Goal: Task Accomplishment & Management: Complete application form

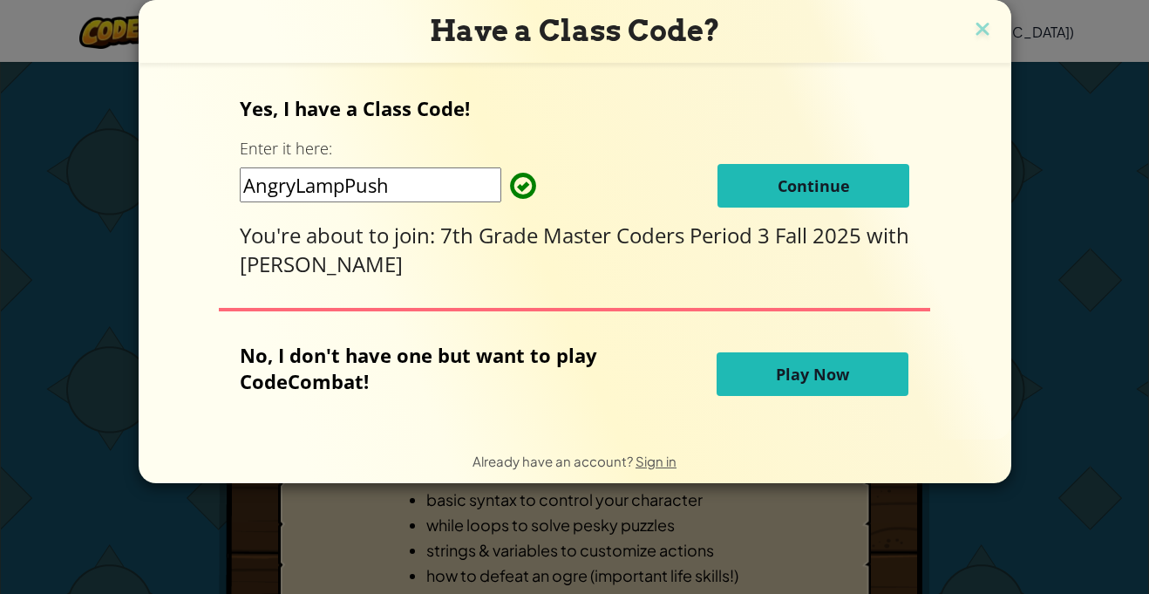
click at [777, 187] on span "Continue" at bounding box center [813, 185] width 72 height 21
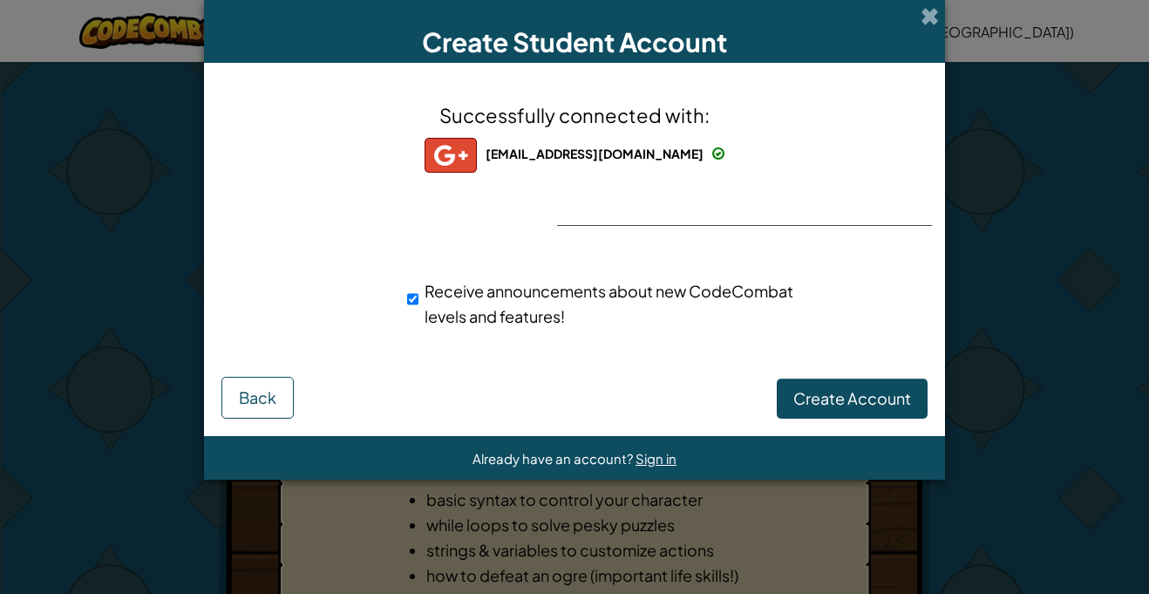
click at [632, 177] on div "Successfully connected with: astu1619@rusdstudents.net astu1619@rusdstudents.ne…" at bounding box center [574, 226] width 697 height 293
click at [819, 388] on span "Create Account" at bounding box center [852, 398] width 118 height 20
click at [232, 407] on button "Back" at bounding box center [257, 398] width 72 height 42
click at [837, 397] on span "Create Account" at bounding box center [852, 398] width 118 height 20
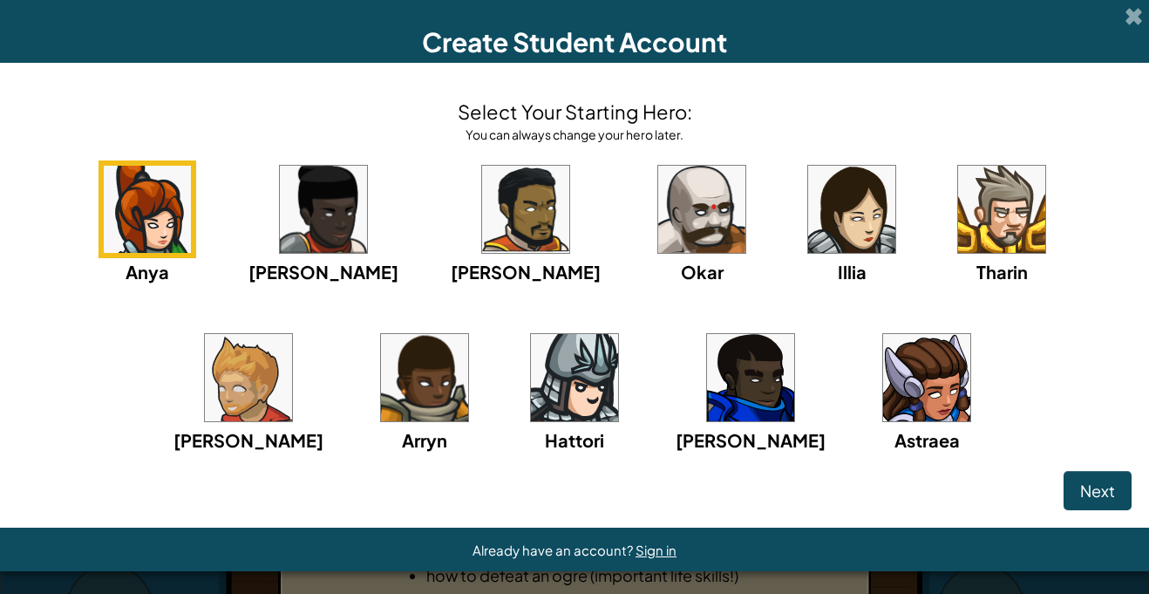
click at [658, 219] on img at bounding box center [701, 209] width 87 height 87
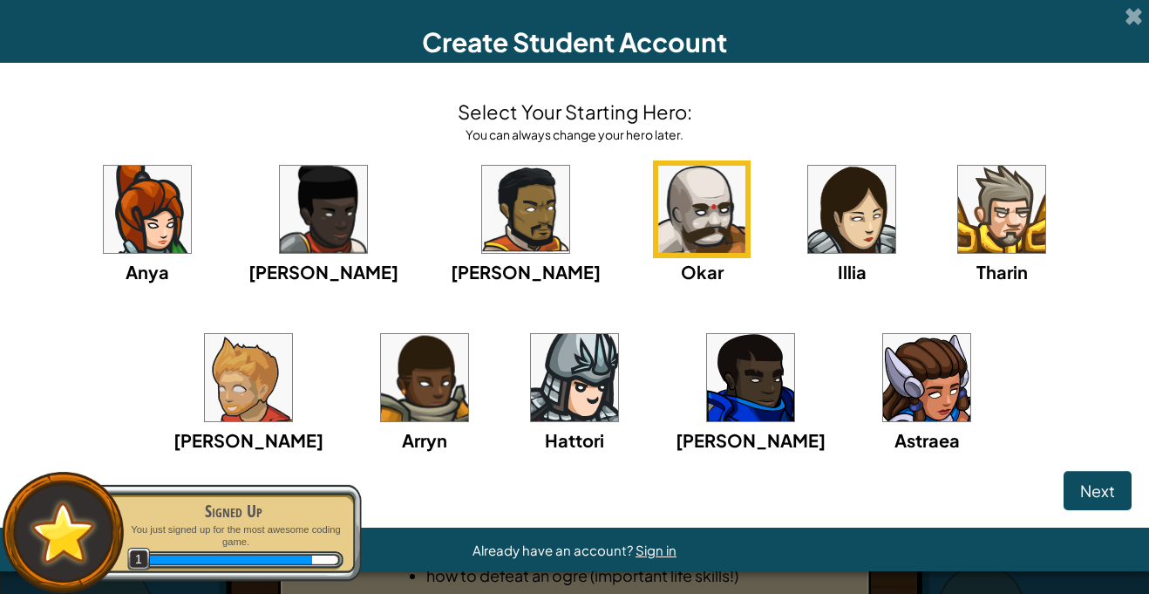
click at [658, 220] on img at bounding box center [701, 209] width 87 height 87
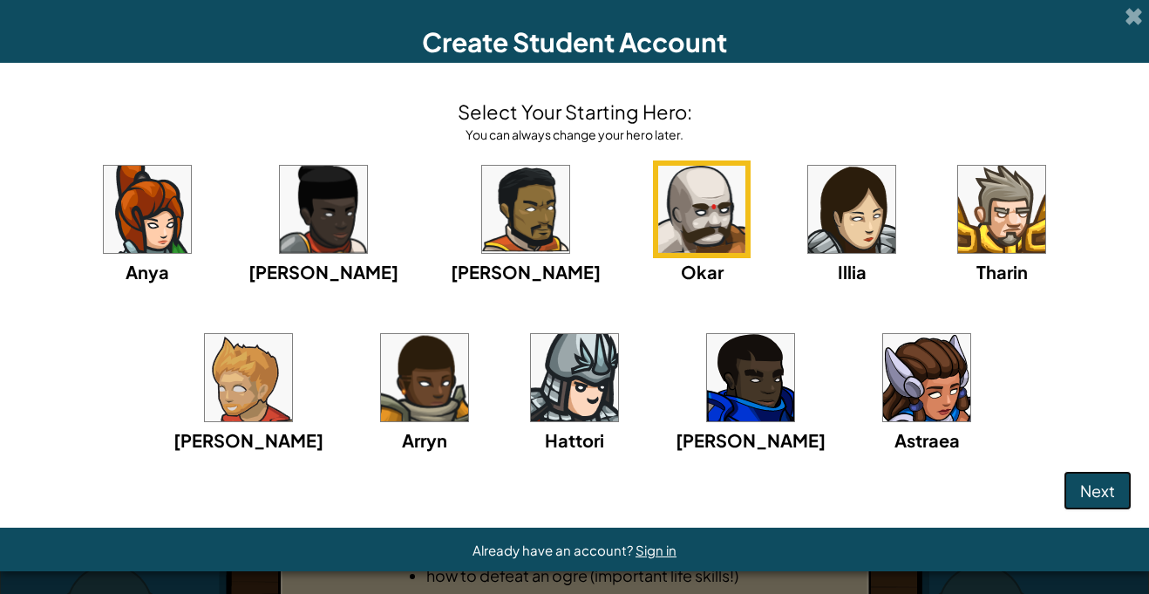
click at [1088, 497] on span "Next" at bounding box center [1097, 490] width 35 height 20
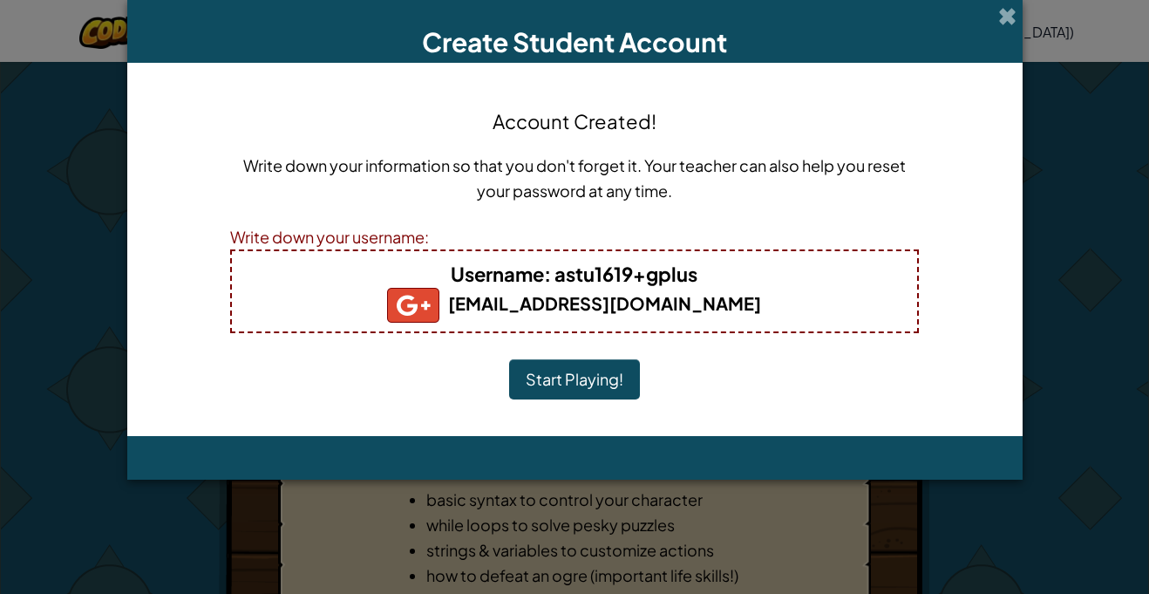
click at [576, 379] on button "Start Playing!" at bounding box center [574, 379] width 131 height 40
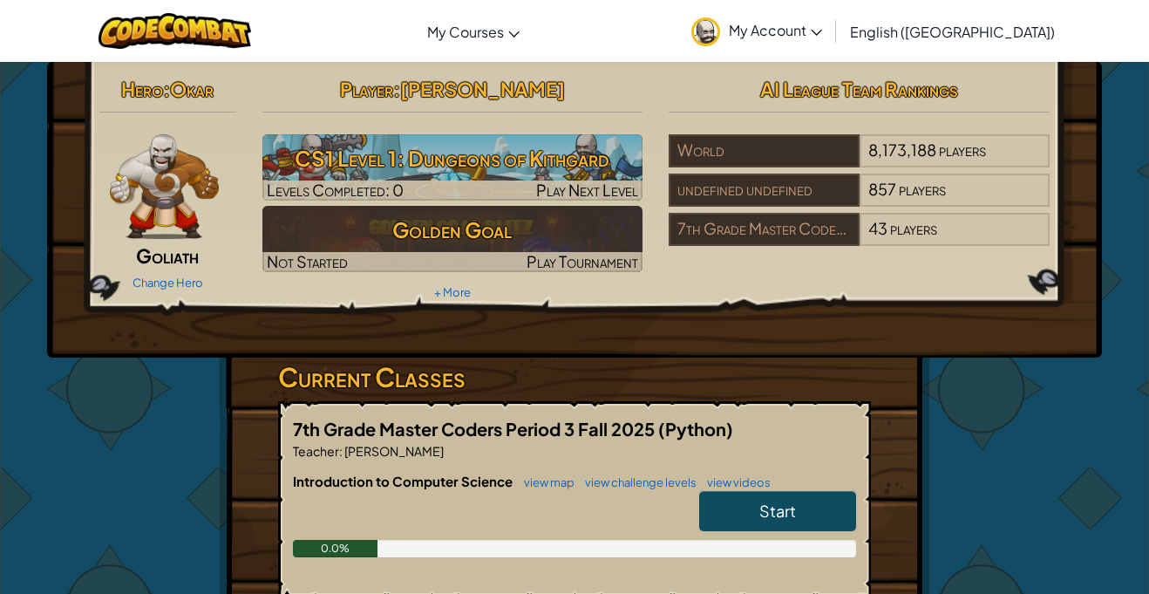
click at [719, 505] on link "Start" at bounding box center [777, 511] width 157 height 40
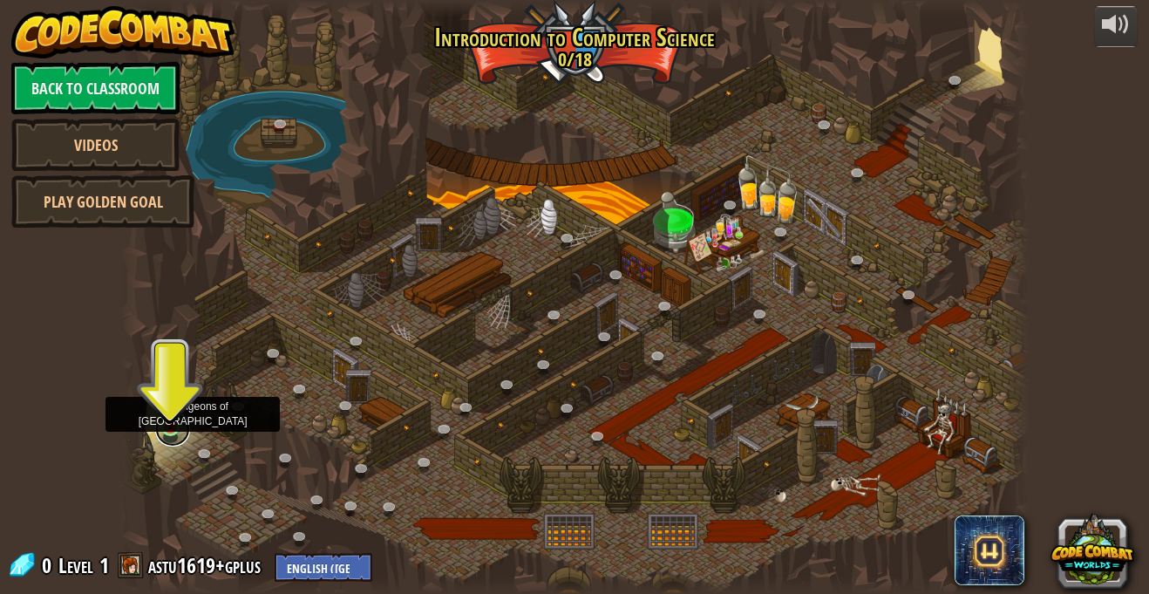
click at [177, 434] on link at bounding box center [172, 428] width 35 height 35
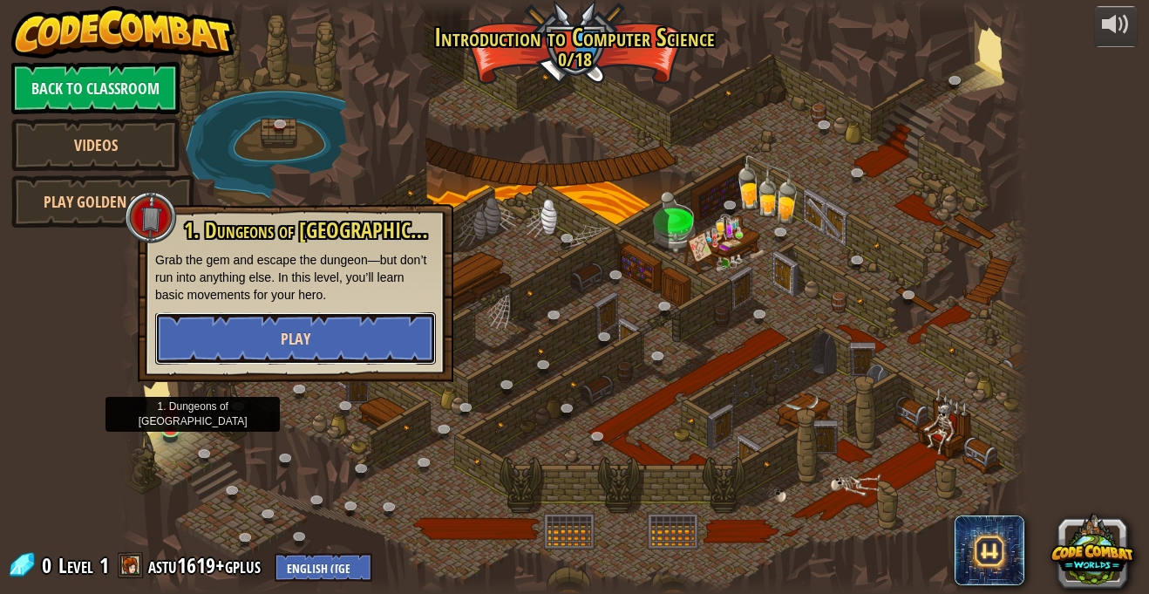
click at [305, 337] on span "Play" at bounding box center [296, 339] width 30 height 22
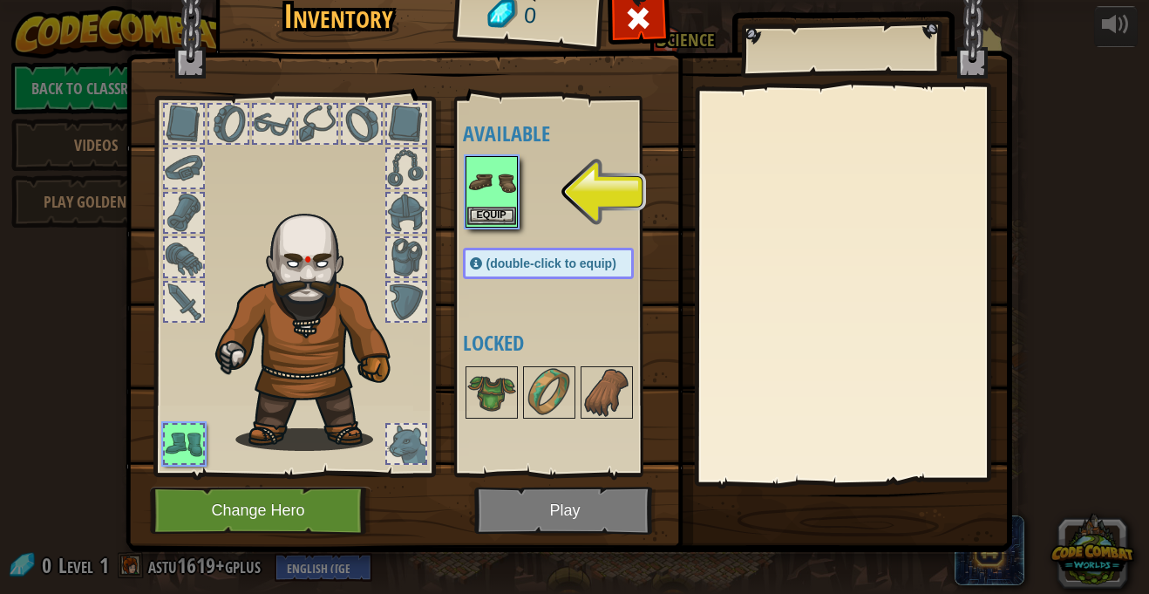
click at [499, 203] on img at bounding box center [491, 182] width 49 height 49
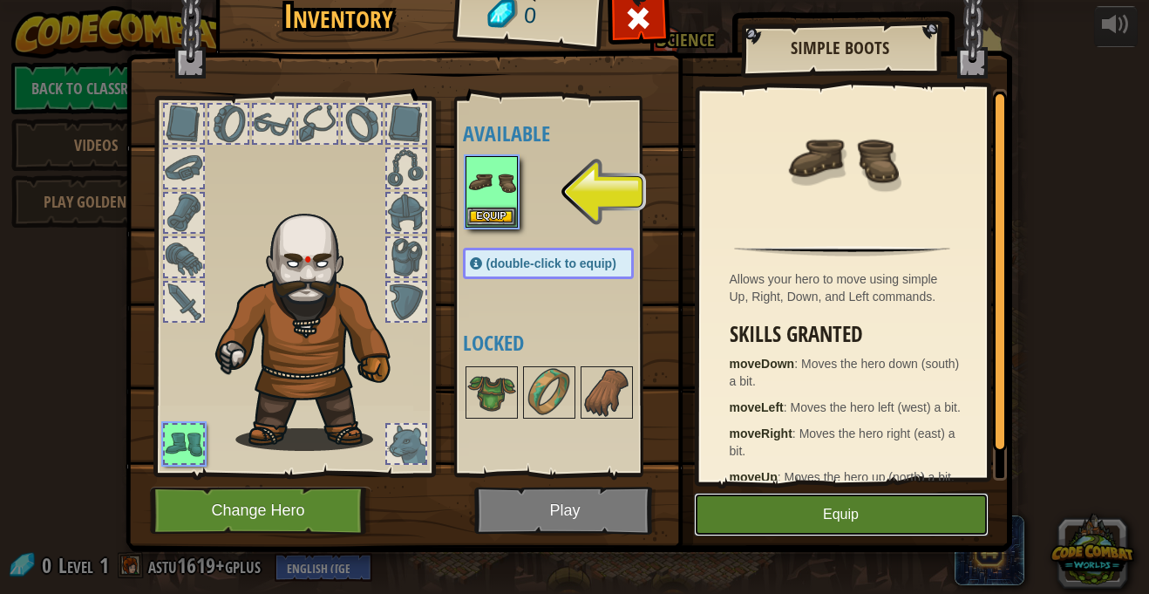
click at [859, 526] on button "Equip" at bounding box center [841, 514] width 295 height 44
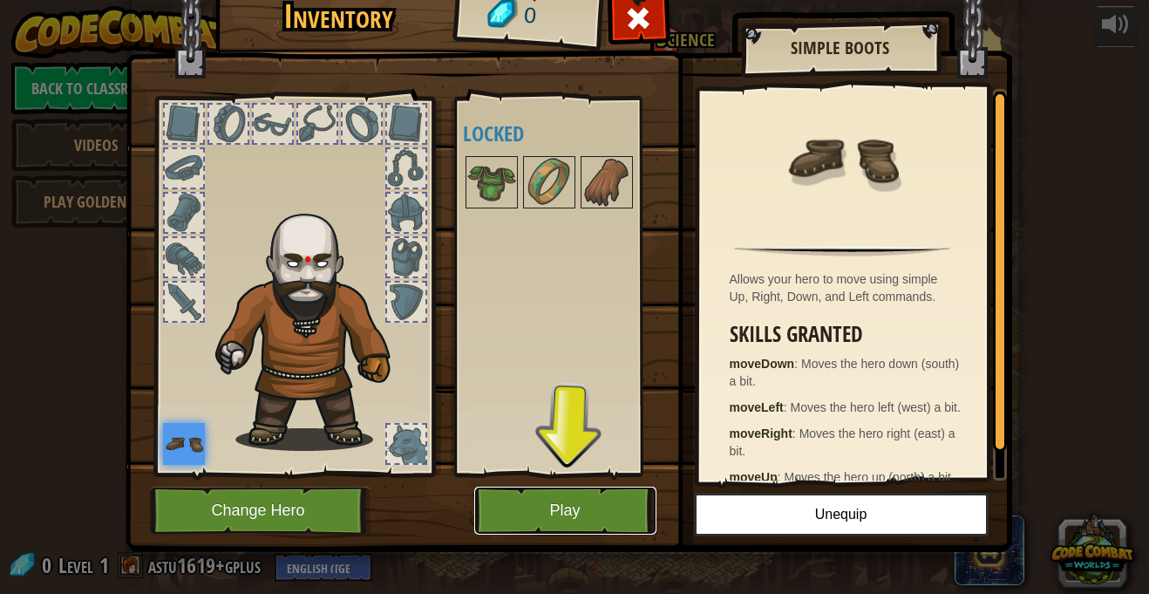
click at [584, 518] on button "Play" at bounding box center [565, 510] width 182 height 48
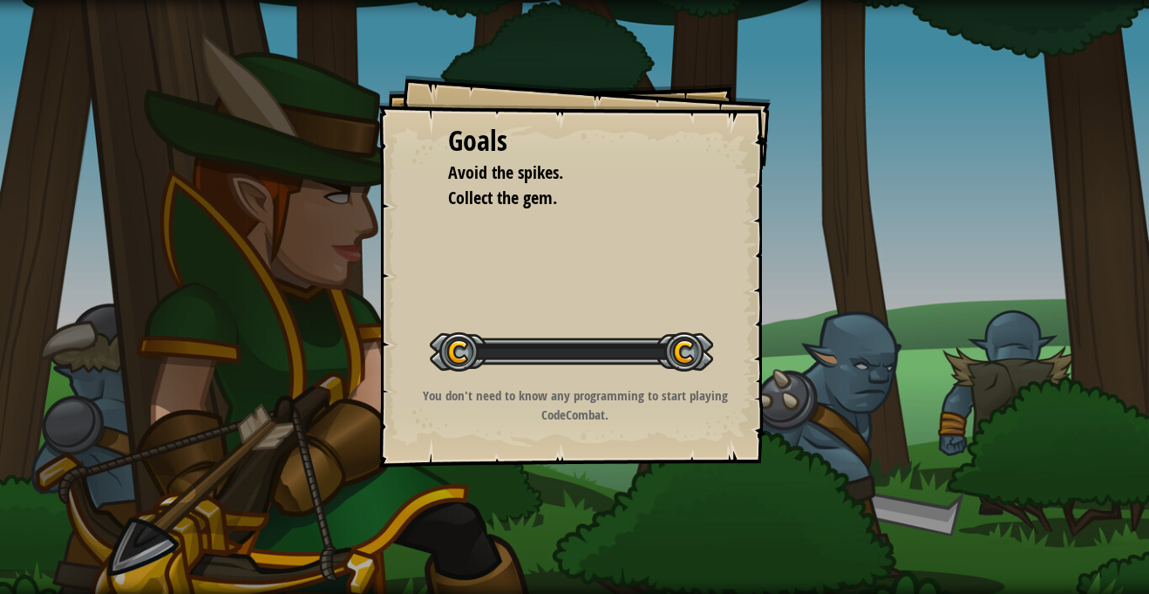
click at [582, 498] on div "Goals Avoid the spikes. Collect the gem. Start Level Error loading from server.…" at bounding box center [574, 297] width 1149 height 594
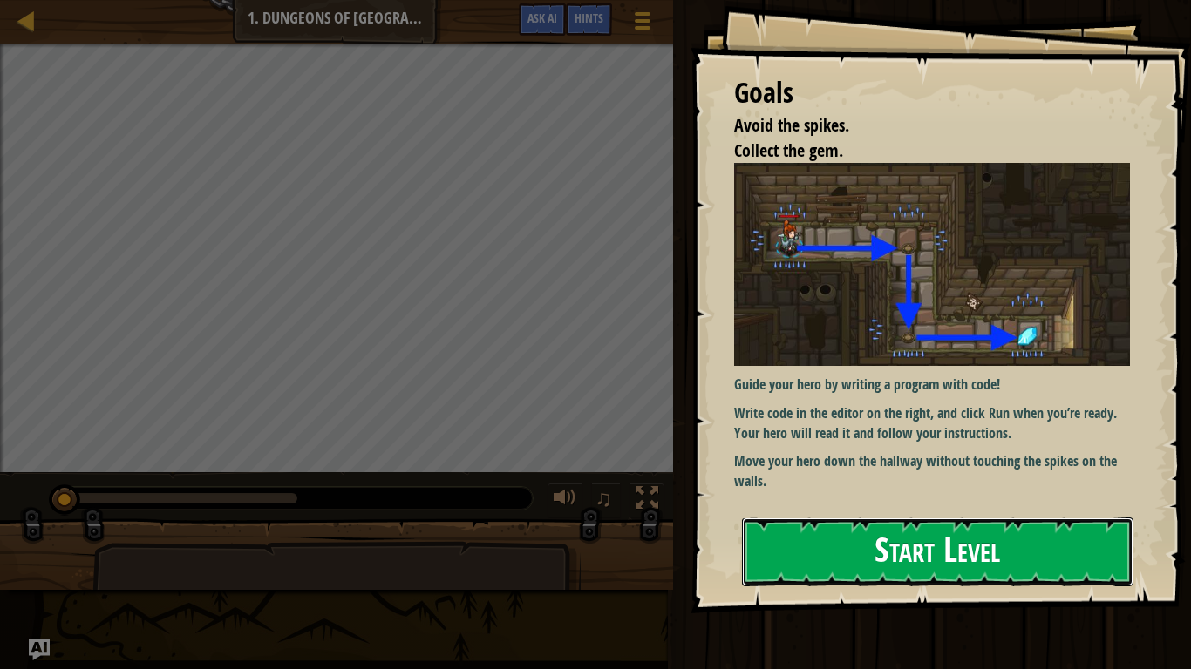
click at [866, 563] on button "Start Level" at bounding box center [937, 552] width 391 height 69
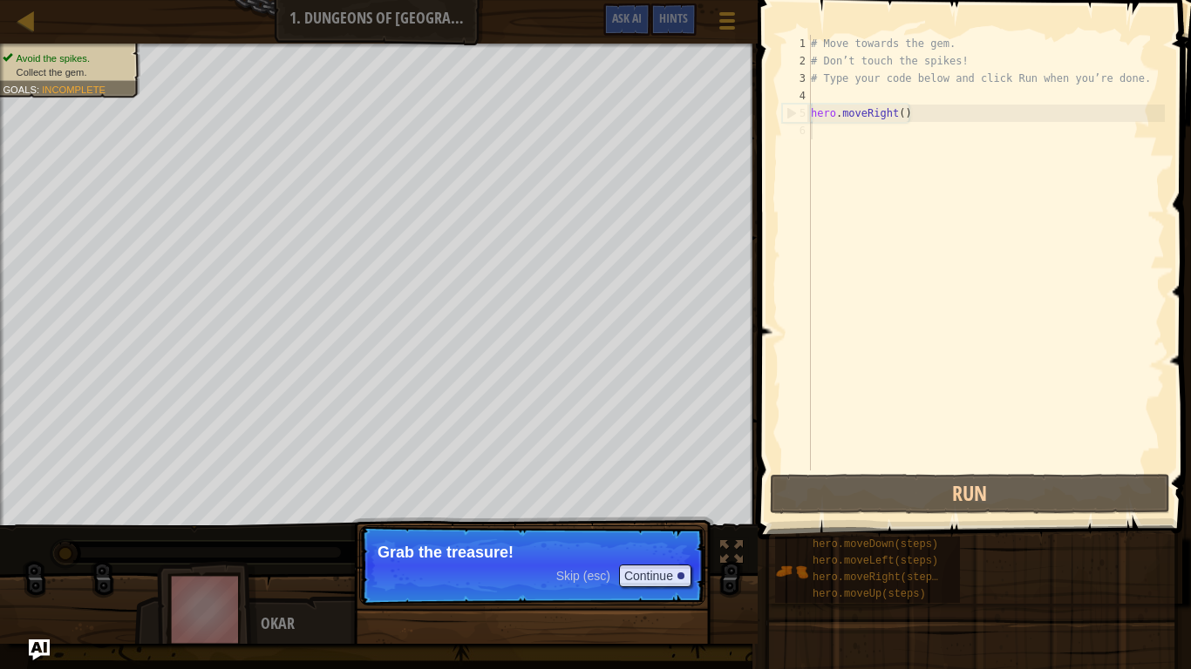
click at [541, 540] on p "Skip (esc) Continue Grab the treasure!" at bounding box center [532, 566] width 346 height 80
click at [584, 542] on p "Skip (esc) Continue Grab the treasure!" at bounding box center [532, 566] width 346 height 80
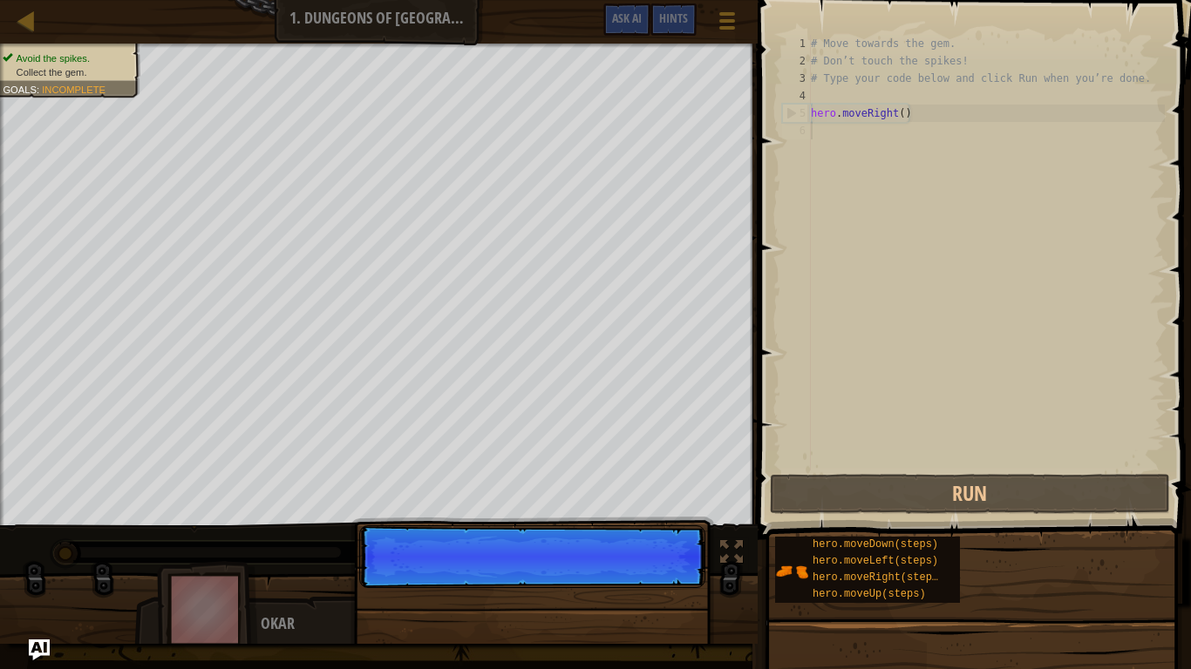
scroll to position [8, 0]
click at [641, 577] on p "Skip (esc) Continue" at bounding box center [532, 557] width 346 height 63
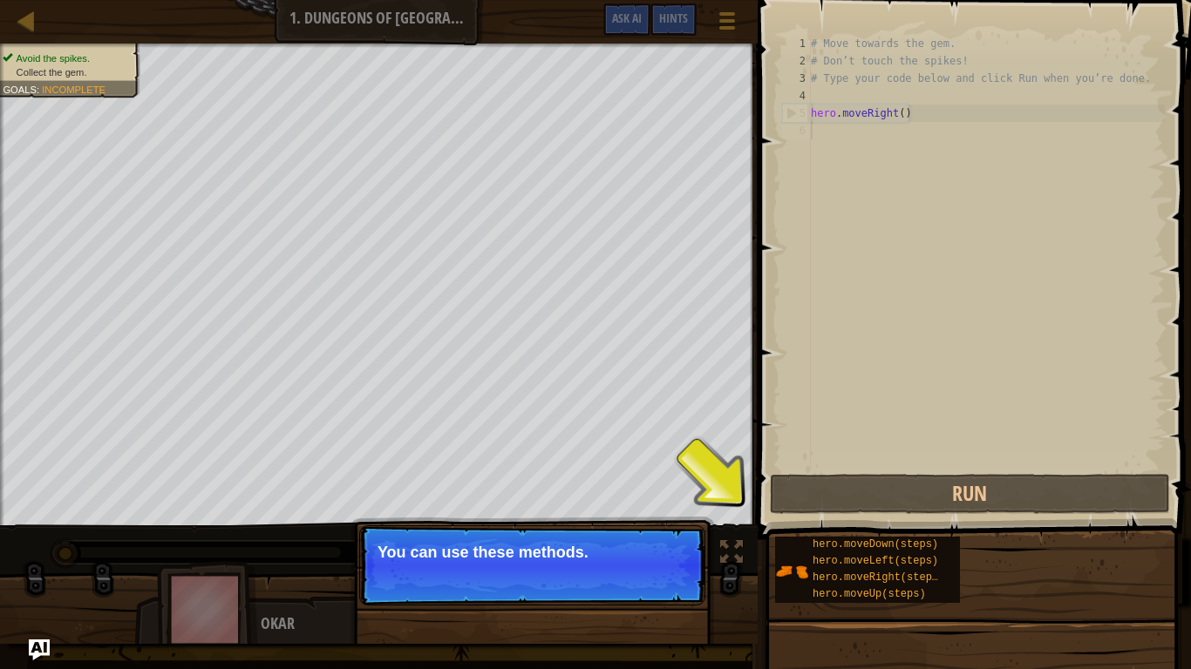
click at [641, 577] on p "Skip (esc) Continue You can use these methods." at bounding box center [532, 566] width 346 height 80
click at [641, 577] on button "Continue" at bounding box center [655, 576] width 72 height 23
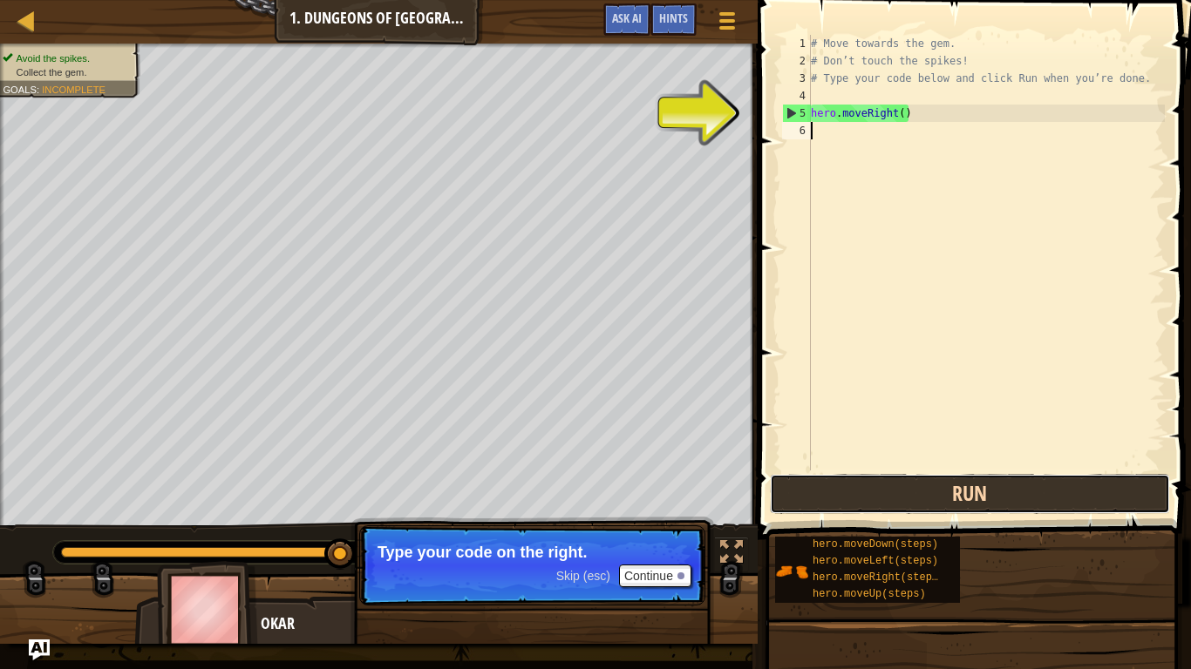
click at [921, 495] on button "Run" at bounding box center [970, 494] width 400 height 40
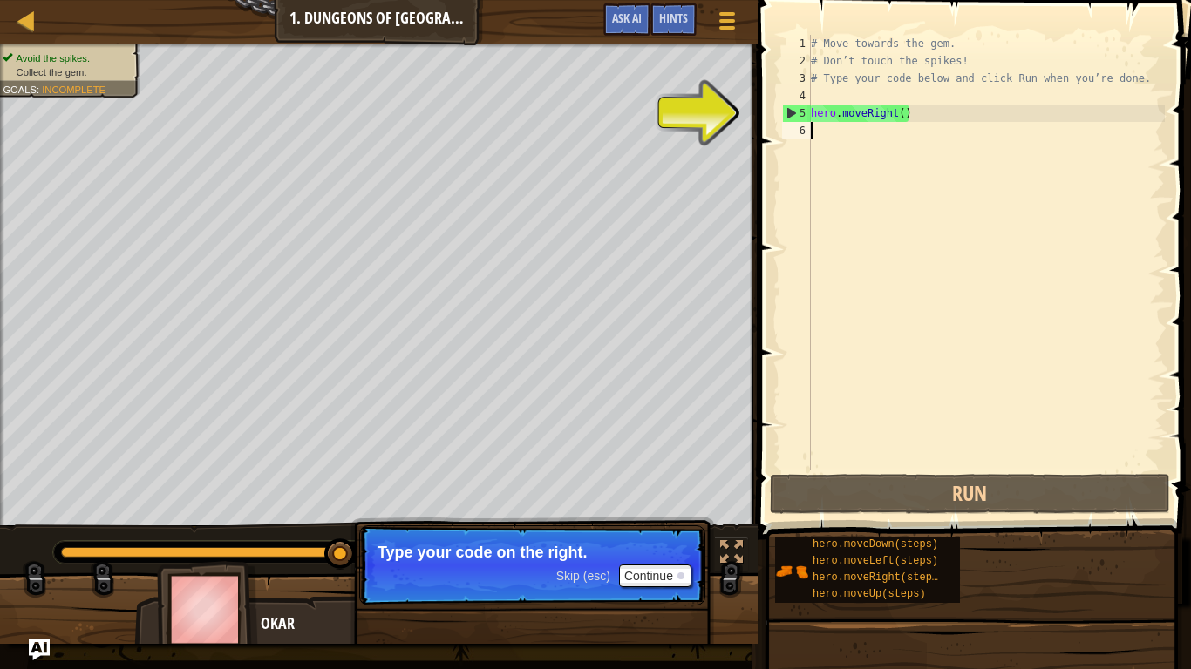
click at [859, 117] on div "# Move towards the gem. # Don’t touch the spikes! # Type your code below and cl…" at bounding box center [985, 270] width 357 height 471
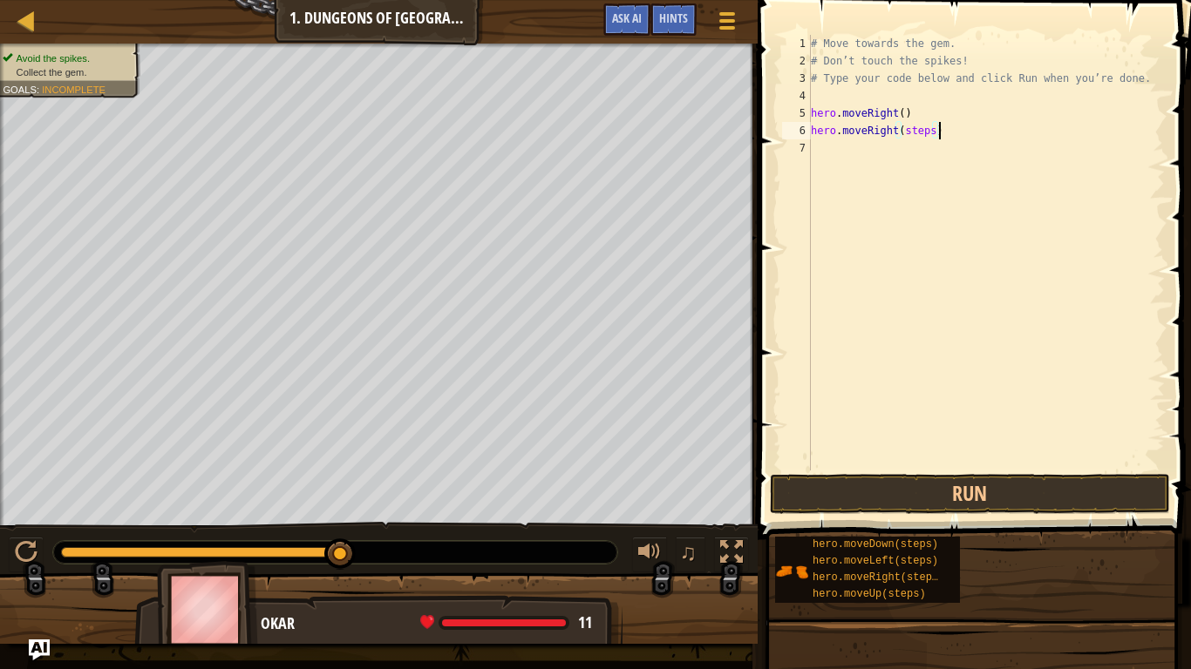
click at [953, 129] on div "# Move towards the gem. # Don’t touch the spikes! # Type your code below and cl…" at bounding box center [985, 270] width 357 height 471
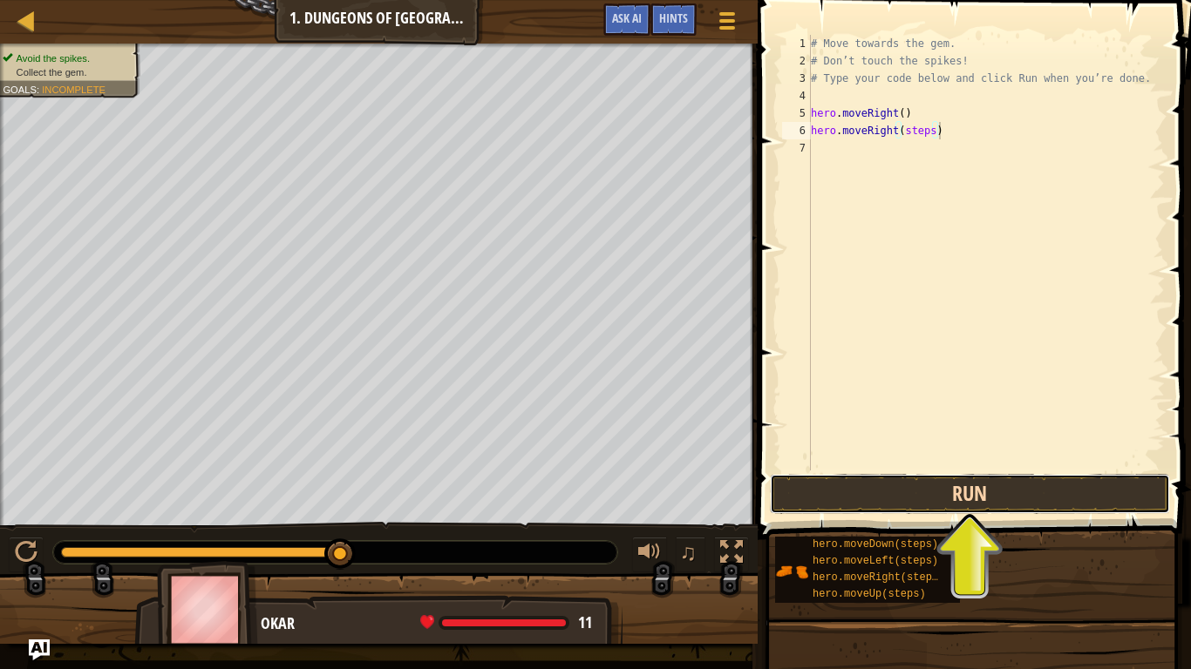
click at [852, 506] on button "Run" at bounding box center [970, 494] width 400 height 40
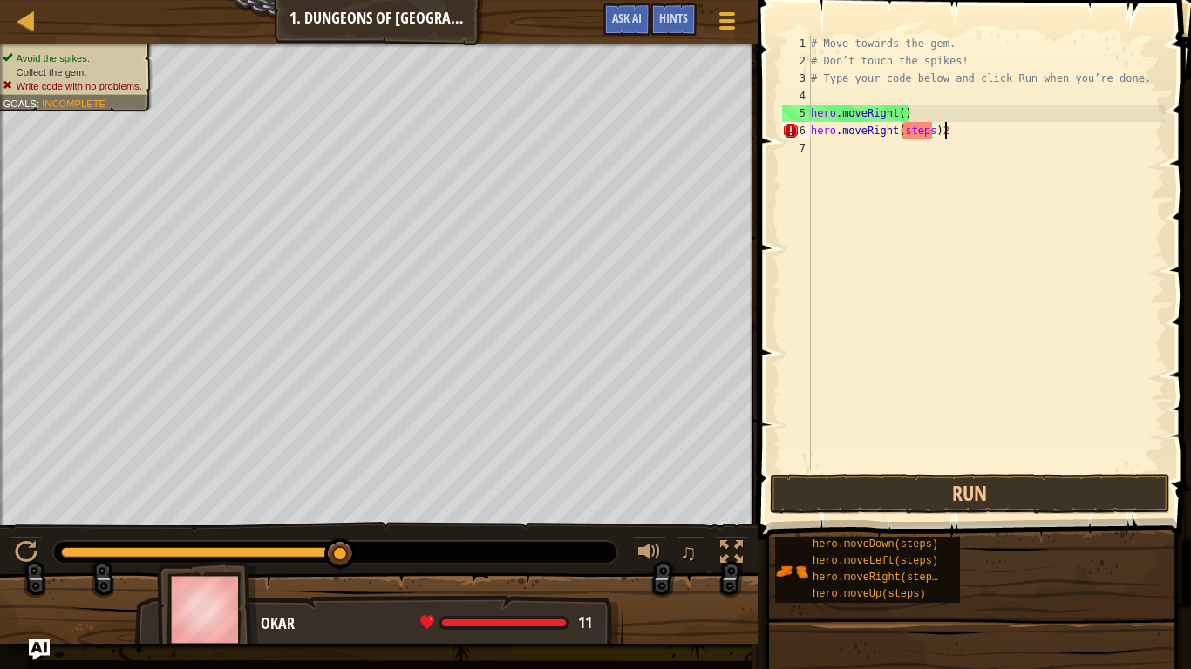
scroll to position [8, 18]
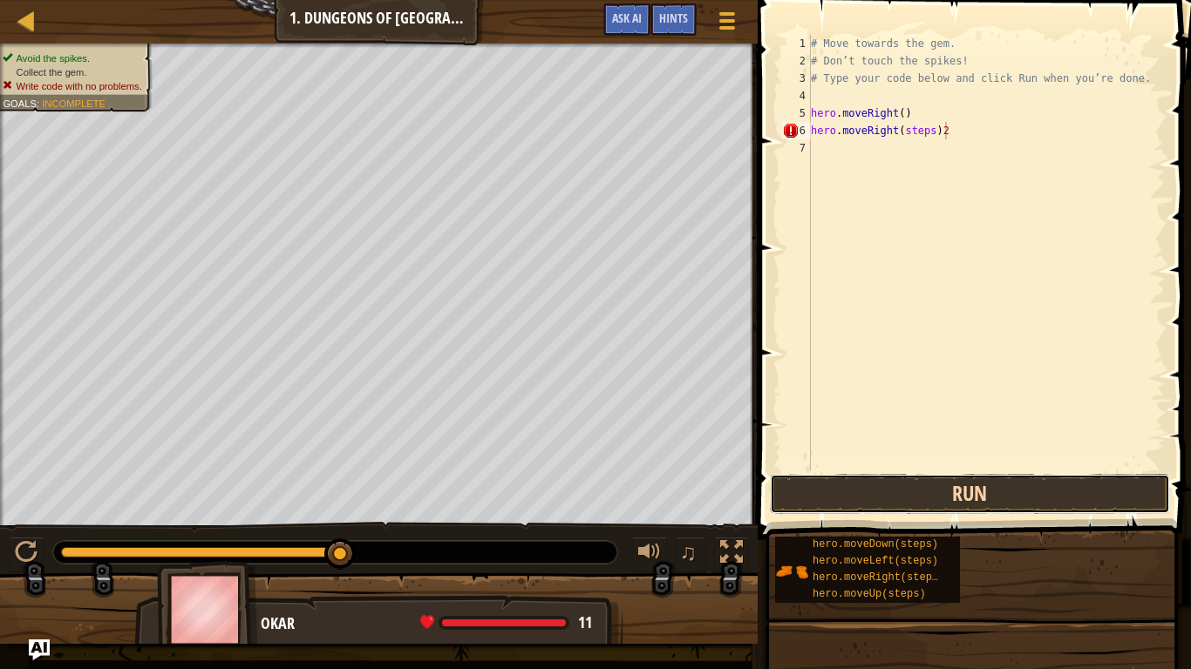
click at [977, 487] on button "Run" at bounding box center [970, 494] width 400 height 40
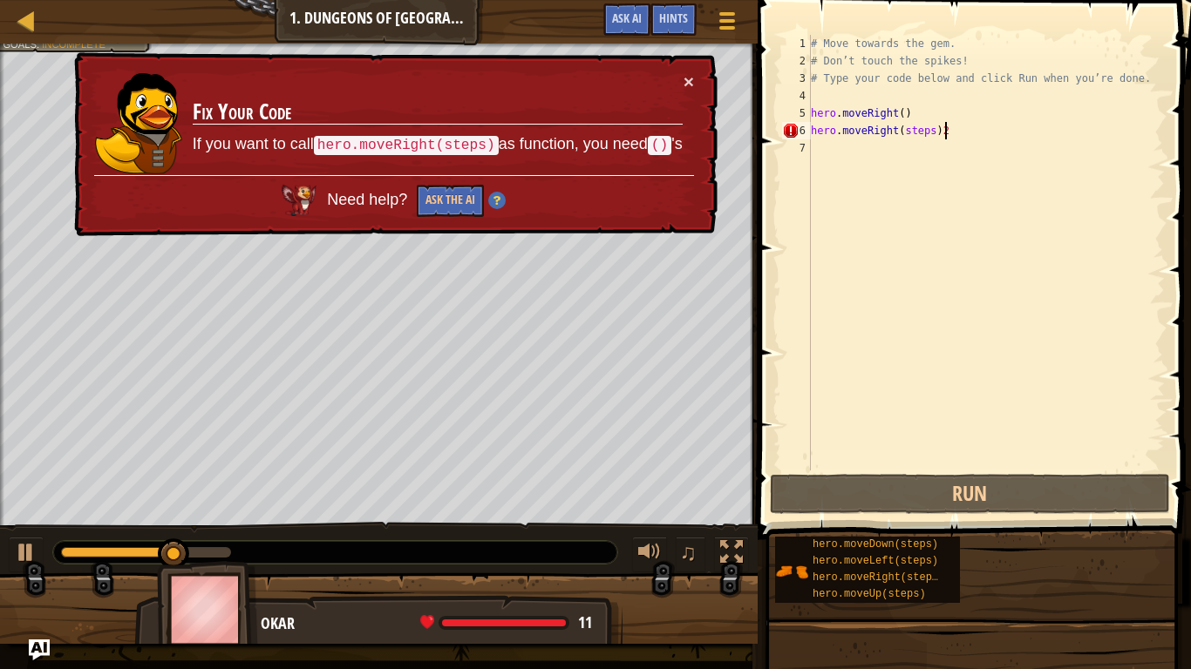
scroll to position [8, 17]
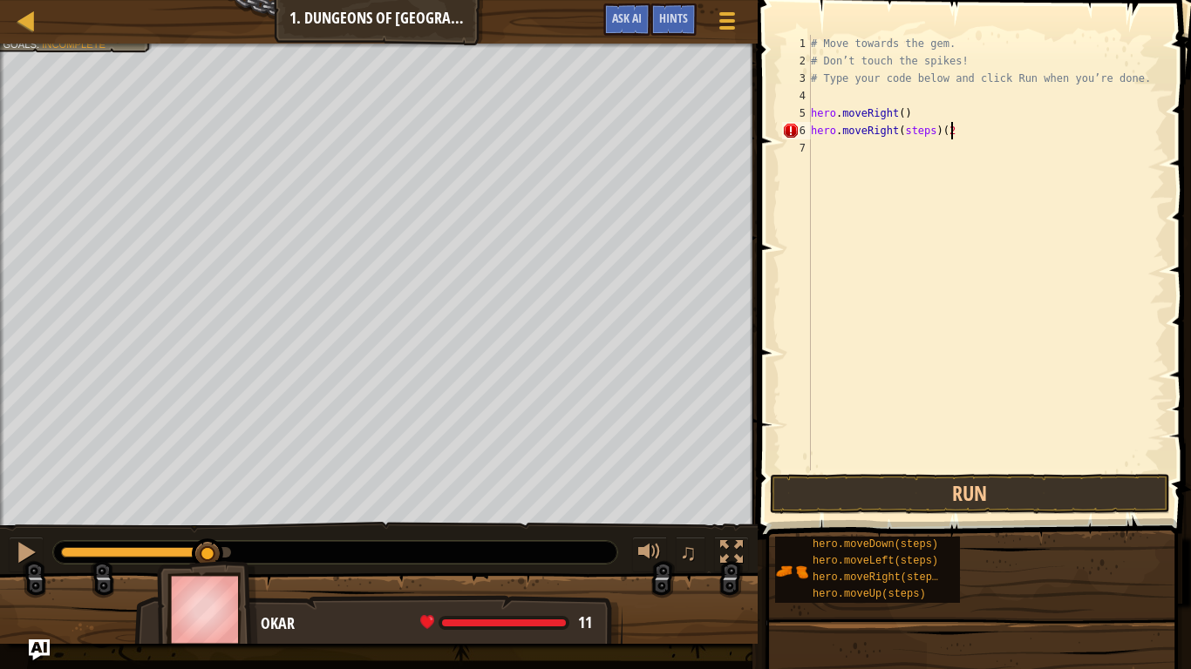
type textarea "hero.moveRight(steps)(2)"
type textarea "h"
click at [900, 112] on div "# Move towards the gem. # Don’t touch the spikes! # Type your code below and cl…" at bounding box center [985, 270] width 357 height 471
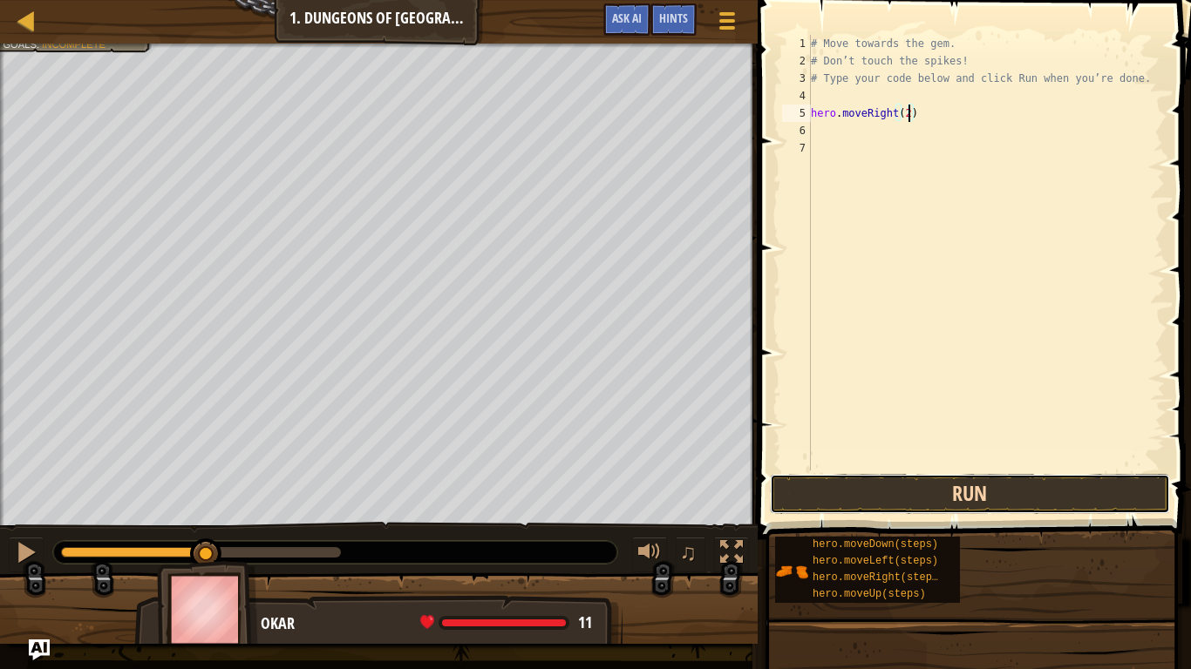
click at [947, 496] on button "Run" at bounding box center [970, 494] width 400 height 40
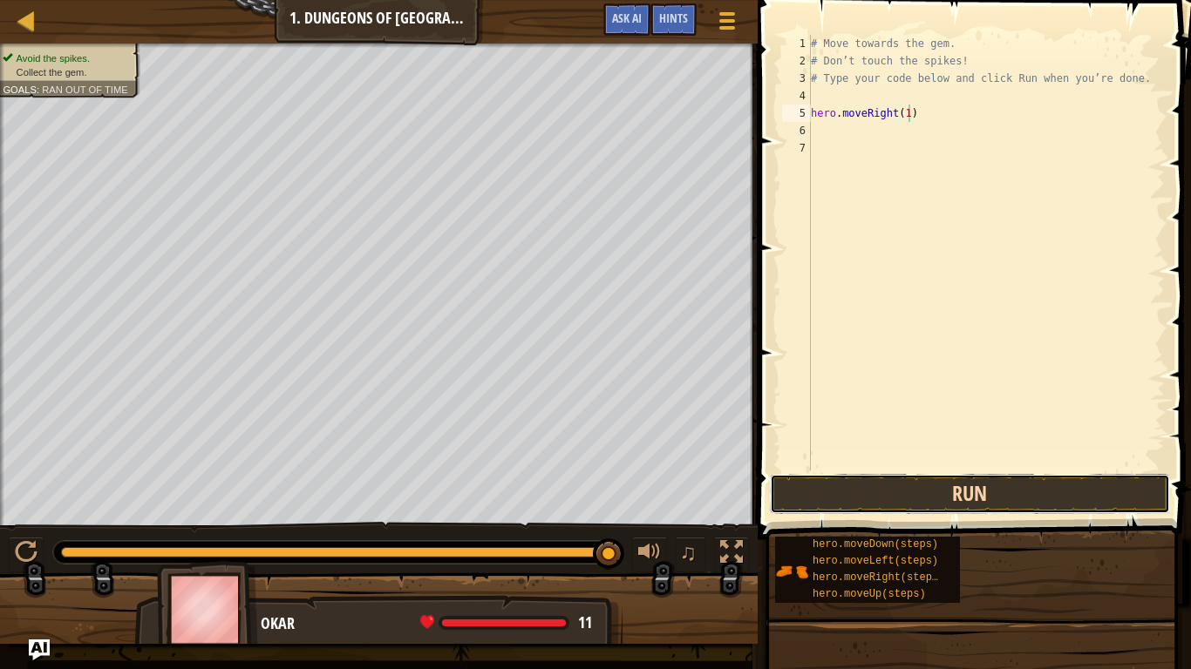
click at [987, 492] on button "Run" at bounding box center [970, 494] width 400 height 40
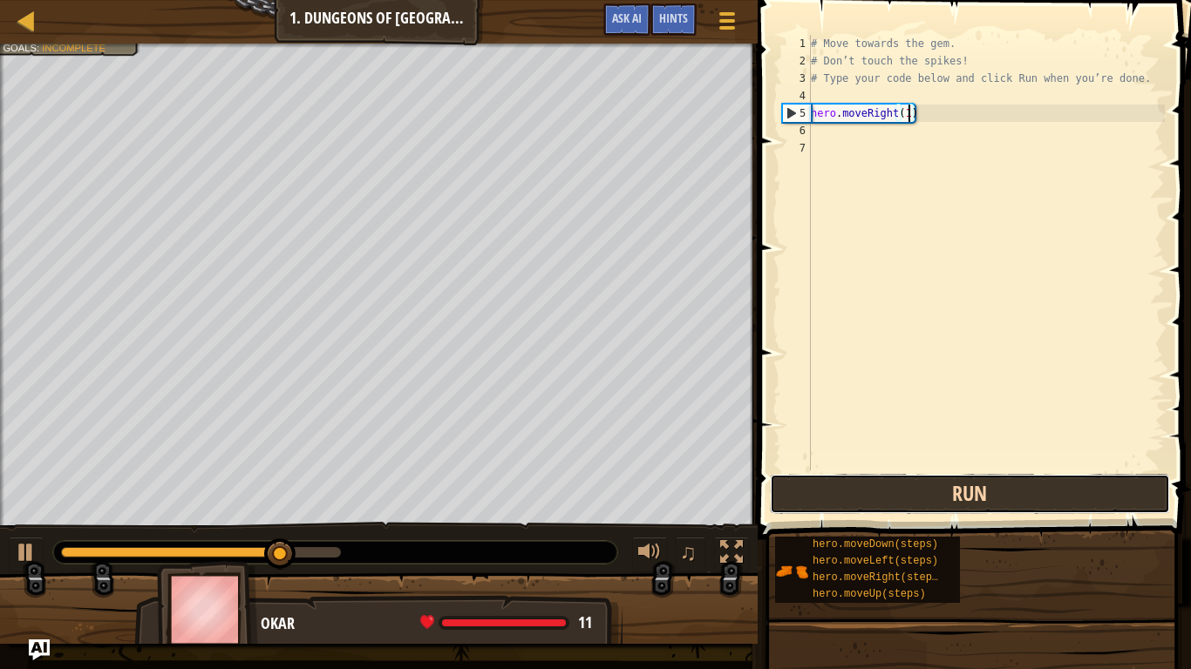
click at [988, 497] on button "Run" at bounding box center [970, 494] width 400 height 40
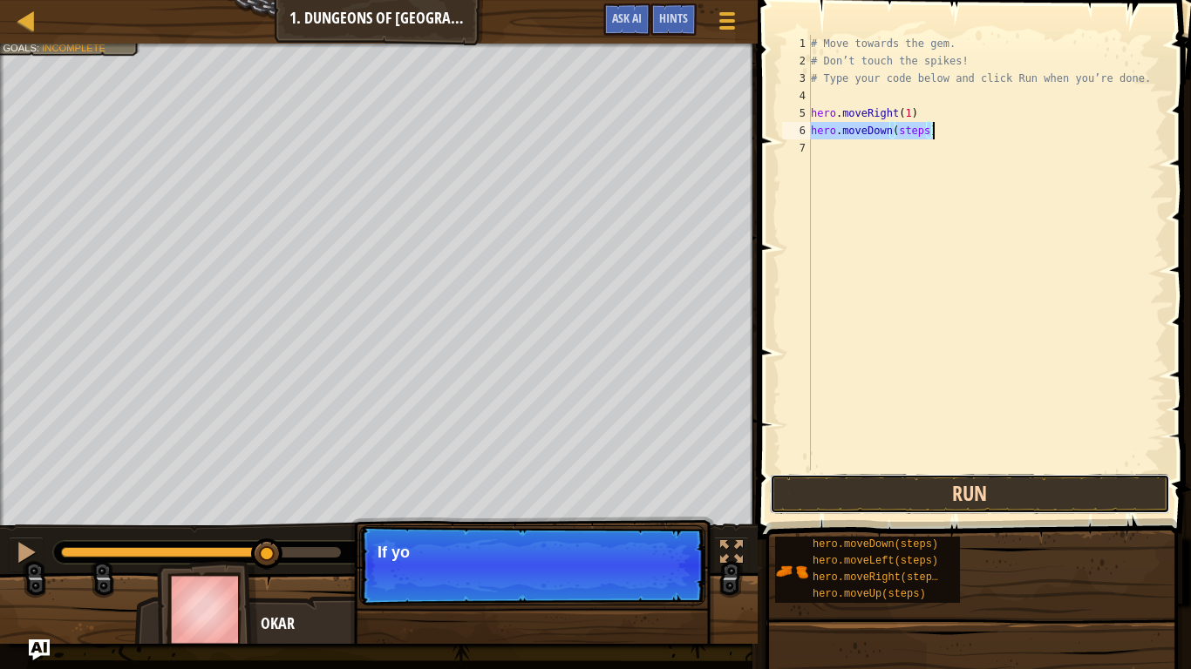
click at [940, 485] on button "Run" at bounding box center [970, 494] width 400 height 40
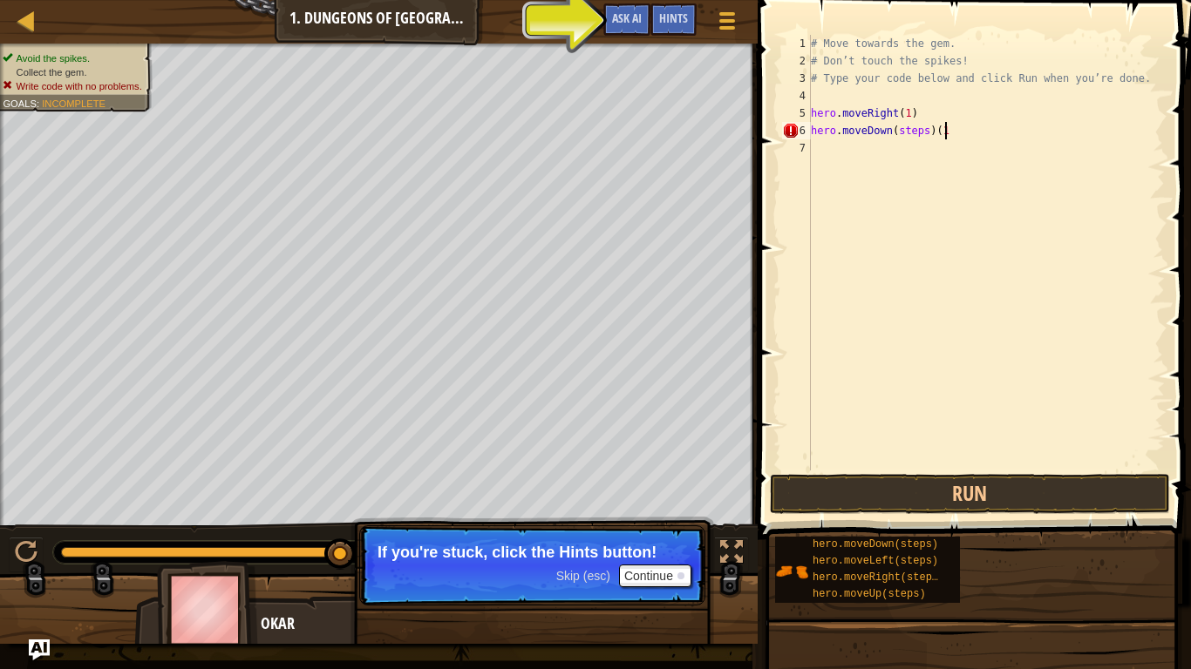
scroll to position [8, 19]
click at [917, 505] on button "Run" at bounding box center [970, 494] width 400 height 40
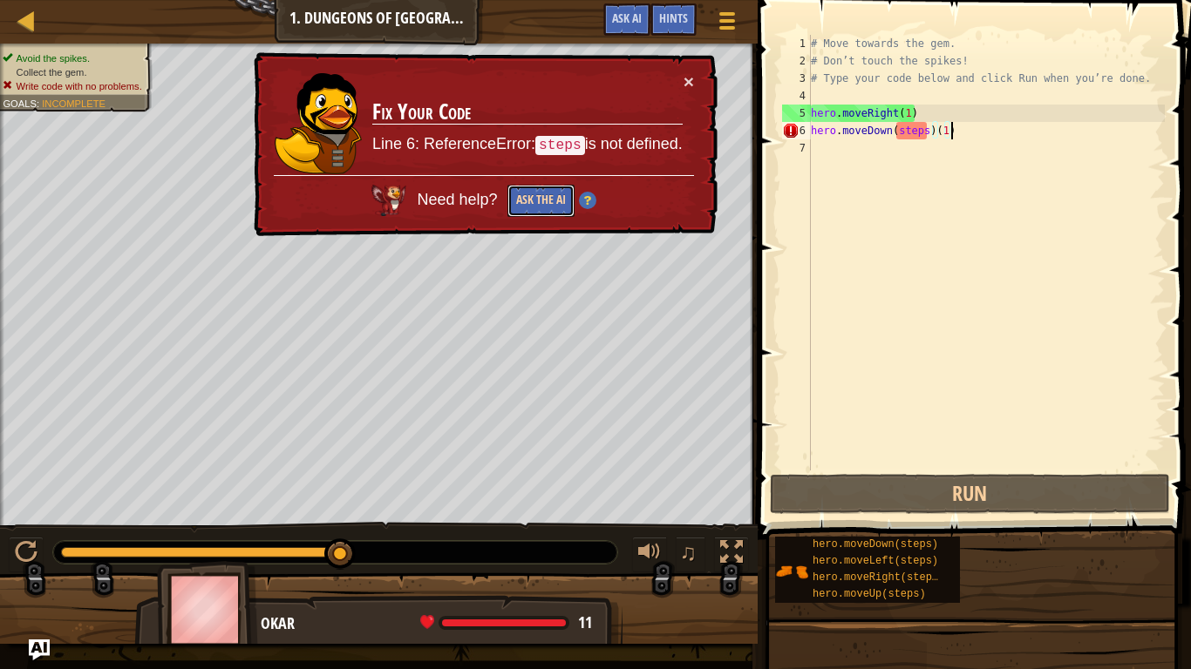
click at [522, 195] on button "Ask the AI" at bounding box center [540, 201] width 67 height 32
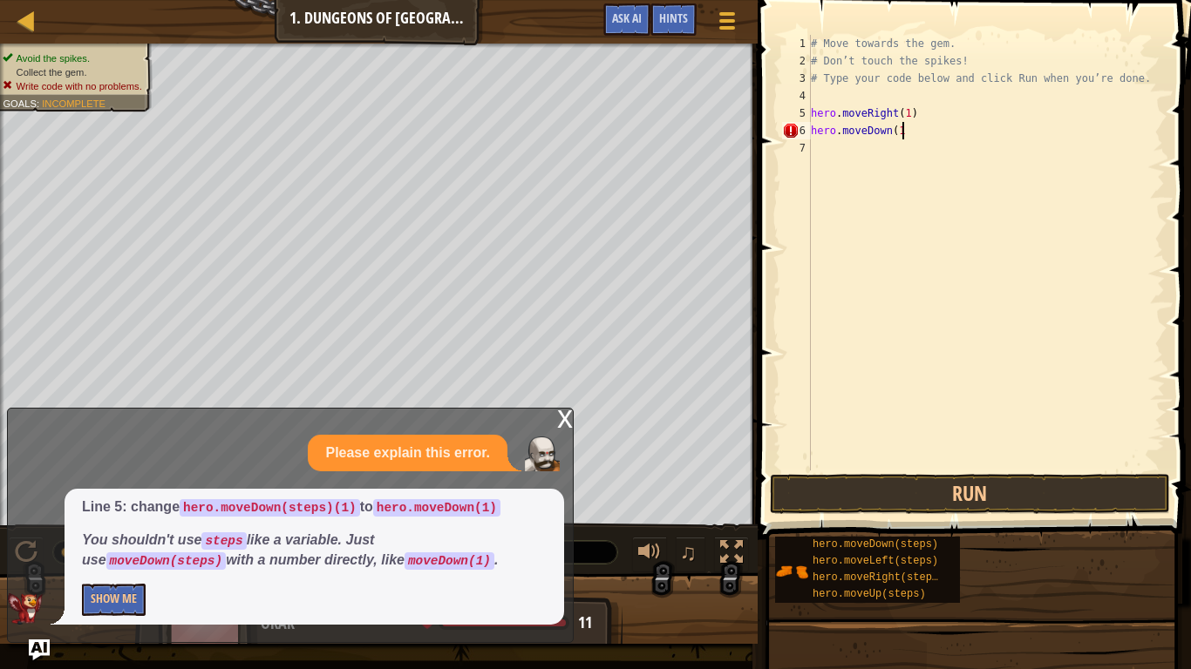
scroll to position [8, 13]
click at [859, 506] on button "Run" at bounding box center [970, 494] width 400 height 40
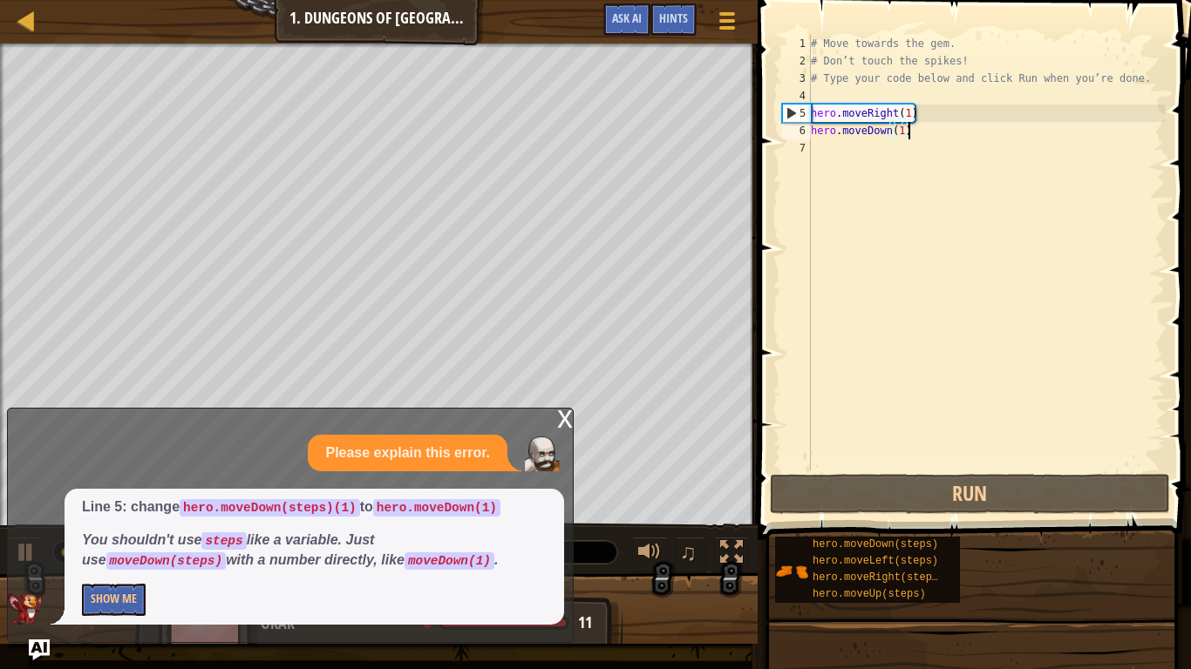
click at [562, 414] on div "x" at bounding box center [565, 417] width 16 height 17
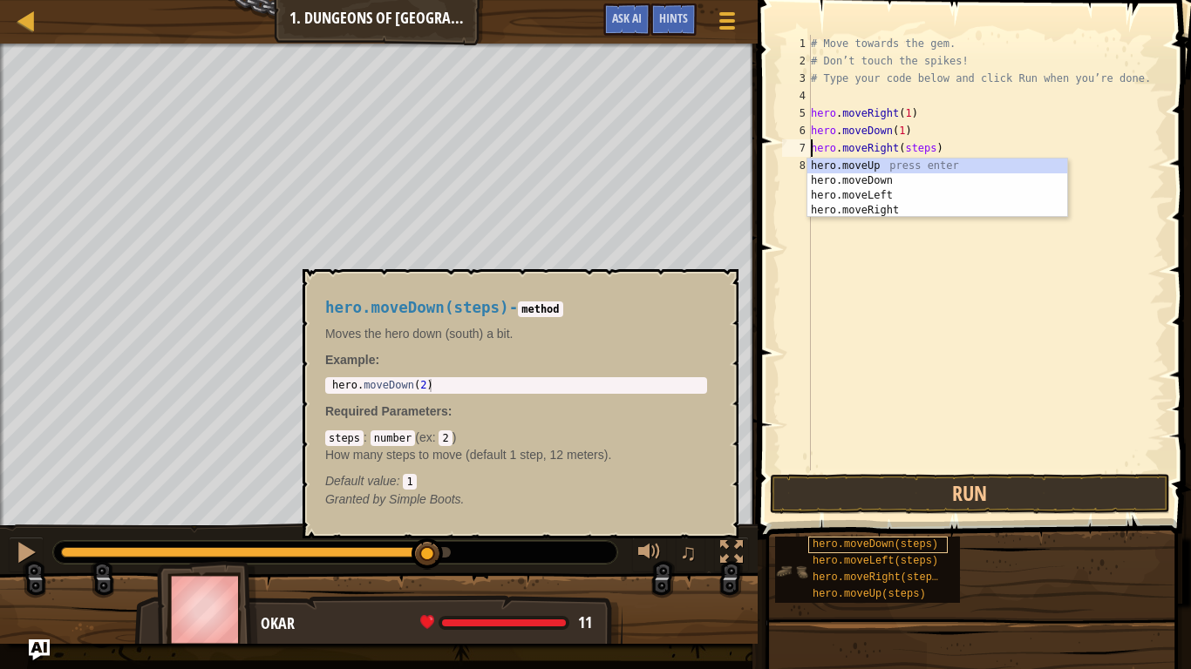
click at [933, 153] on div "# Move towards the gem. # Don’t touch the spikes! # Type your code below and cl…" at bounding box center [985, 270] width 357 height 471
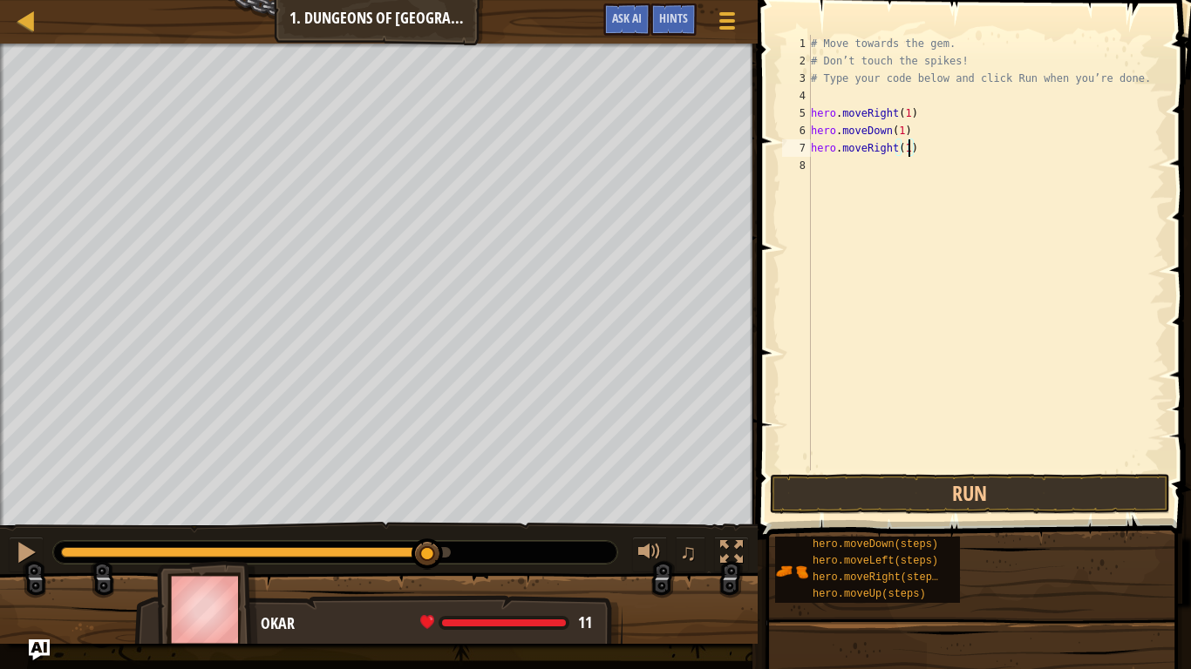
scroll to position [8, 14]
click at [1008, 485] on button "Run" at bounding box center [970, 494] width 400 height 40
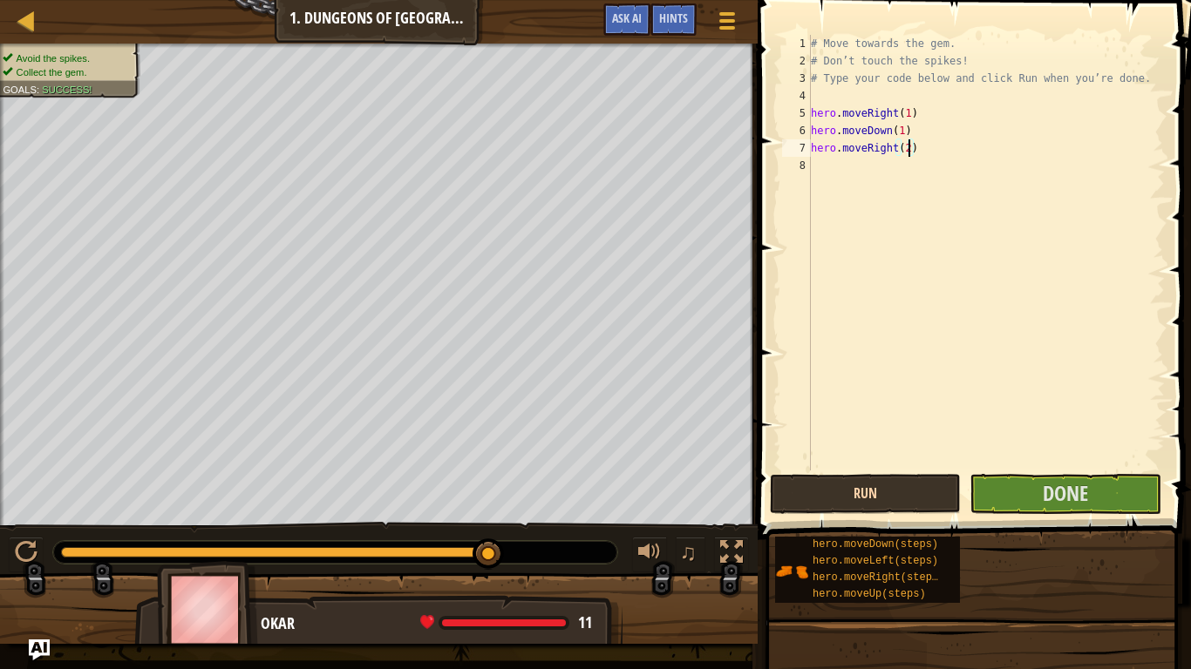
type textarea "hero.moveRight(2)"
click at [880, 496] on button "Run" at bounding box center [865, 494] width 191 height 40
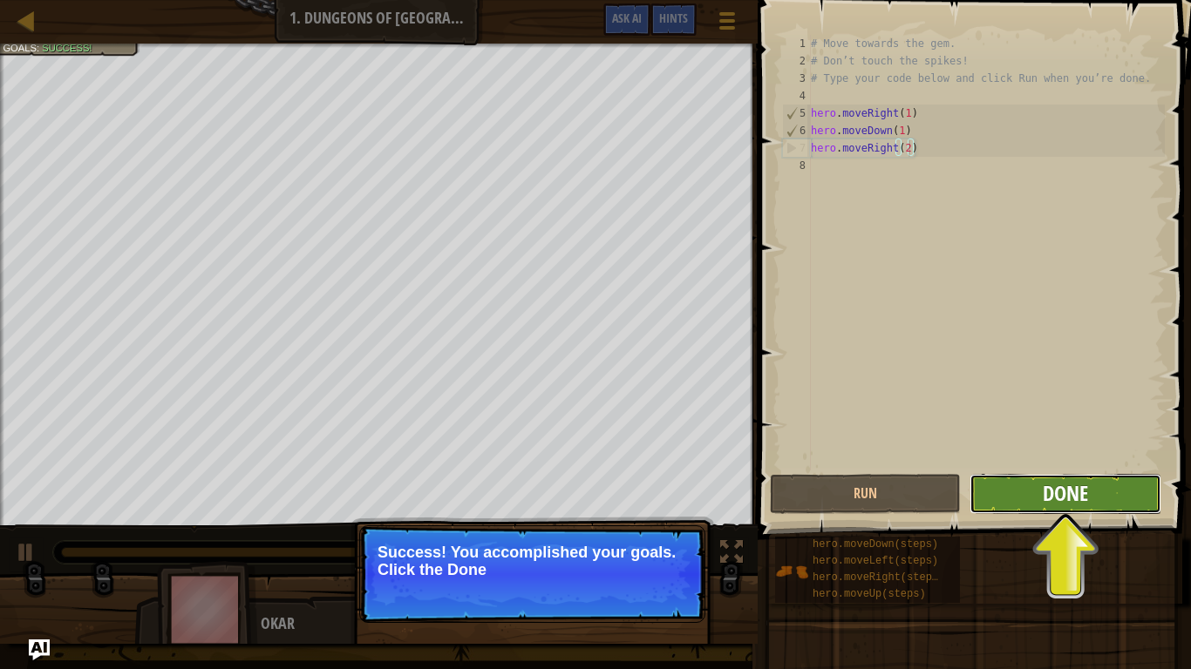
click at [1069, 498] on span "Done" at bounding box center [1064, 493] width 45 height 28
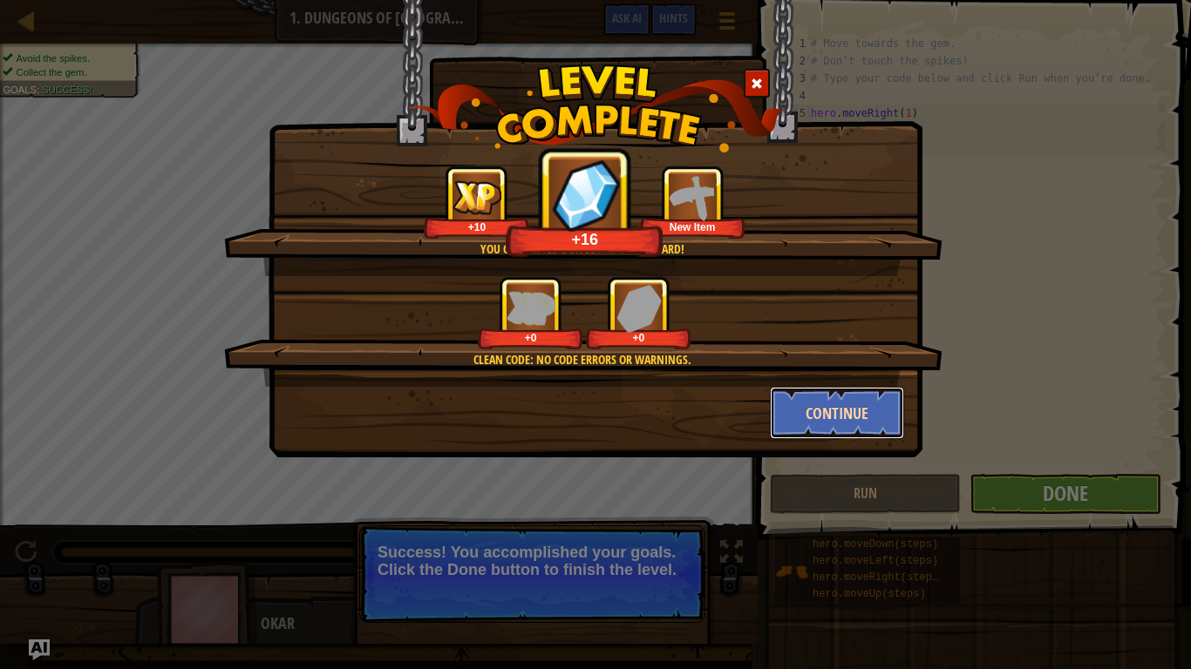
click at [864, 419] on button "Continue" at bounding box center [837, 413] width 135 height 52
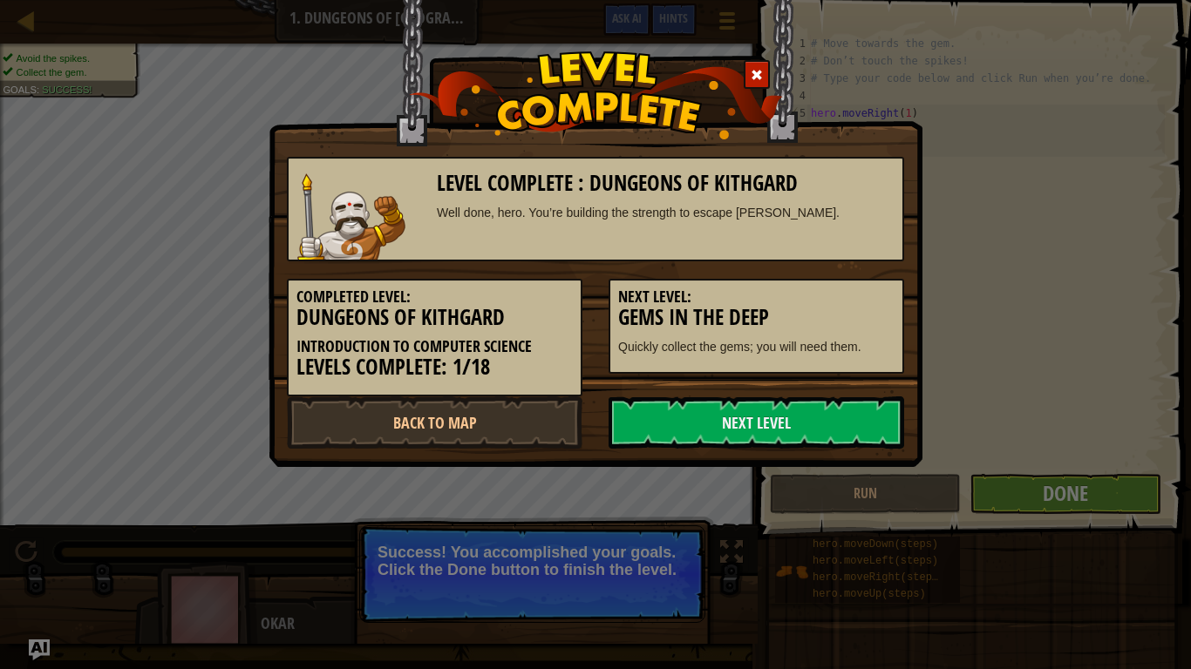
click at [864, 419] on link "Next Level" at bounding box center [755, 423] width 295 height 52
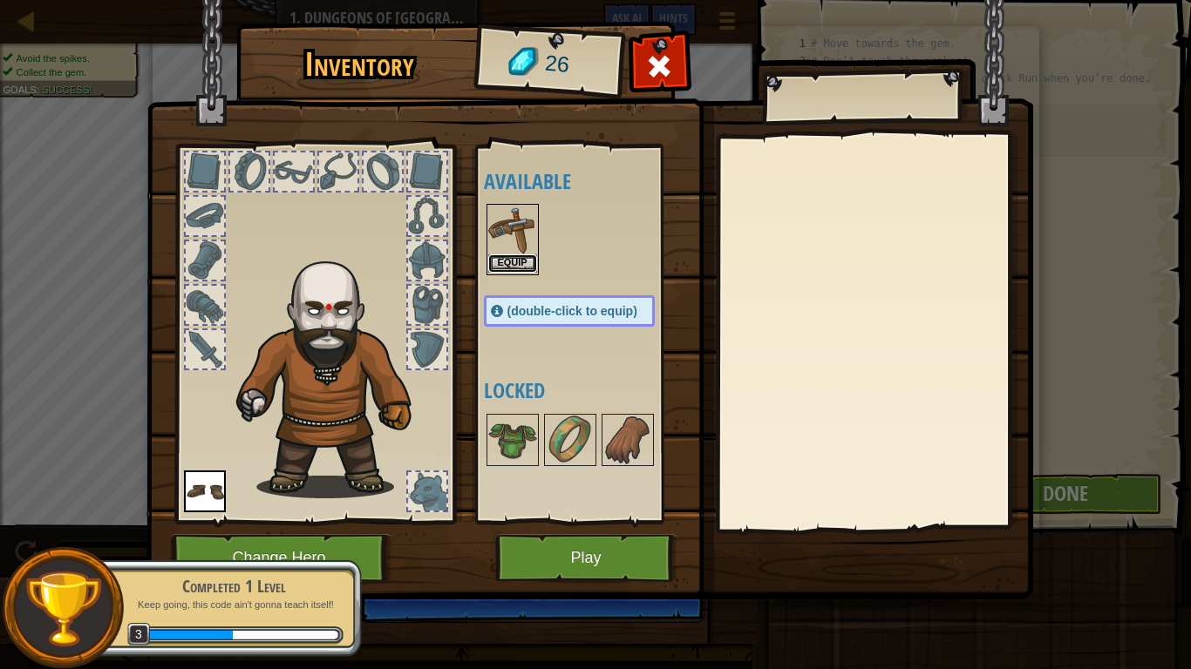
click at [515, 266] on button "Equip" at bounding box center [512, 264] width 49 height 18
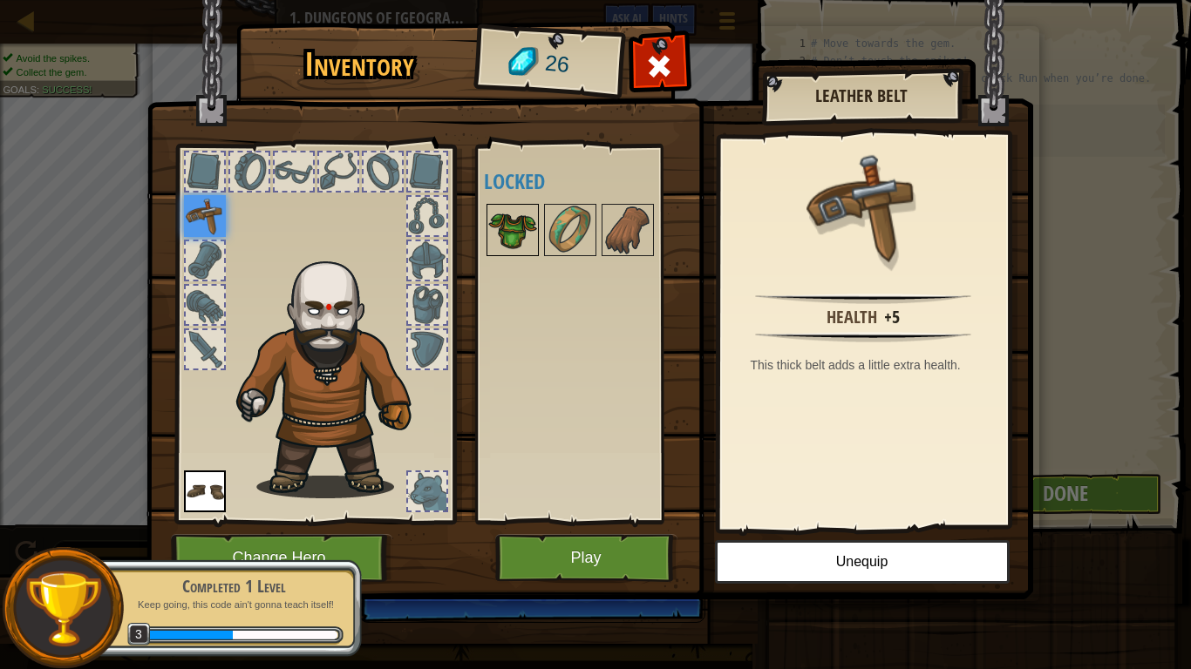
click at [511, 247] on img at bounding box center [512, 230] width 49 height 49
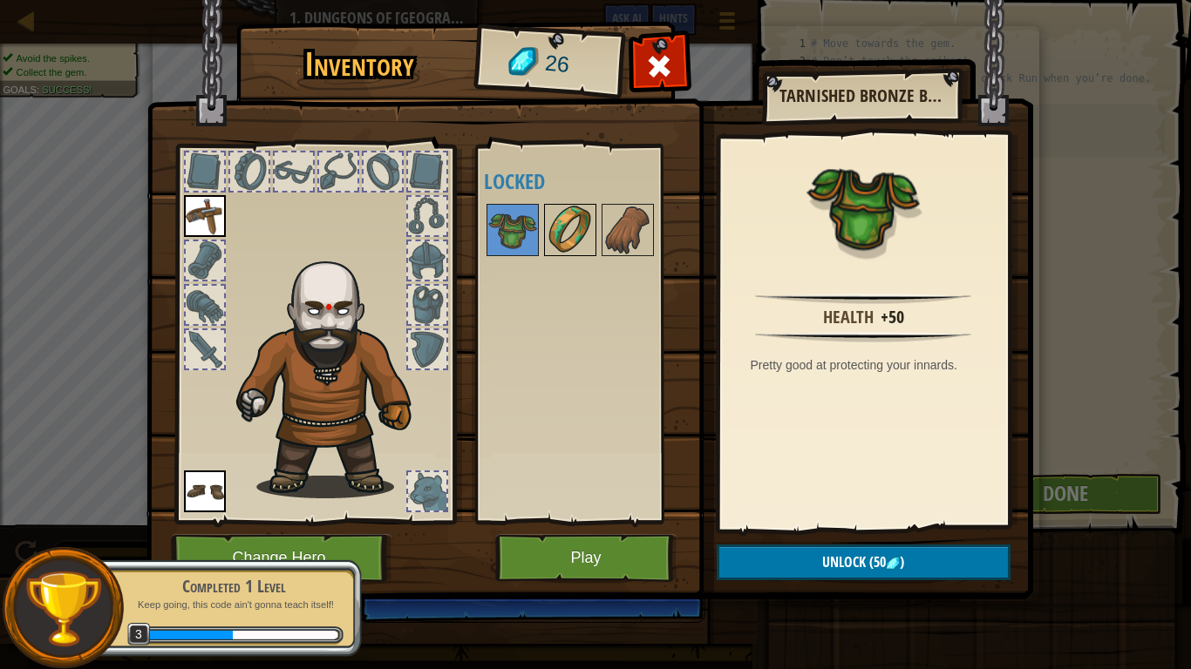
click at [559, 250] on img at bounding box center [570, 230] width 49 height 49
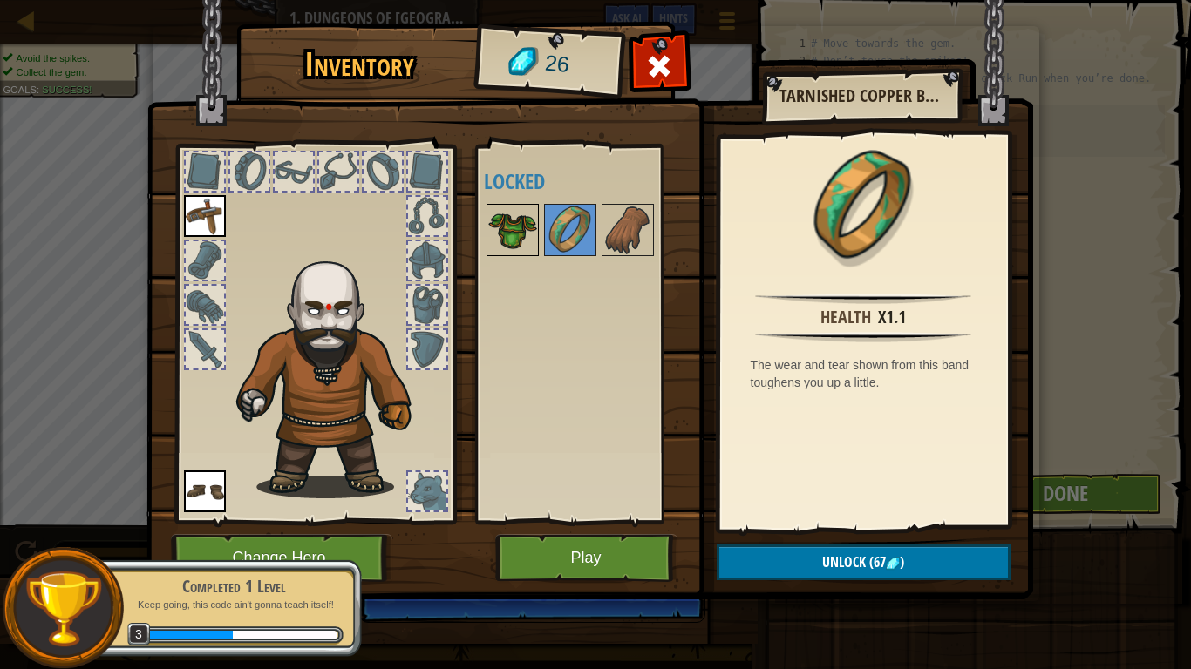
click at [491, 220] on img at bounding box center [512, 230] width 49 height 49
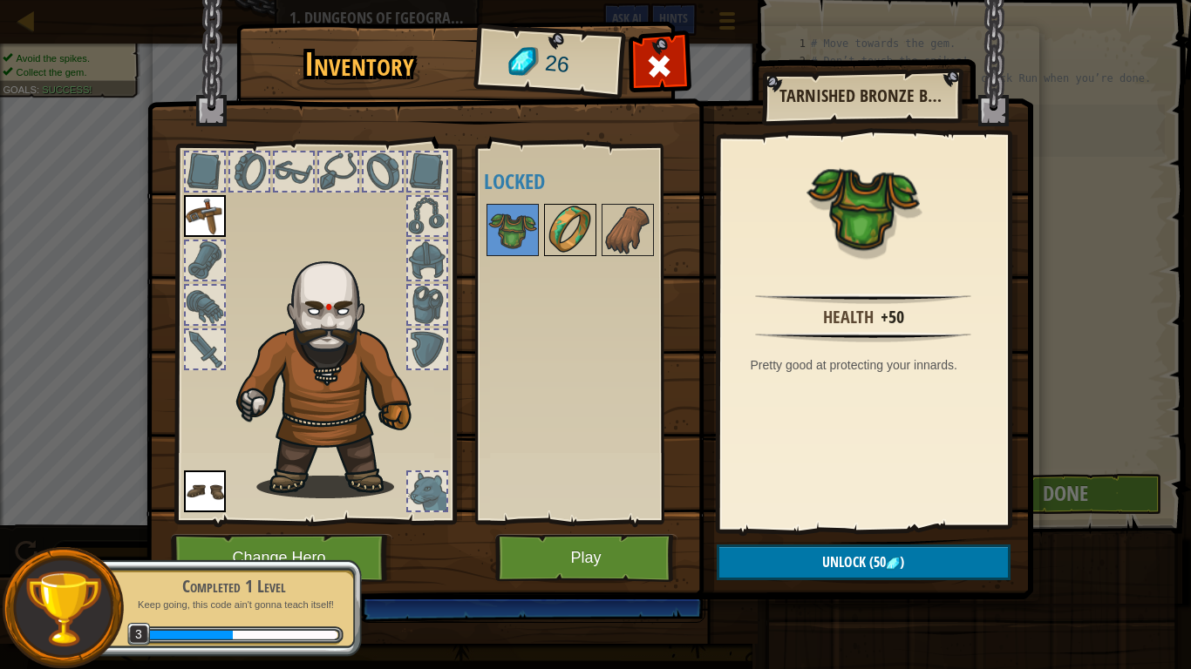
click at [578, 248] on img at bounding box center [570, 230] width 49 height 49
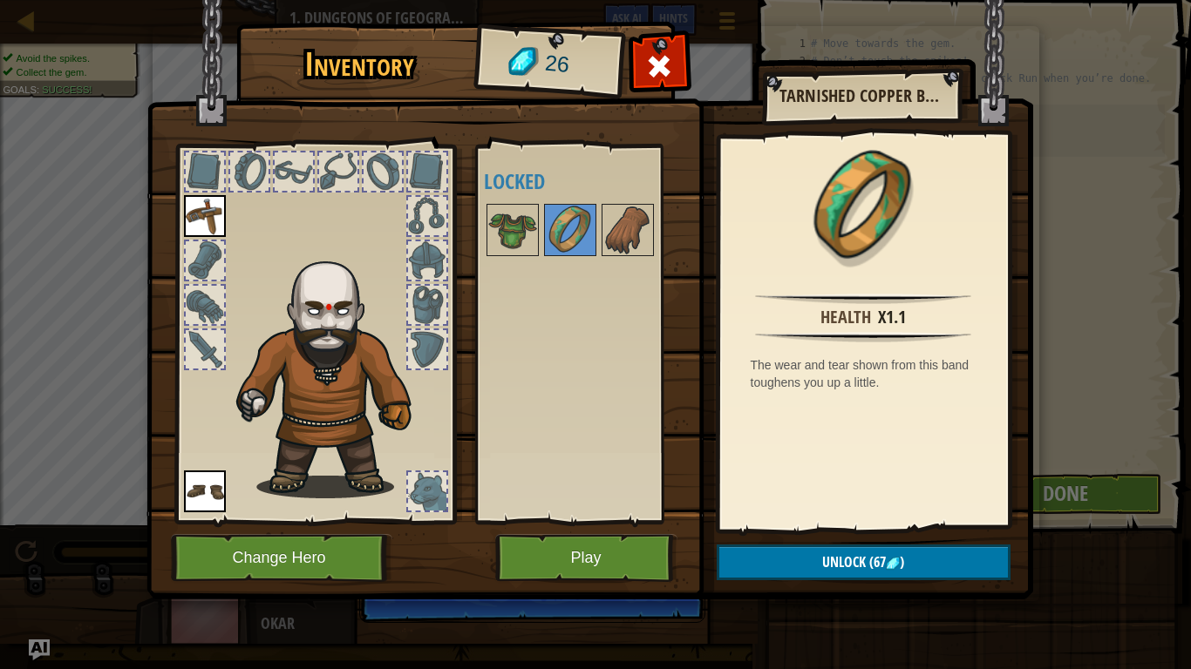
click at [209, 155] on div at bounding box center [205, 172] width 38 height 38
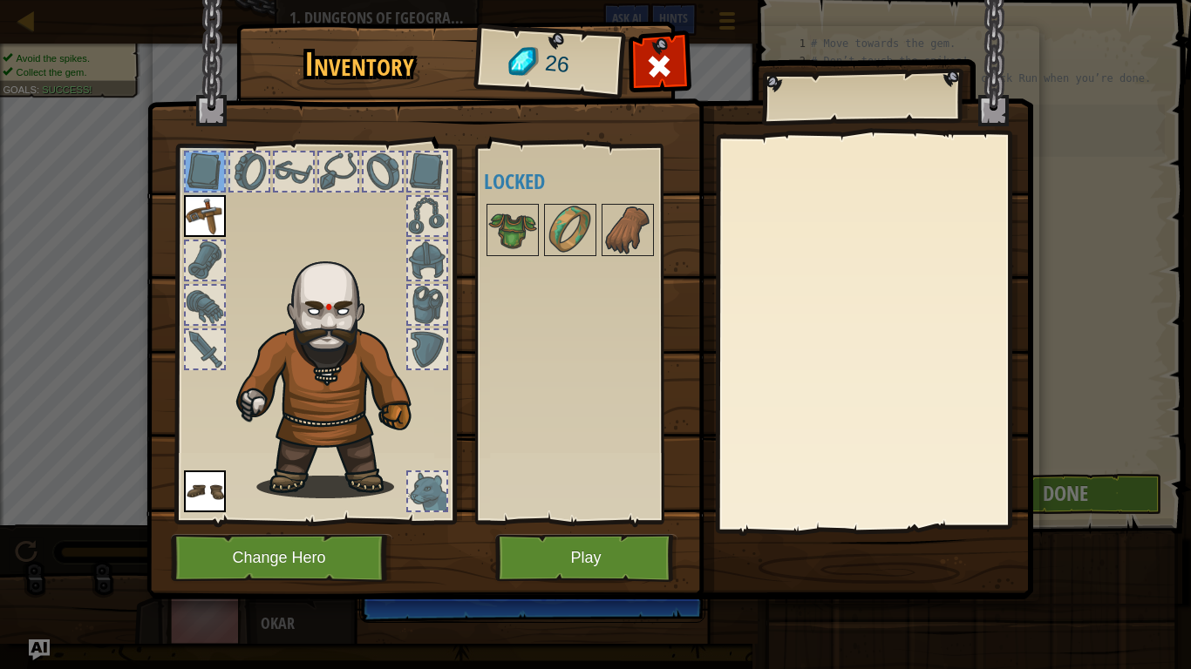
click at [253, 172] on div at bounding box center [249, 172] width 38 height 38
click at [642, 540] on button "Play" at bounding box center [586, 558] width 182 height 48
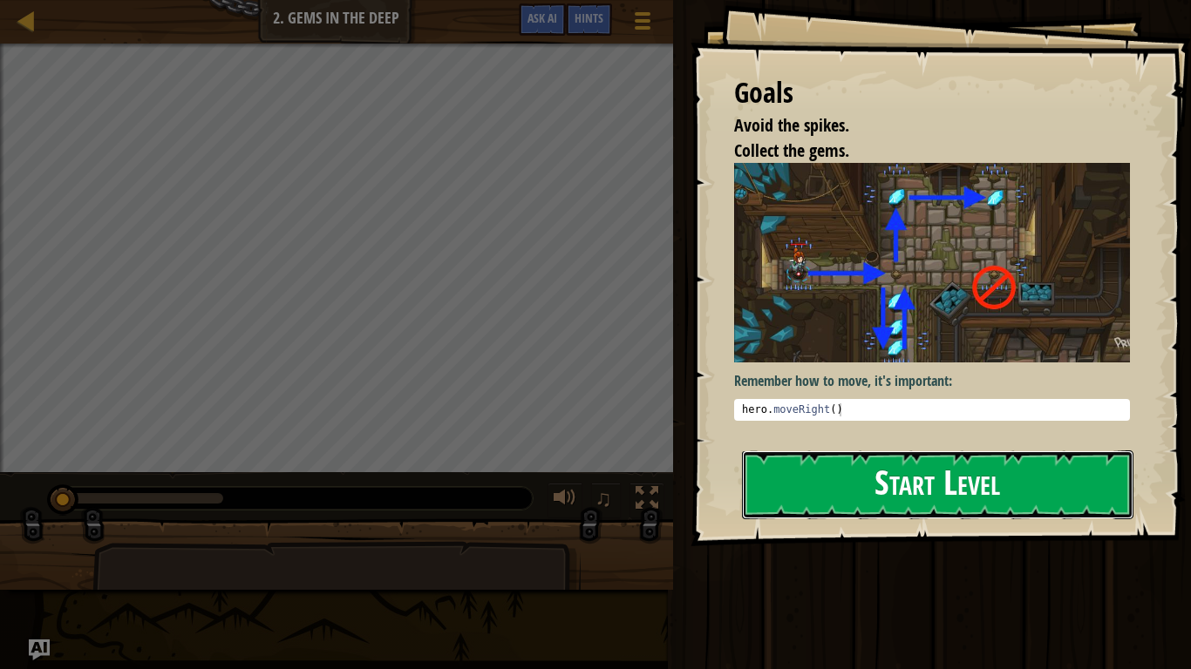
click at [845, 465] on button "Start Level" at bounding box center [937, 485] width 391 height 69
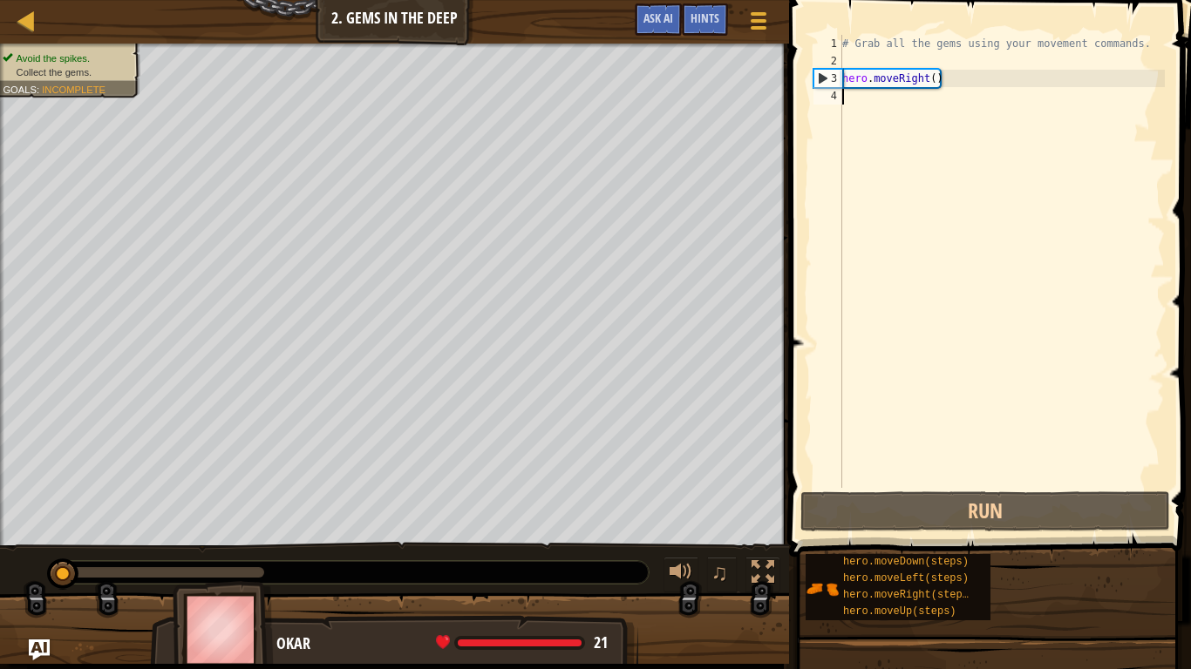
click at [902, 431] on div "# Grab all the gems using your movement commands. hero . moveRight ( )" at bounding box center [1001, 279] width 326 height 488
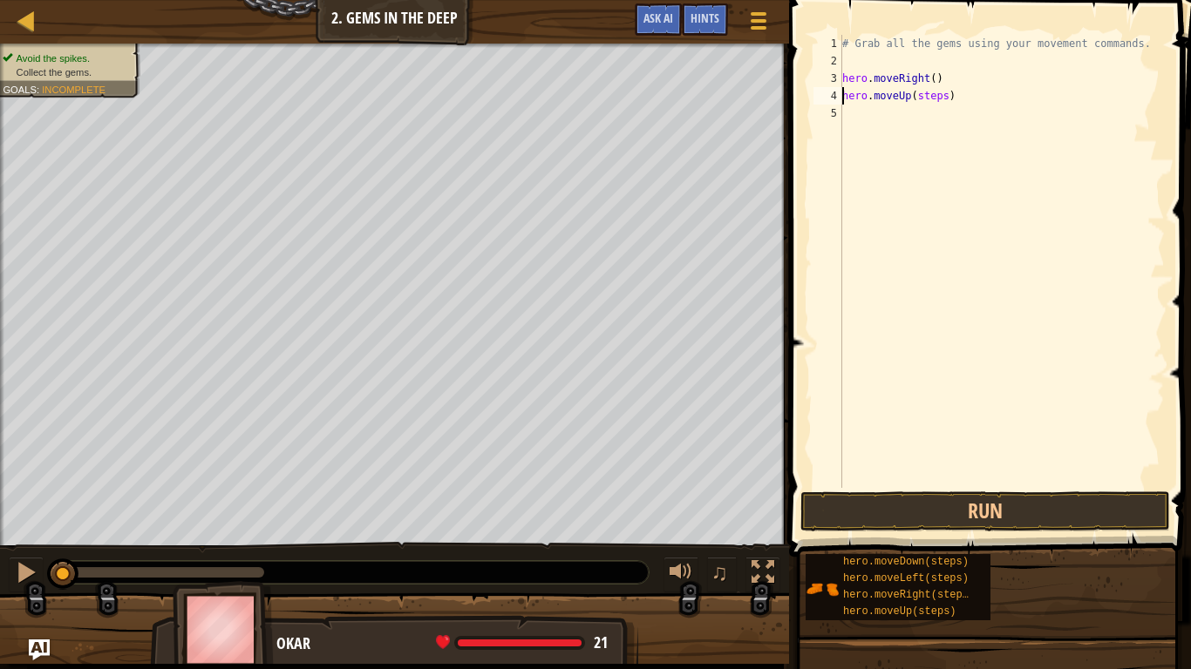
click at [948, 90] on div "# Grab all the gems using your movement commands. hero . moveRight ( ) hero . m…" at bounding box center [1001, 279] width 326 height 488
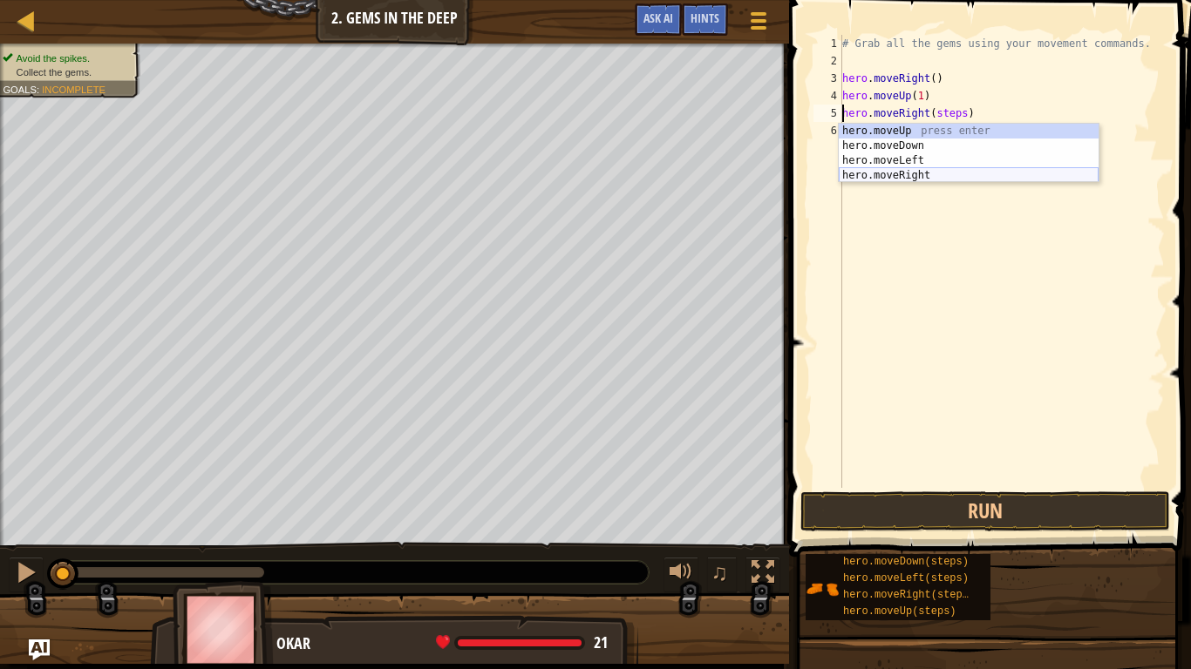
click at [971, 176] on div "hero.moveUp press enter hero.moveDown press enter hero.moveLeft press enter her…" at bounding box center [968, 168] width 260 height 89
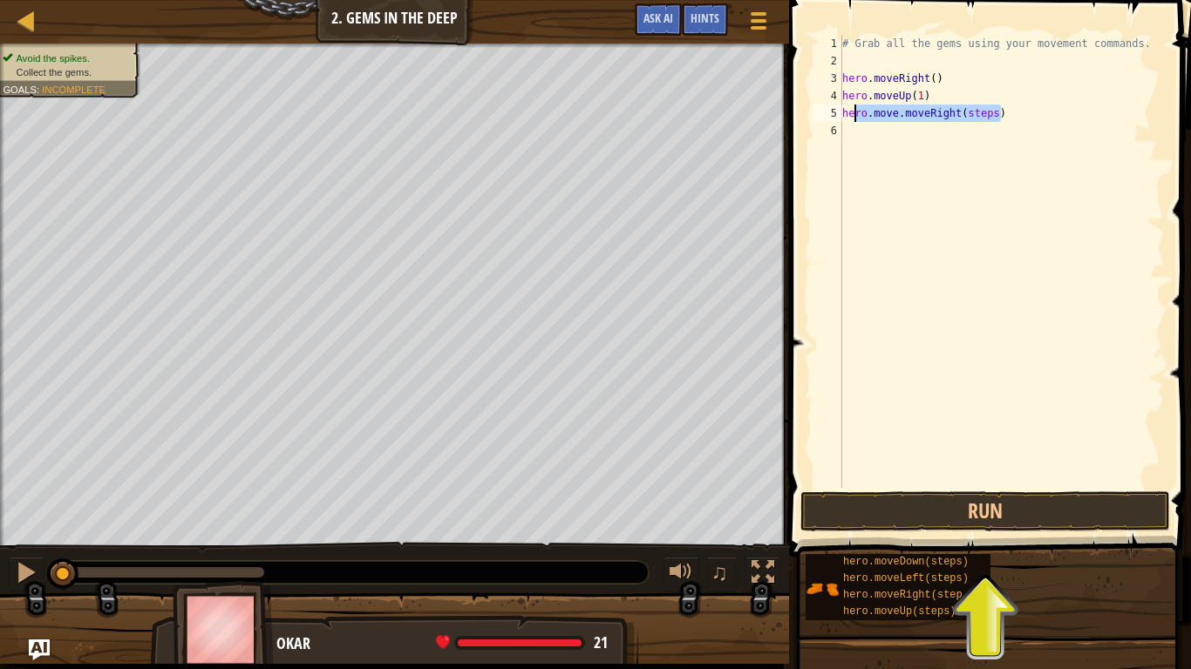
drag, startPoint x: 1013, startPoint y: 117, endPoint x: 852, endPoint y: 109, distance: 160.6
click at [852, 109] on div "# Grab all the gems using your movement commands. hero . moveRight ( ) hero . m…" at bounding box center [1001, 279] width 326 height 488
type textarea "h"
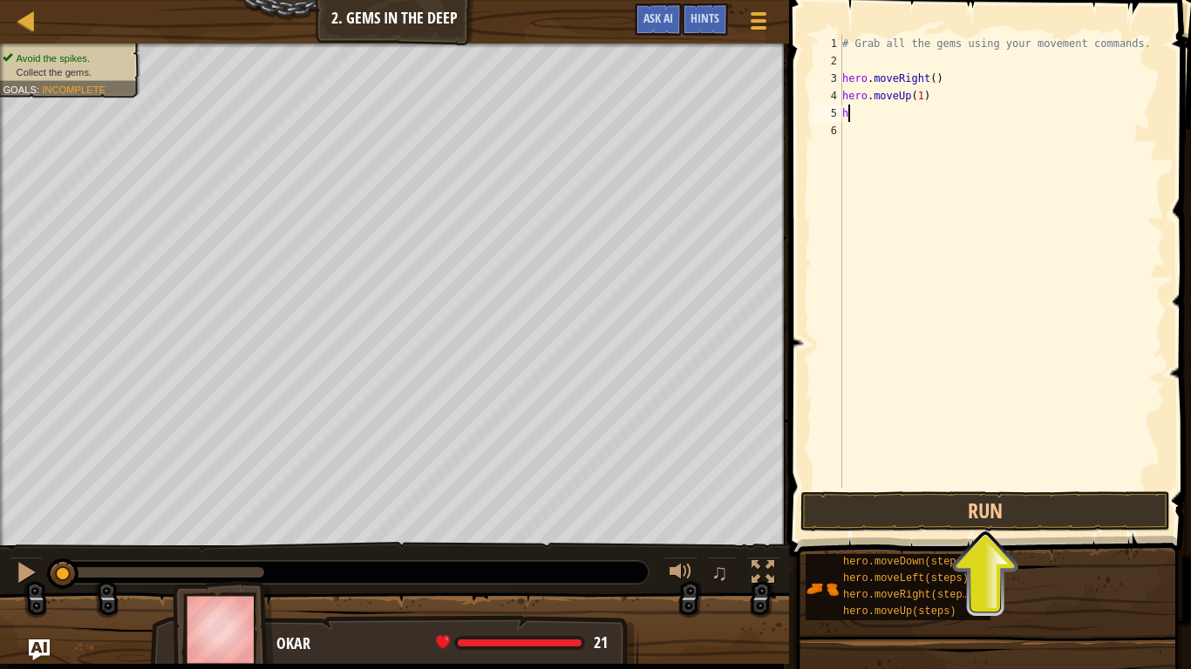
scroll to position [8, 0]
click at [955, 111] on div "# Grab all the gems using your movement commands. hero . moveRight ( ) hero . m…" at bounding box center [1001, 261] width 326 height 453
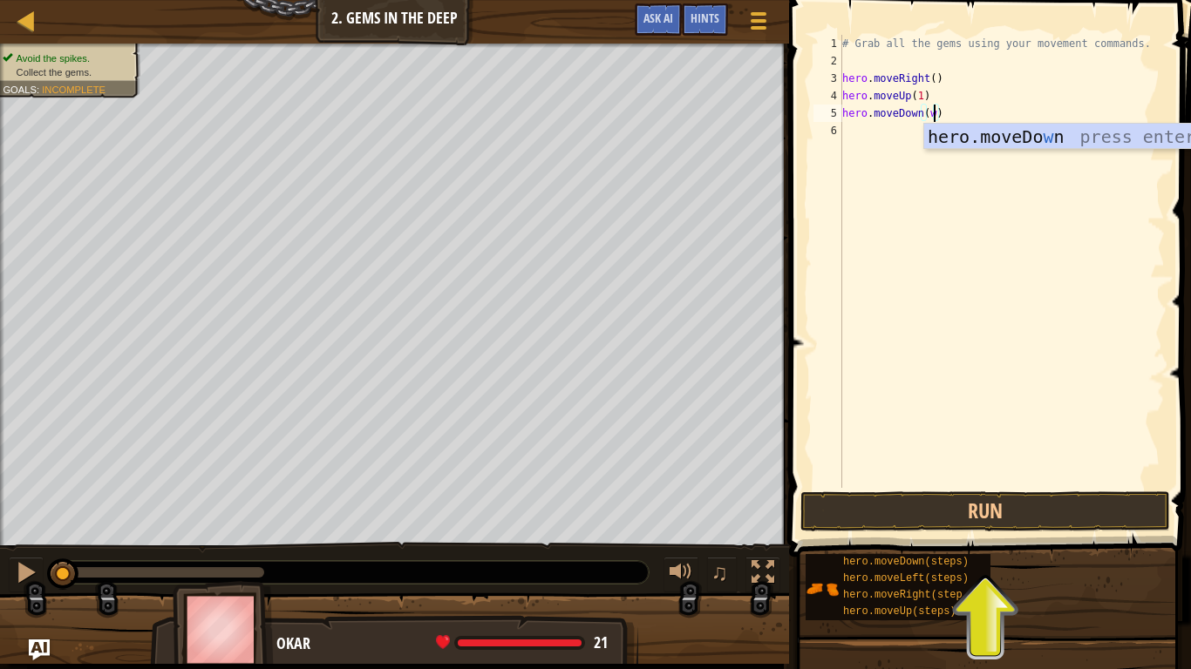
scroll to position [8, 13]
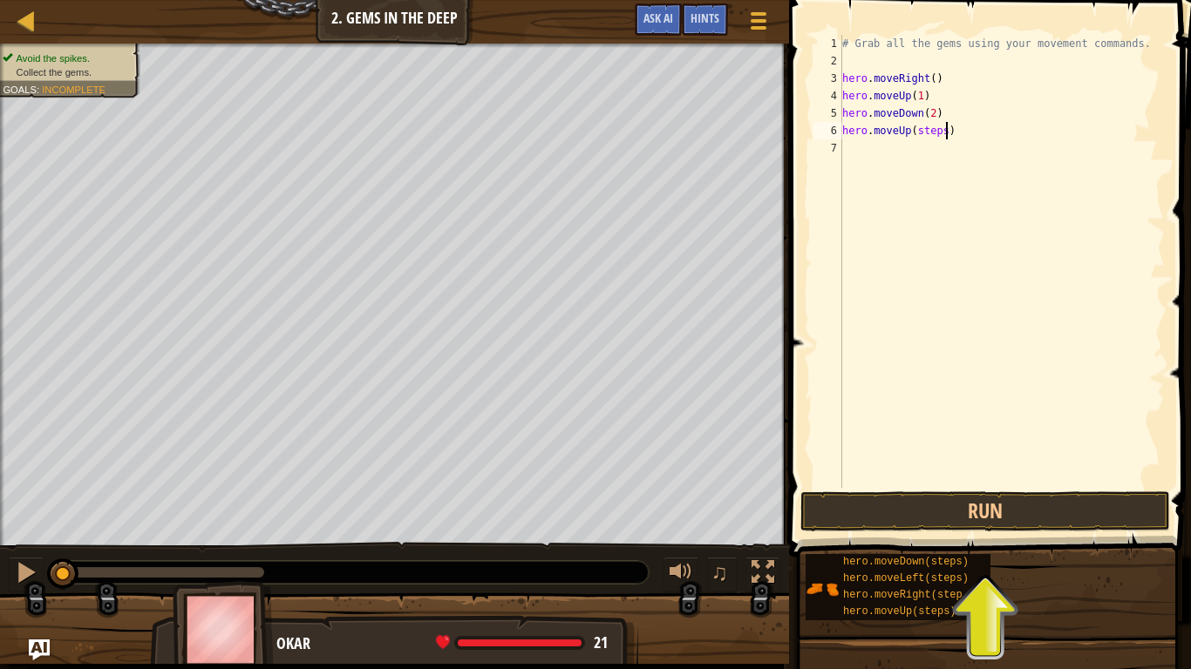
click at [946, 132] on div "# Grab all the gems using your movement commands. hero . moveRight ( ) hero . m…" at bounding box center [1001, 279] width 326 height 488
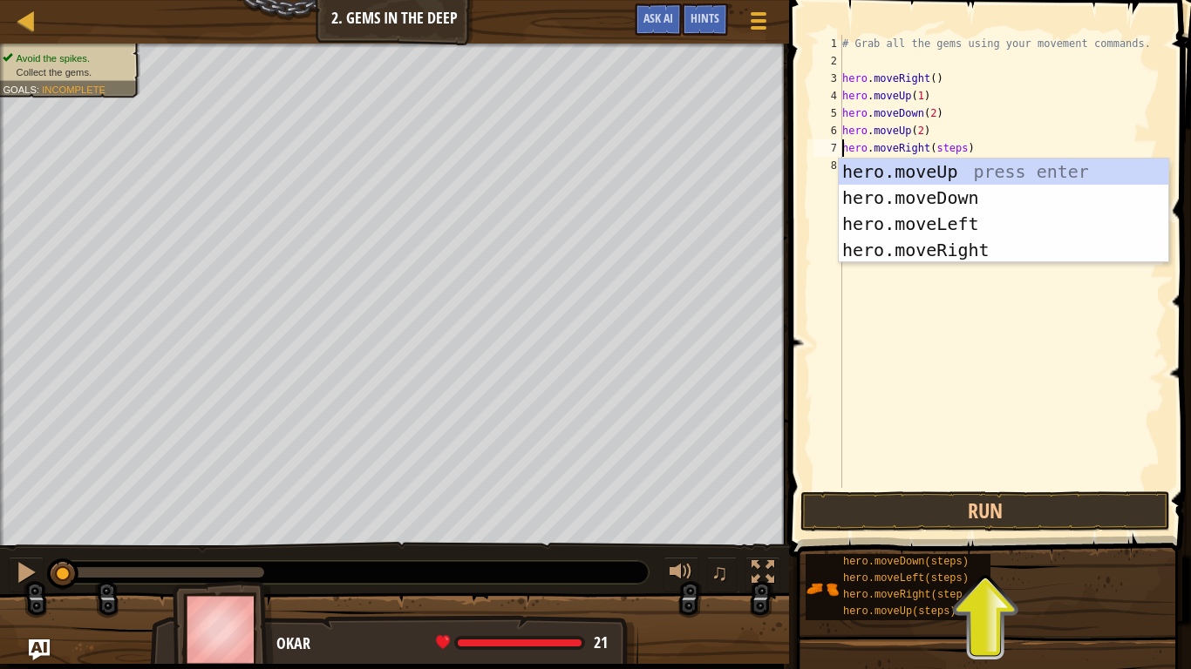
click at [970, 149] on div "# Grab all the gems using your movement commands. hero . moveRight ( ) hero . m…" at bounding box center [1001, 279] width 326 height 488
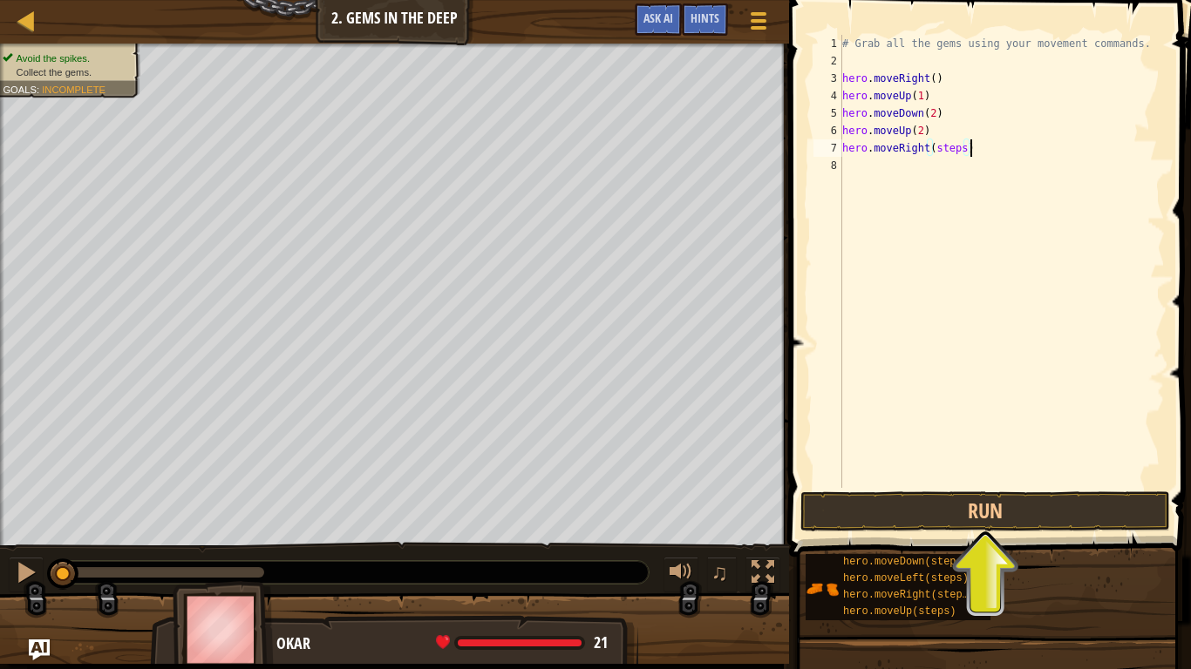
click at [964, 146] on div "# Grab all the gems using your movement commands. hero . moveRight ( ) hero . m…" at bounding box center [1001, 279] width 326 height 488
type textarea "hero.moveRight(2)"
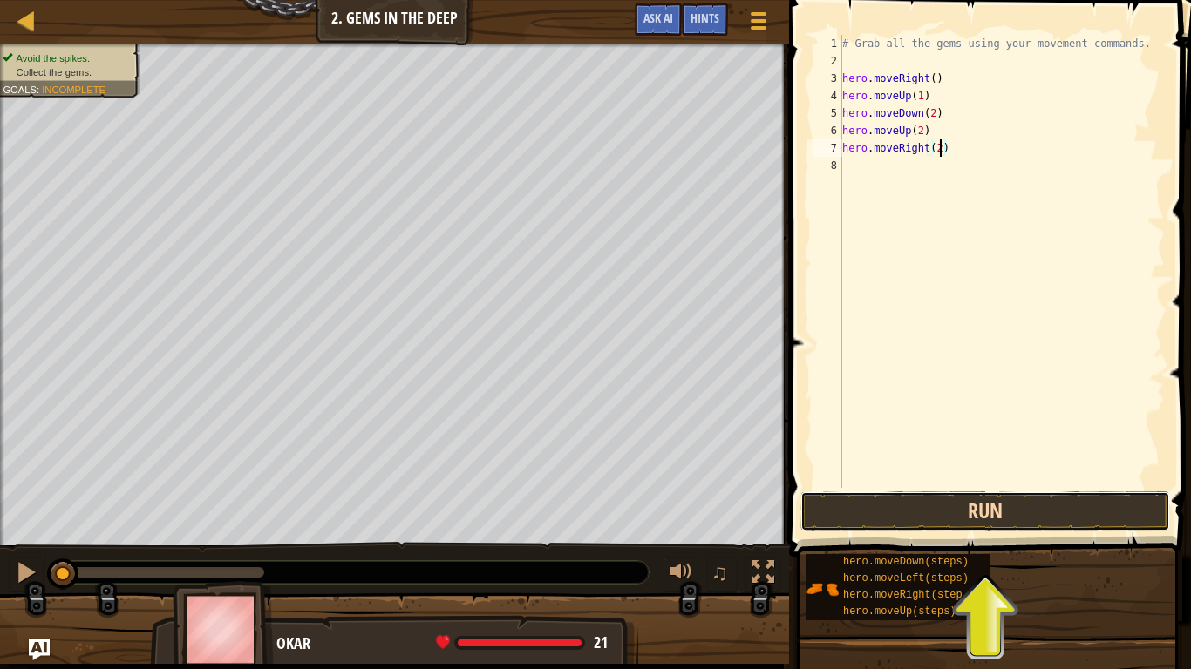
click at [999, 502] on button "Run" at bounding box center [985, 512] width 370 height 40
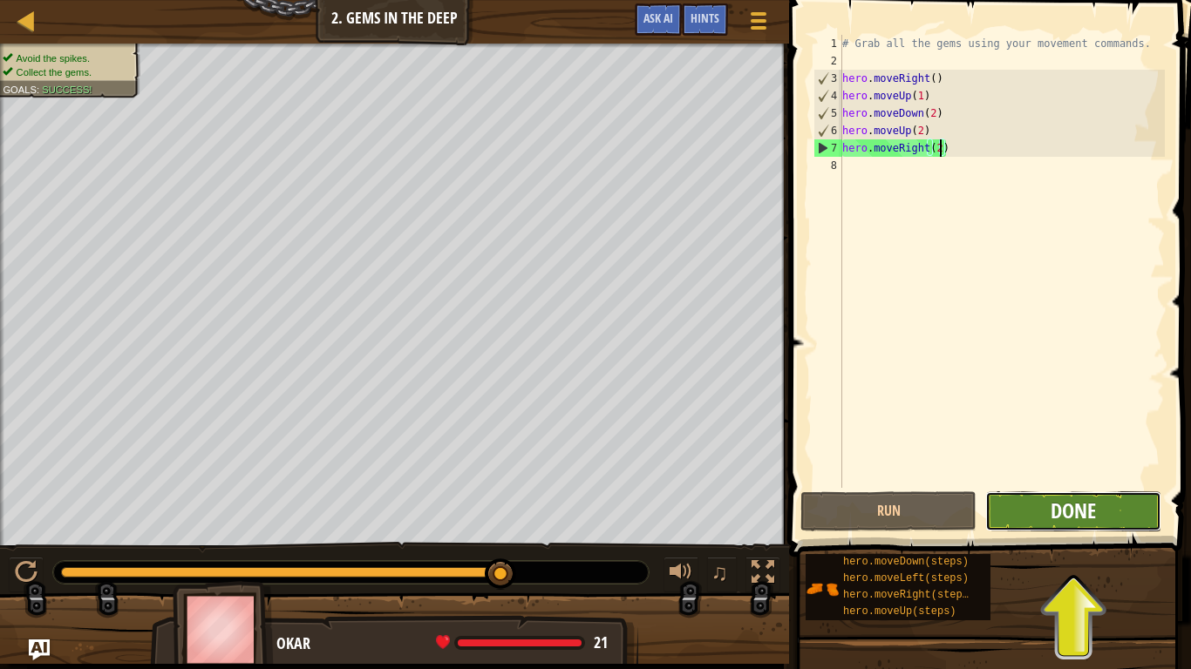
click at [1092, 513] on span "Done" at bounding box center [1072, 511] width 45 height 28
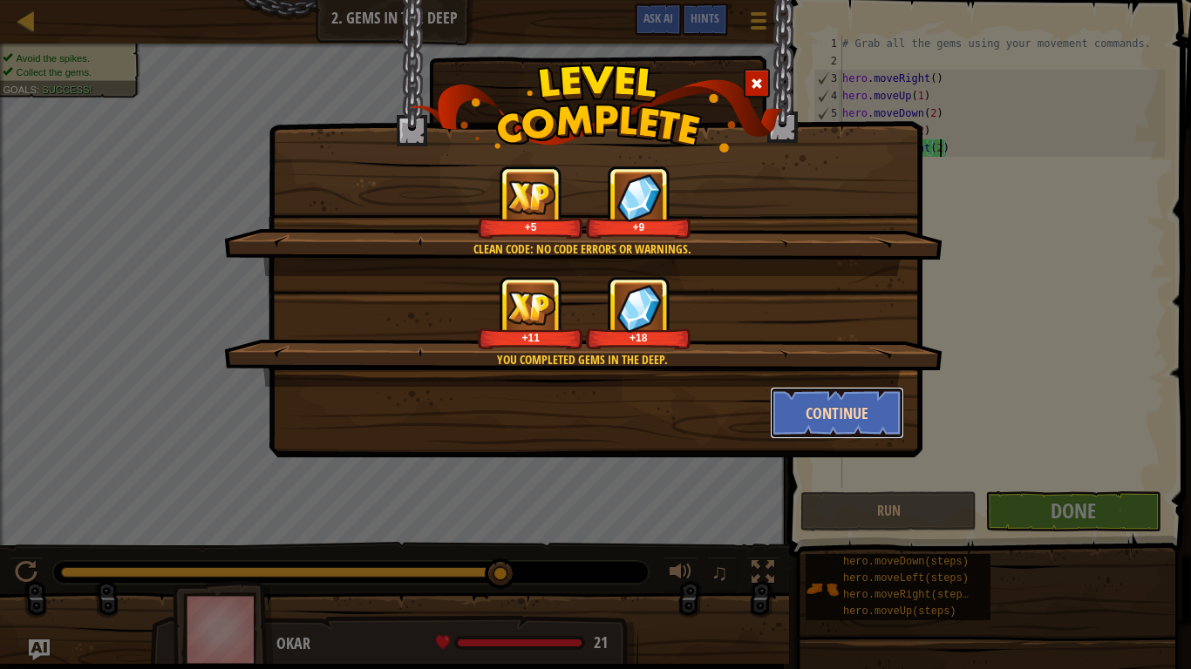
click at [855, 413] on button "Continue" at bounding box center [837, 413] width 135 height 52
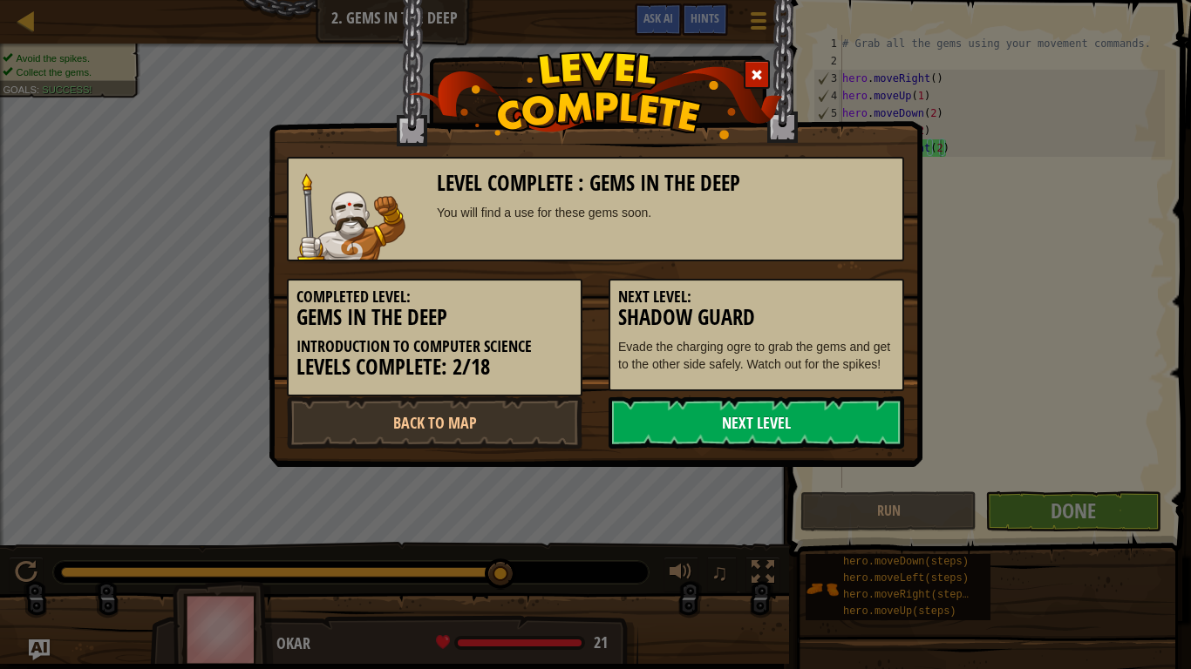
click at [848, 438] on link "Next Level" at bounding box center [755, 423] width 295 height 52
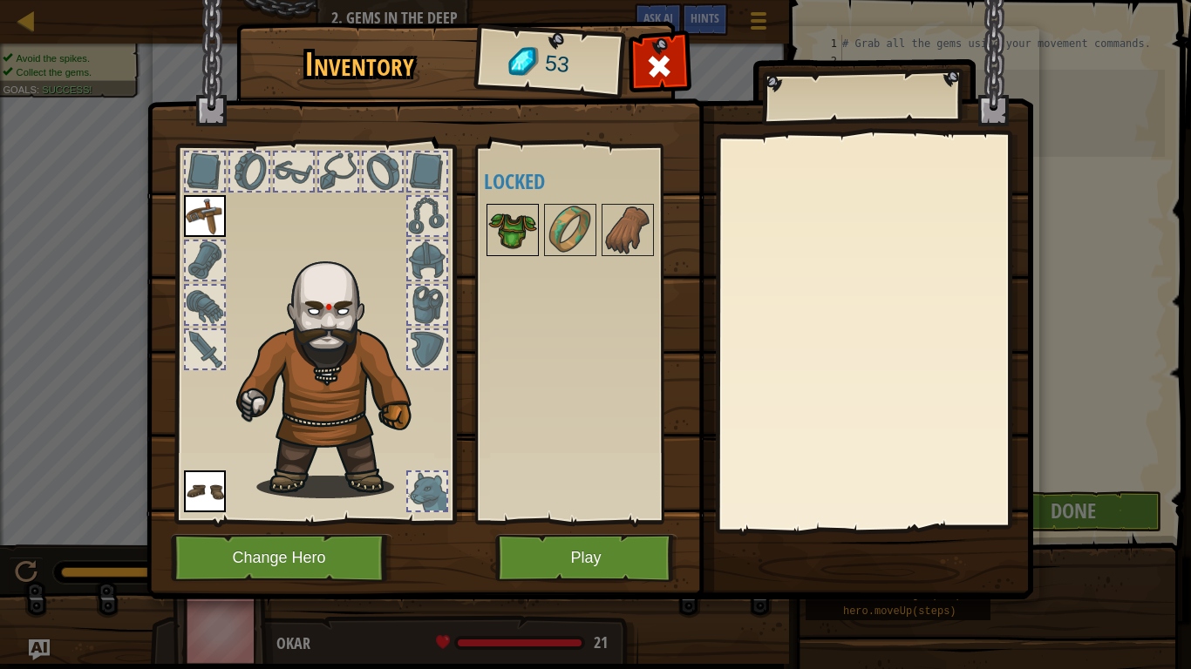
click at [518, 210] on img at bounding box center [512, 230] width 49 height 49
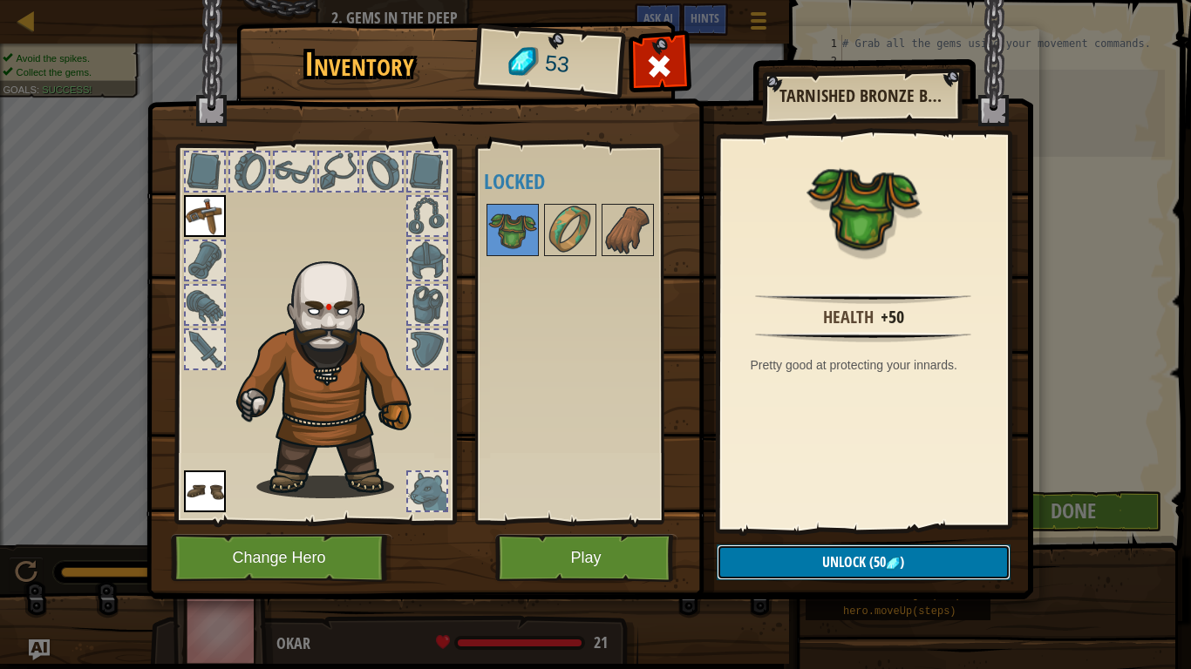
click at [883, 561] on span "(50" at bounding box center [876, 562] width 20 height 19
click at [807, 560] on button "Confirm" at bounding box center [863, 563] width 294 height 36
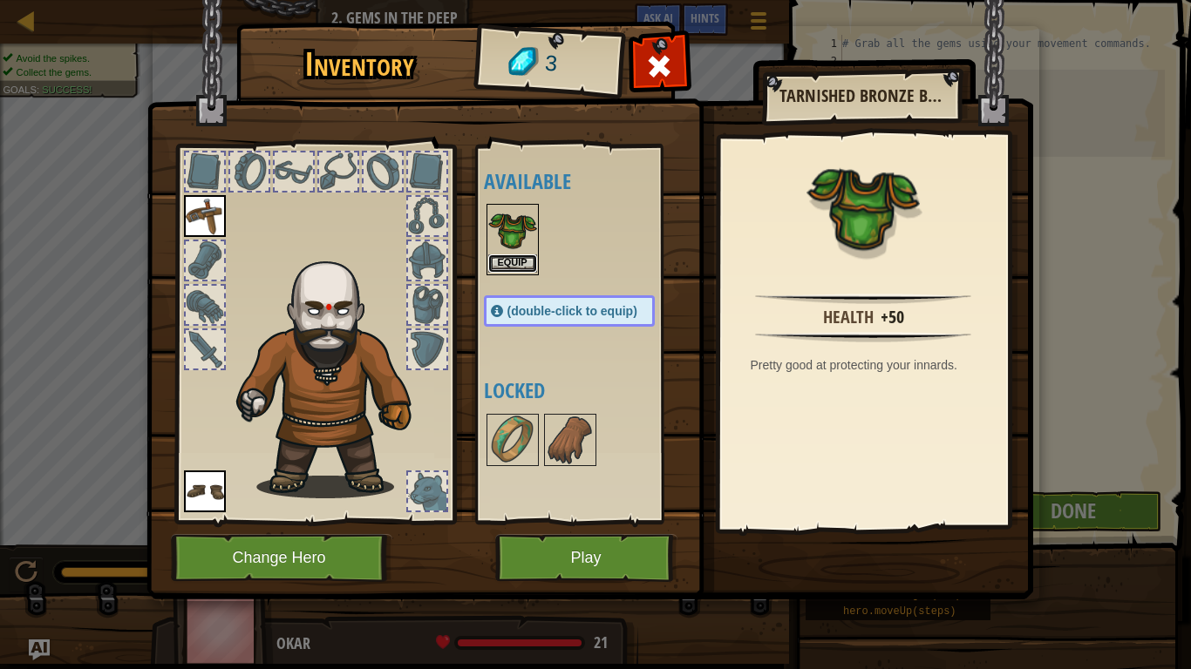
click at [521, 255] on button "Equip" at bounding box center [512, 264] width 49 height 18
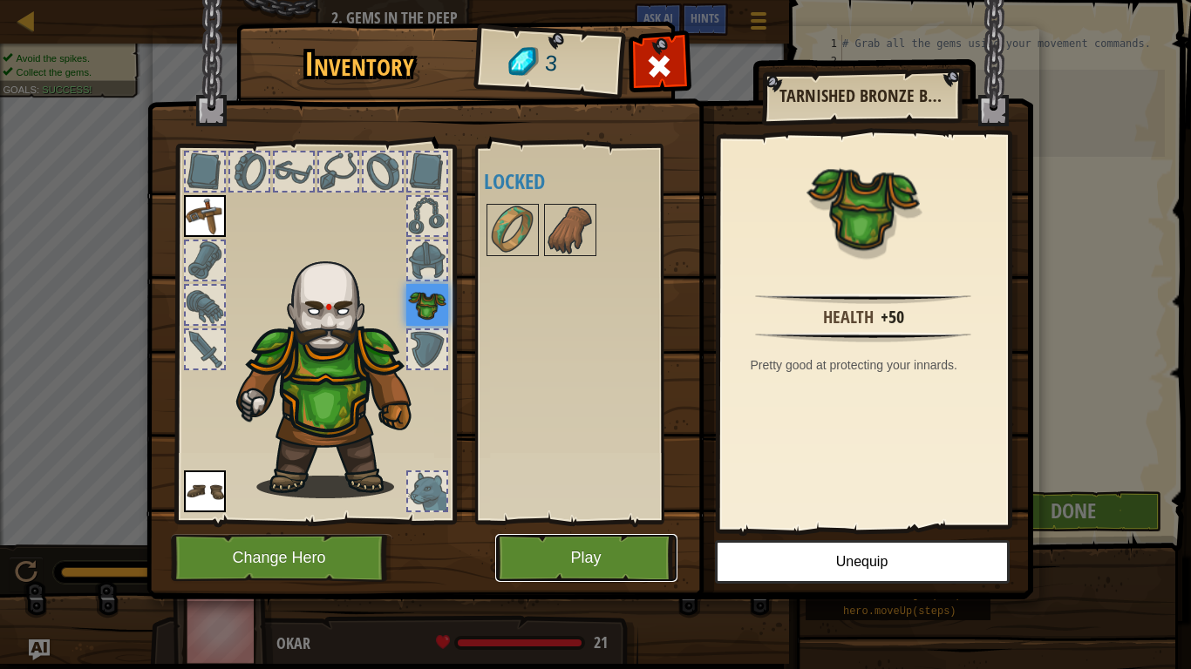
click at [621, 560] on button "Play" at bounding box center [586, 558] width 182 height 48
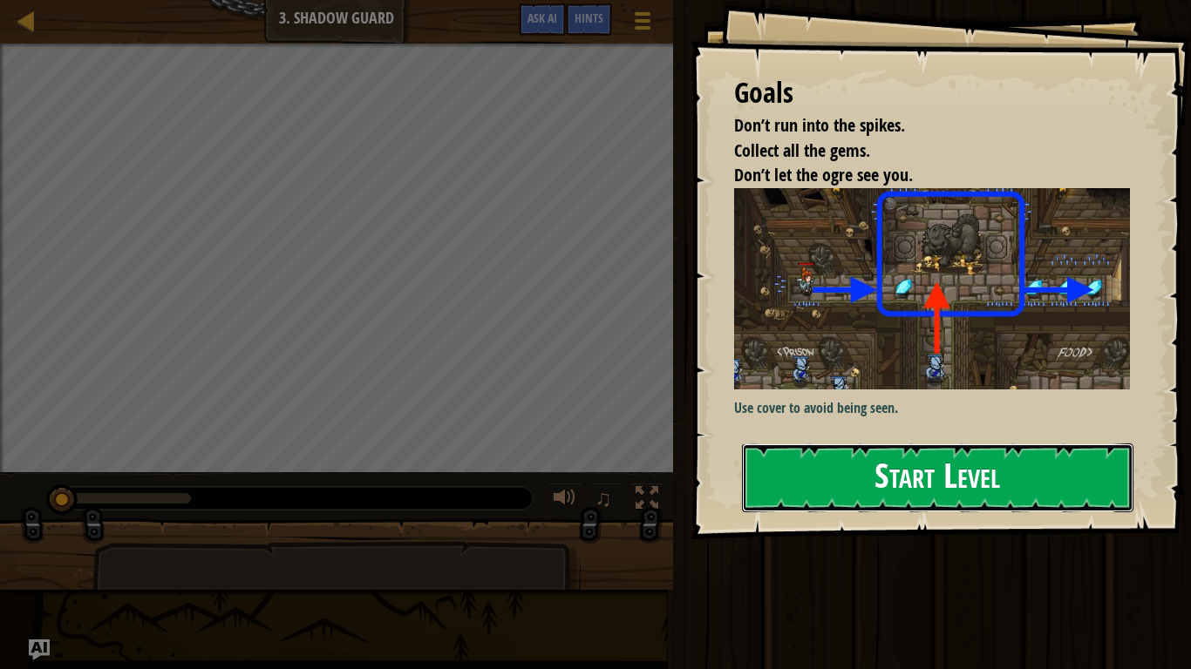
click at [927, 480] on button "Start Level" at bounding box center [937, 478] width 391 height 69
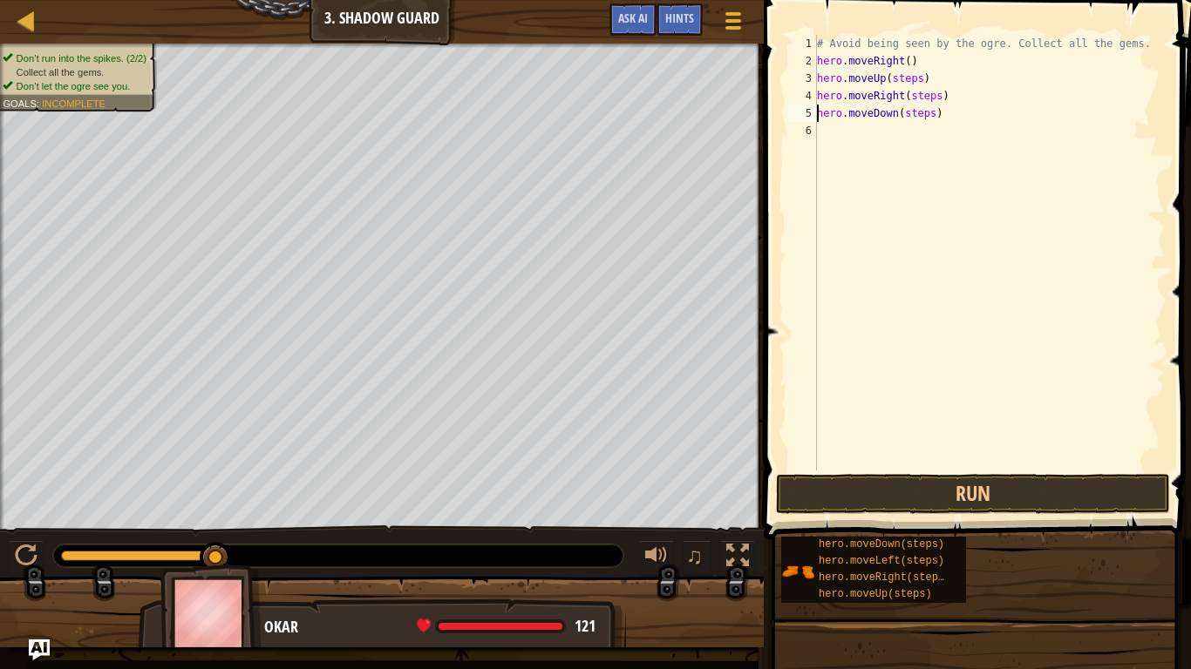
click at [1032, 585] on div "hero.moveDown(steps) hero.moveLeft(steps) hero.moveRight(steps) hero.moveUp(ste…" at bounding box center [979, 570] width 398 height 68
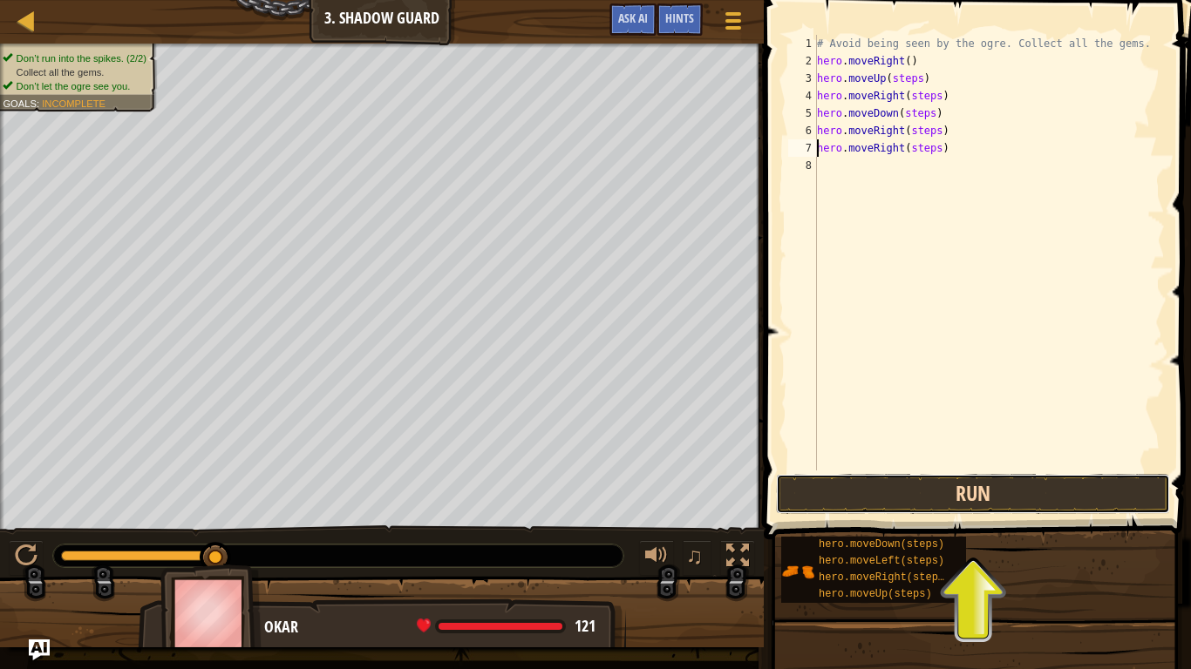
click at [916, 489] on button "Run" at bounding box center [973, 494] width 394 height 40
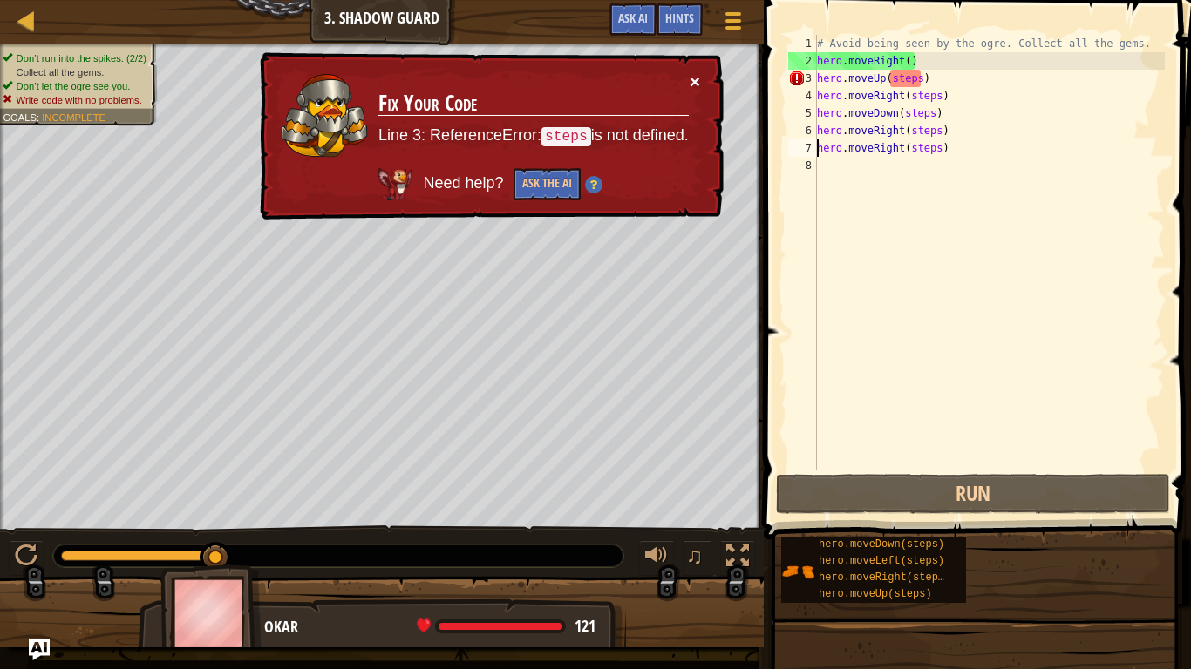
click at [698, 74] on button "×" at bounding box center [694, 81] width 10 height 18
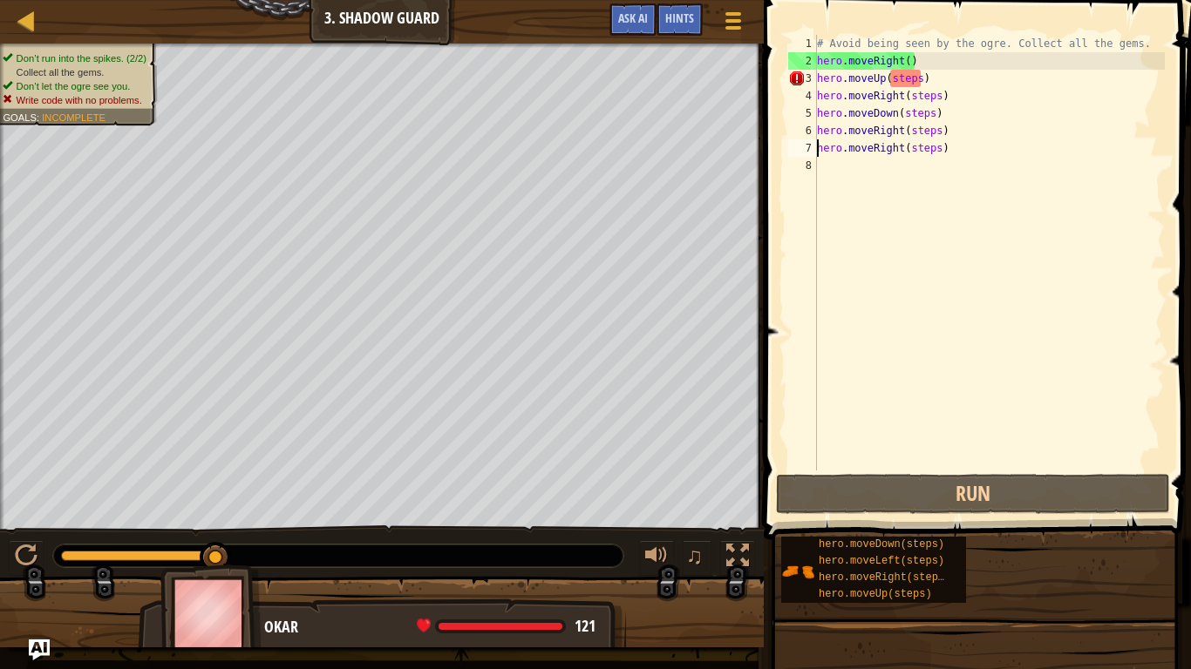
click at [918, 85] on div "# Avoid being seen by the ogre. Collect all the gems. hero . moveRight ( ) hero…" at bounding box center [988, 270] width 351 height 471
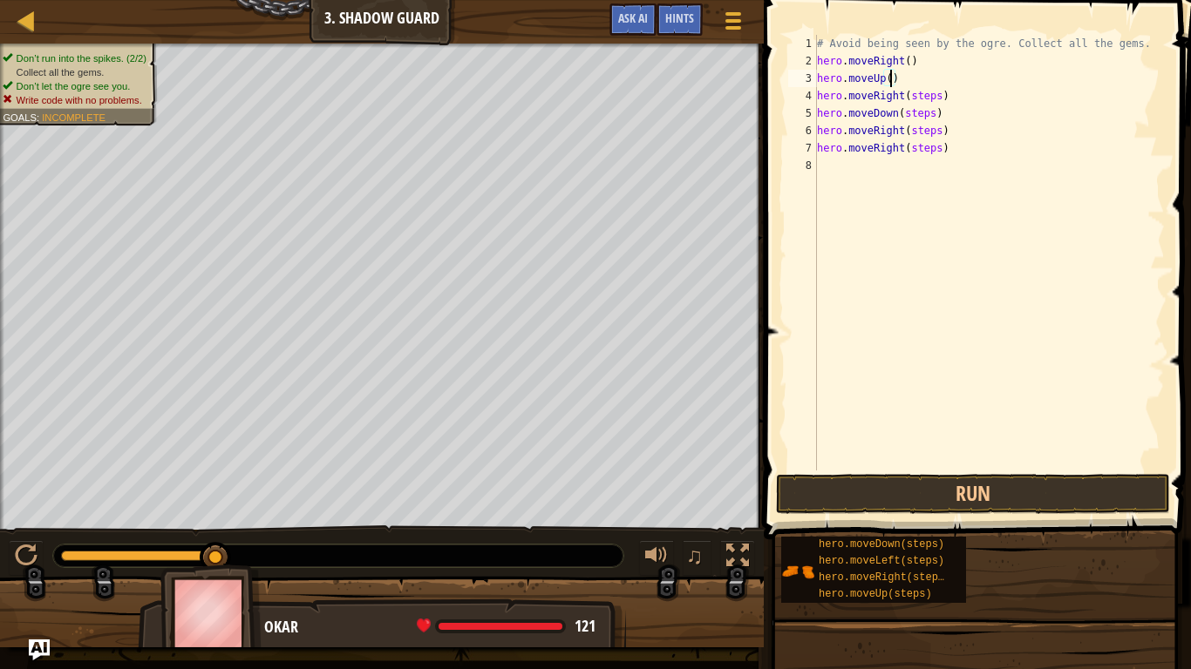
scroll to position [8, 11]
click at [938, 98] on div "# Avoid being seen by the ogre. Collect all the gems. hero . moveRight ( ) hero…" at bounding box center [988, 270] width 351 height 471
click at [934, 117] on div "# Avoid being seen by the ogre. Collect all the gems. hero . moveRight ( ) hero…" at bounding box center [988, 270] width 351 height 471
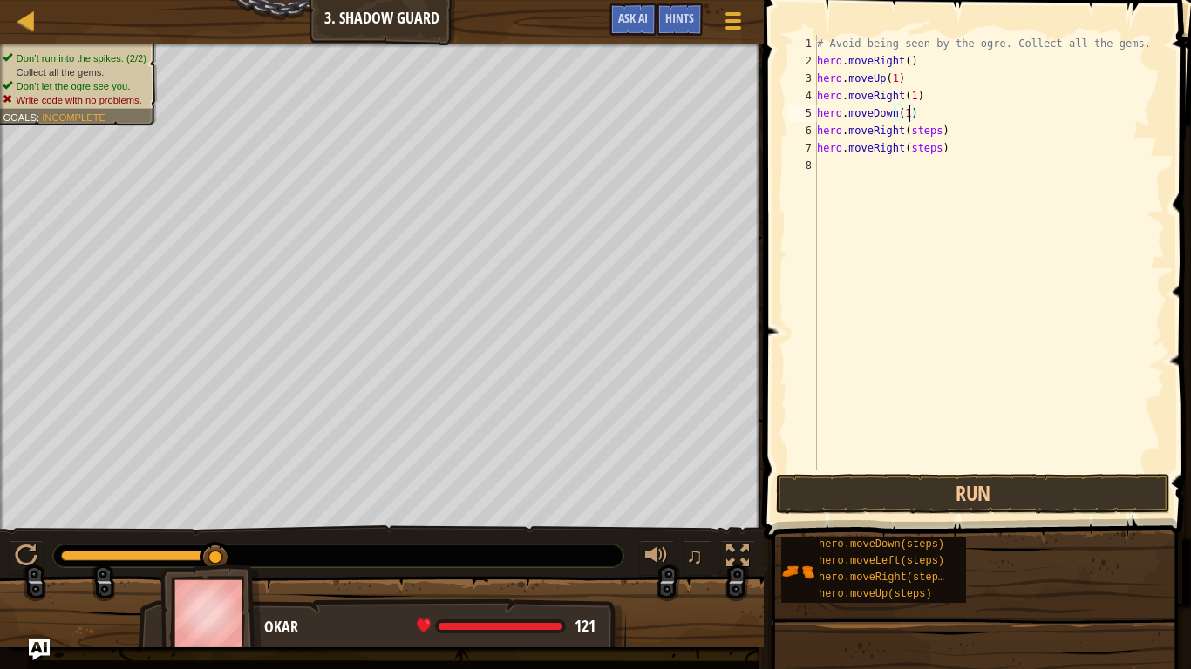
click at [941, 133] on div "# Avoid being seen by the ogre. Collect all the gems. hero . moveRight ( ) hero…" at bounding box center [988, 270] width 351 height 471
drag, startPoint x: 949, startPoint y: 148, endPoint x: 799, endPoint y: 145, distance: 150.0
click at [799, 145] on div "hero.moveRight(2) 1 2 3 4 5 6 7 8 # Avoid being seen by the ogre. Collect all t…" at bounding box center [974, 253] width 380 height 436
type textarea "hero.moveRight(steps)"
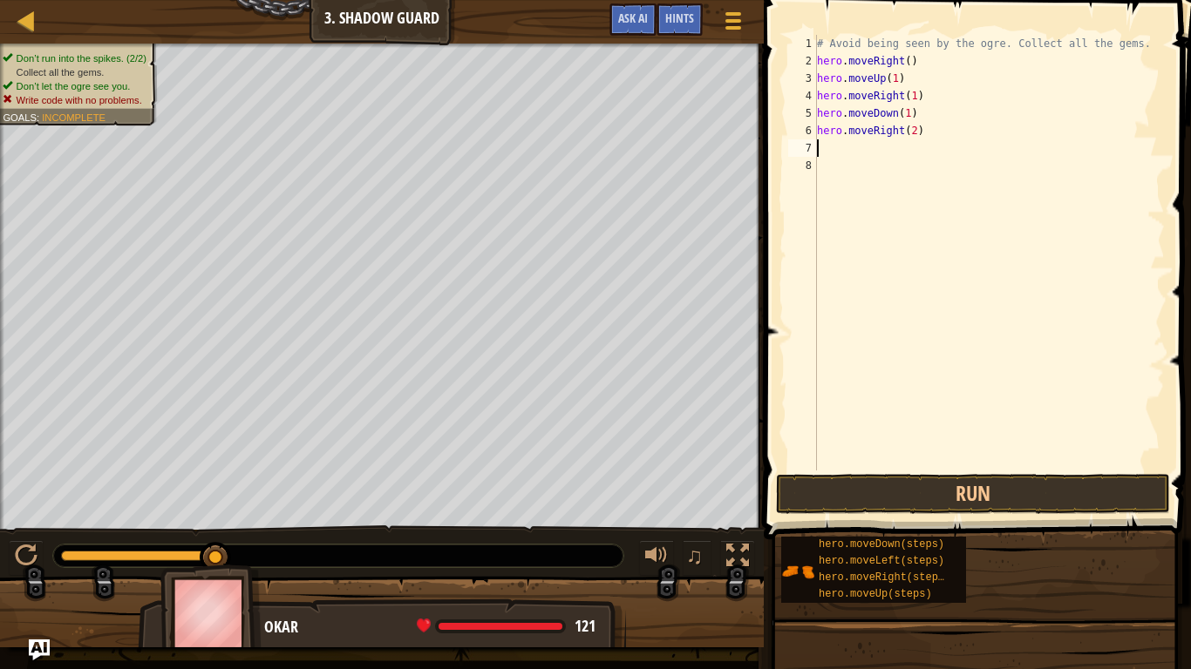
scroll to position [8, 0]
click at [959, 489] on button "Run" at bounding box center [973, 494] width 394 height 40
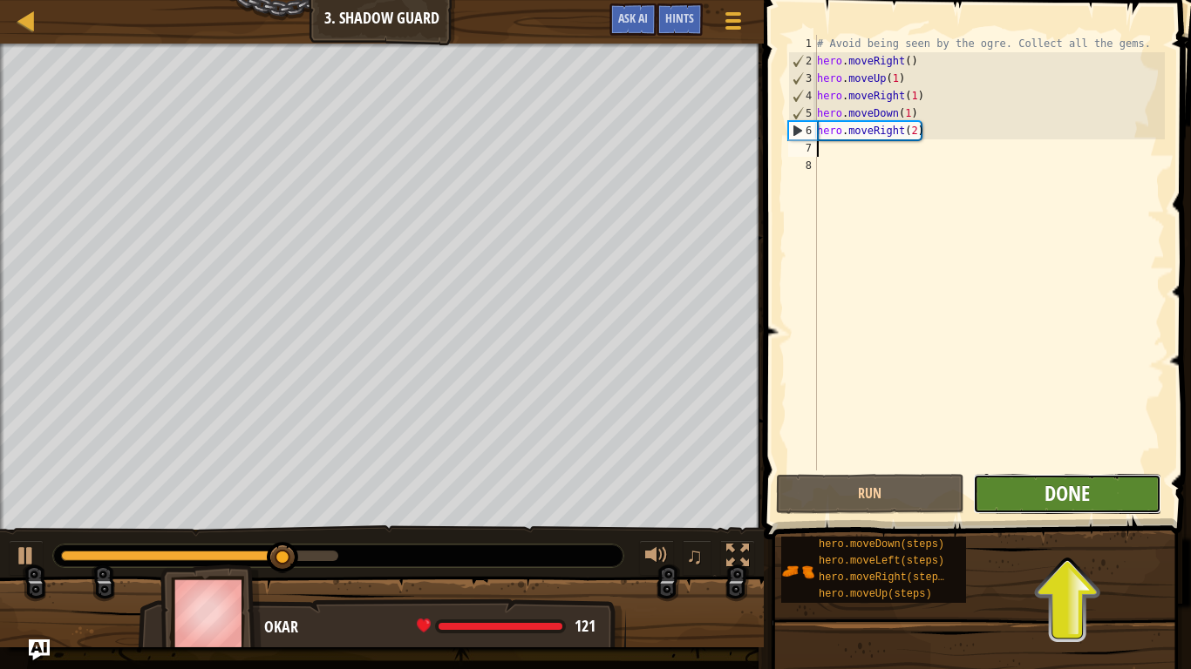
click at [1044, 496] on span "Done" at bounding box center [1066, 493] width 45 height 28
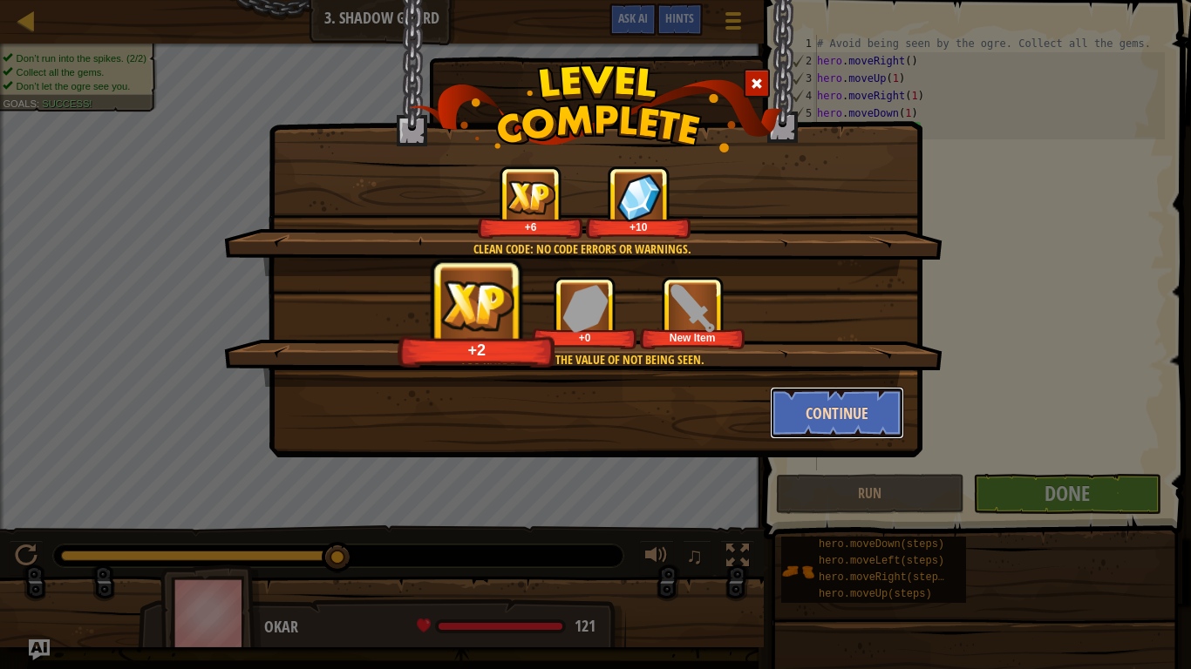
click at [858, 418] on button "Continue" at bounding box center [837, 413] width 135 height 52
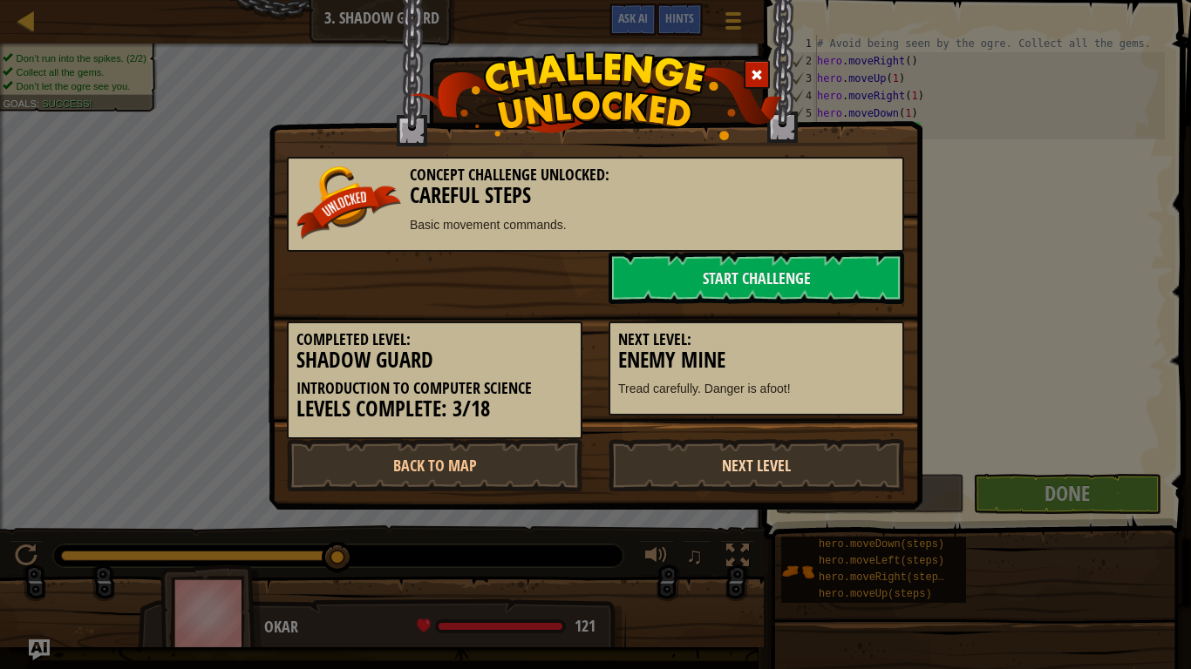
click at [726, 460] on link "Next Level" at bounding box center [755, 465] width 295 height 52
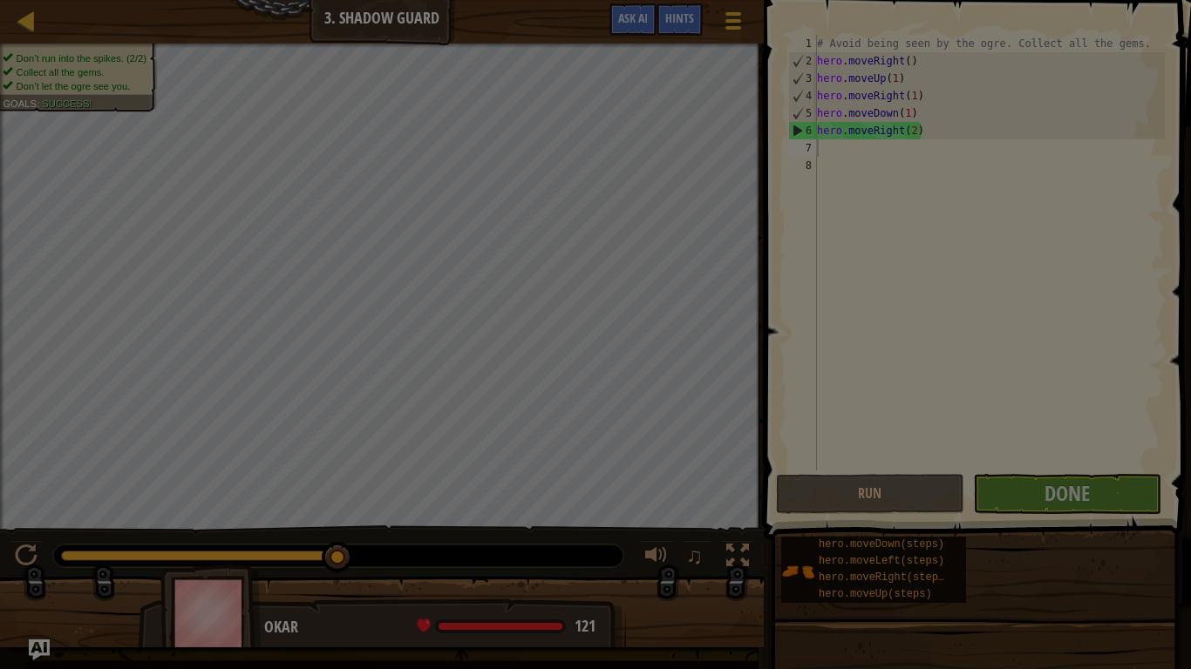
click at [726, 460] on div at bounding box center [595, 334] width 1191 height 669
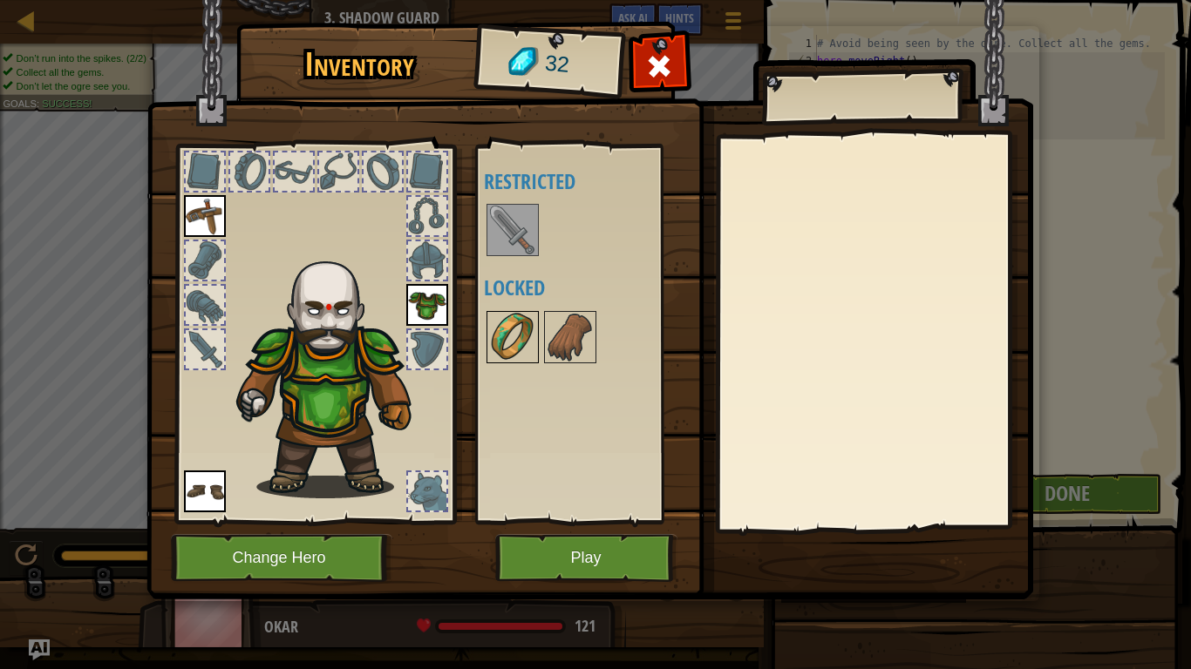
click at [526, 329] on img at bounding box center [512, 337] width 49 height 49
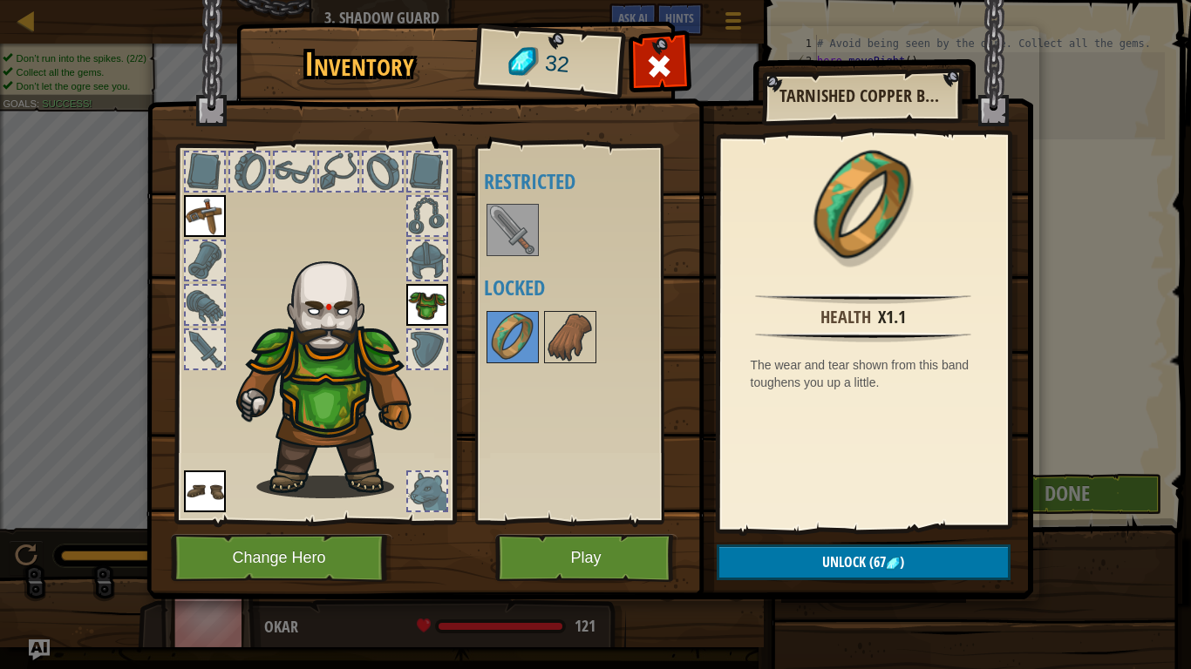
click at [518, 241] on img at bounding box center [512, 230] width 49 height 49
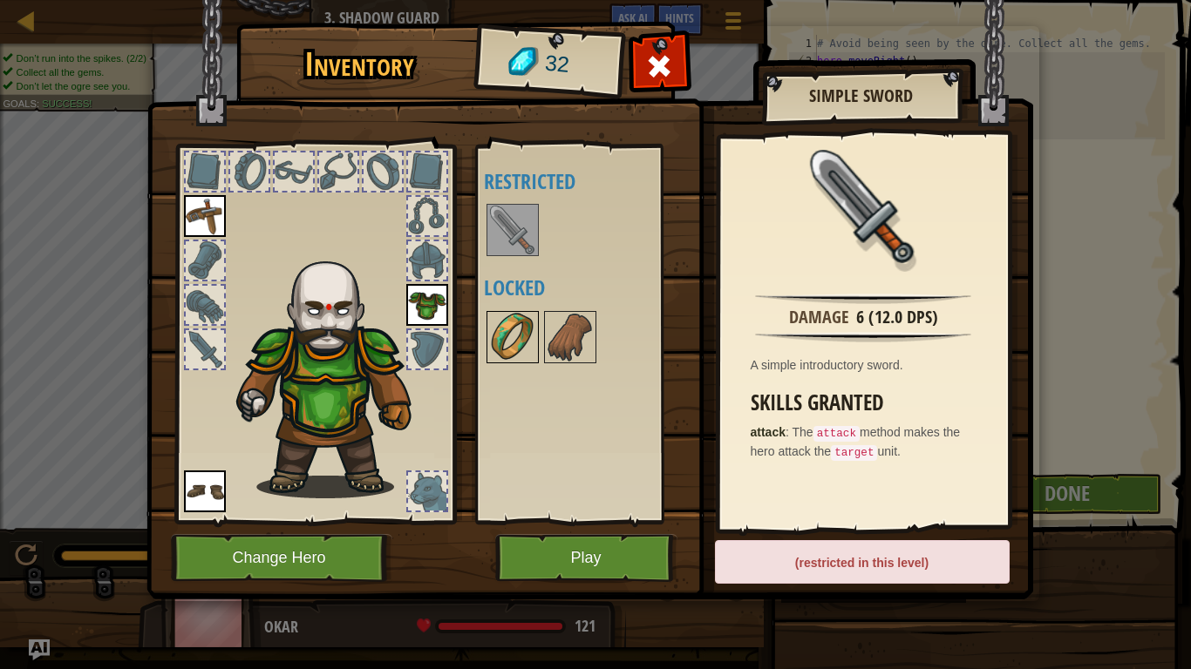
click at [499, 338] on img at bounding box center [512, 337] width 49 height 49
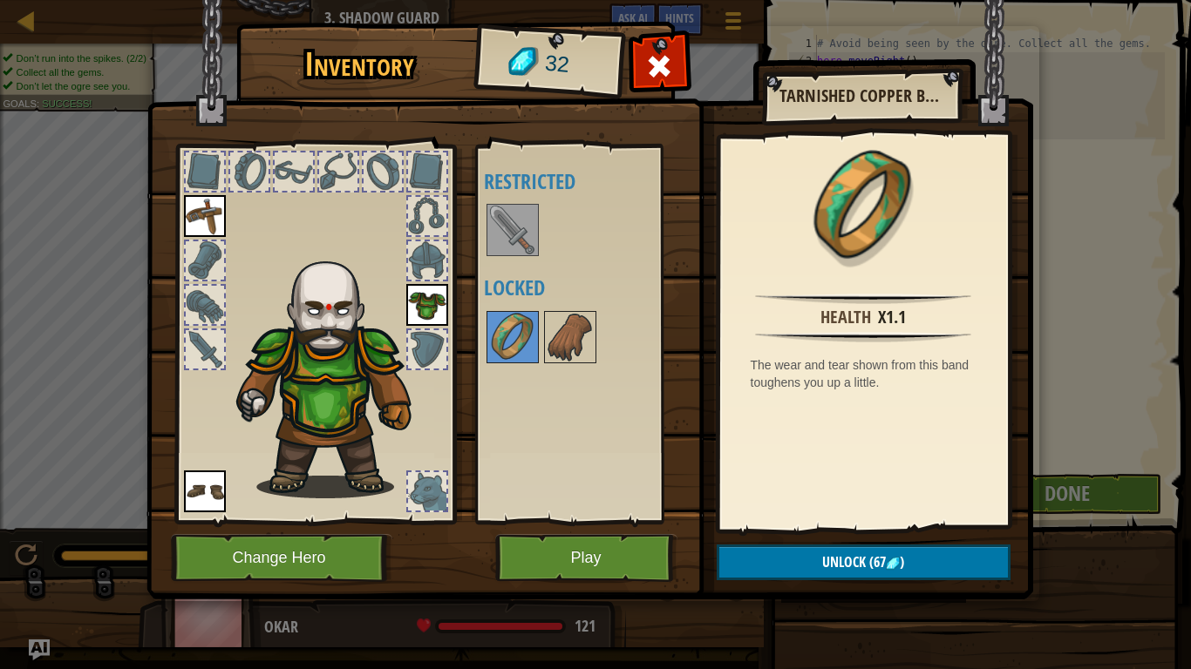
click at [586, 374] on div "Available Equip Equip Equip (double-click to equip) Restricted Locked" at bounding box center [587, 334] width 206 height 363
click at [574, 350] on img at bounding box center [570, 337] width 49 height 49
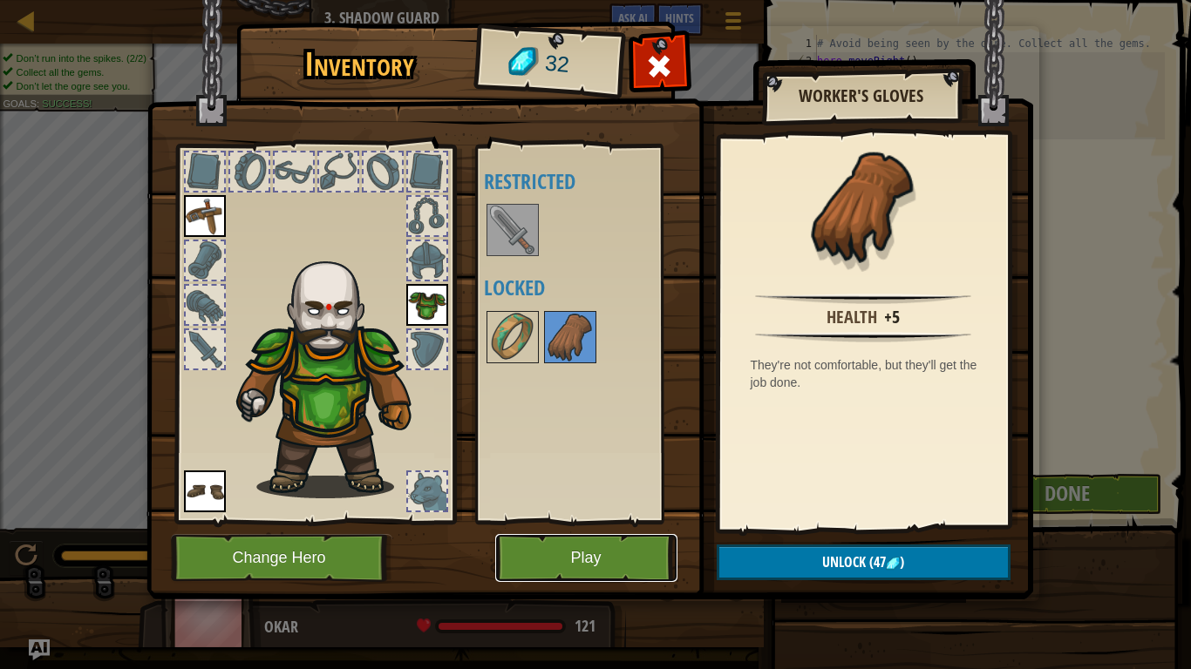
click at [611, 552] on button "Play" at bounding box center [586, 558] width 182 height 48
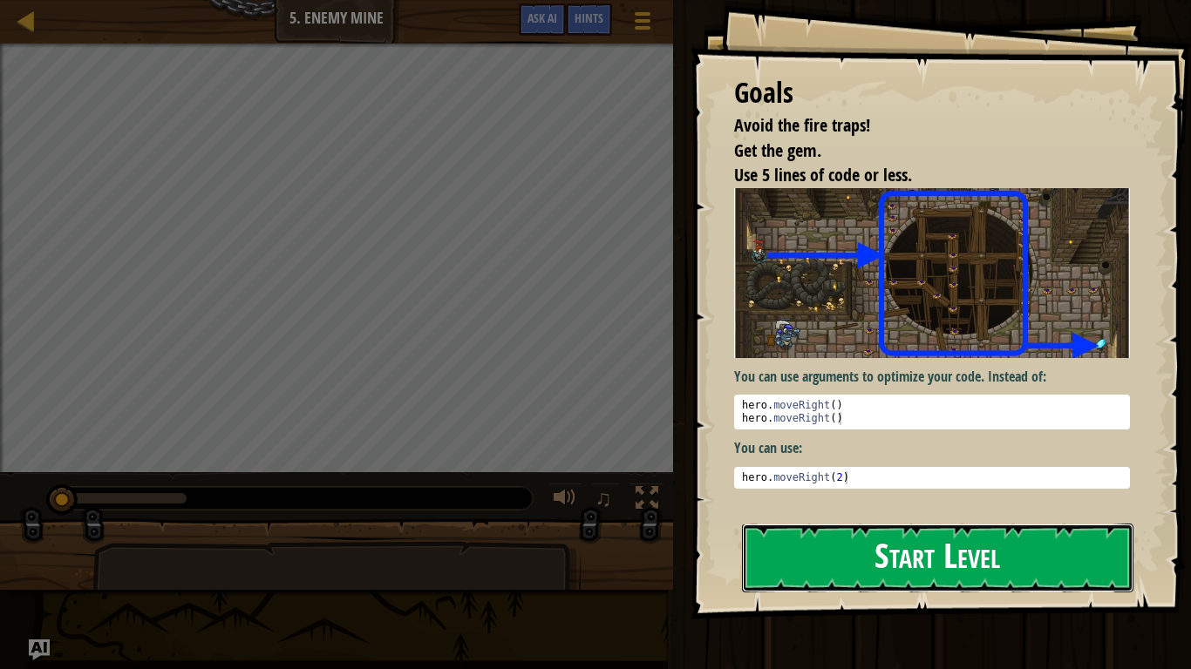
click at [951, 566] on button "Start Level" at bounding box center [937, 558] width 391 height 69
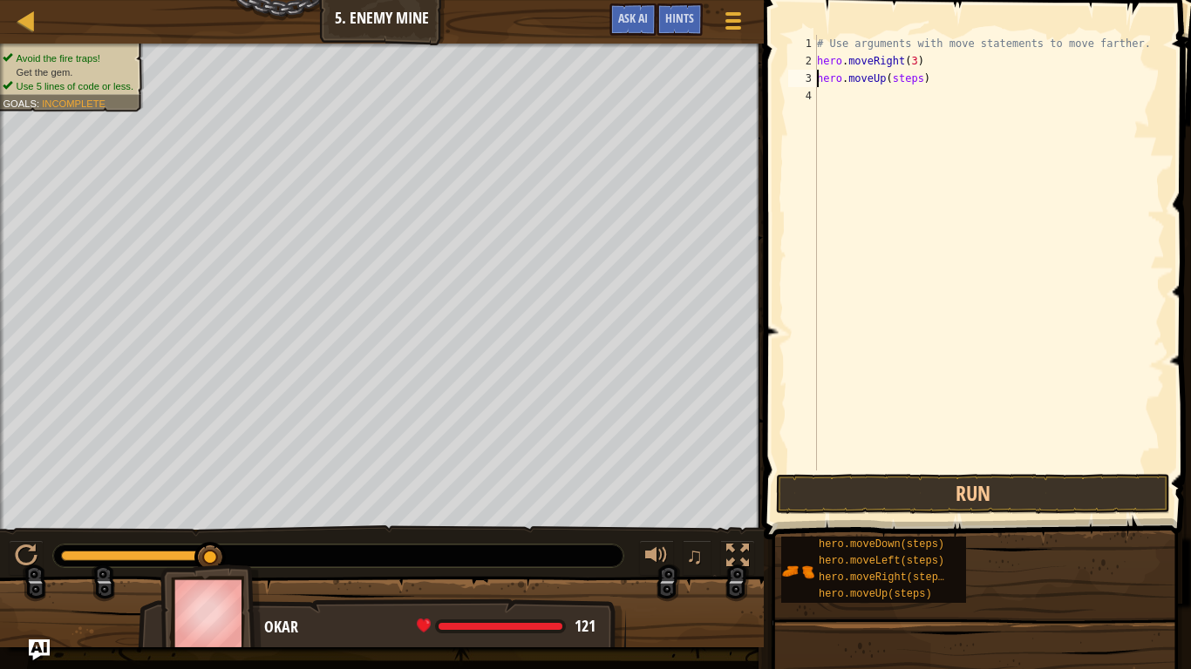
click at [916, 79] on div "# Use arguments with move statements to move farther. hero . moveRight ( 3 ) he…" at bounding box center [988, 270] width 351 height 471
click at [920, 79] on div "# Use arguments with move statements to move farther. hero . moveRight ( 3 ) he…" at bounding box center [988, 270] width 351 height 471
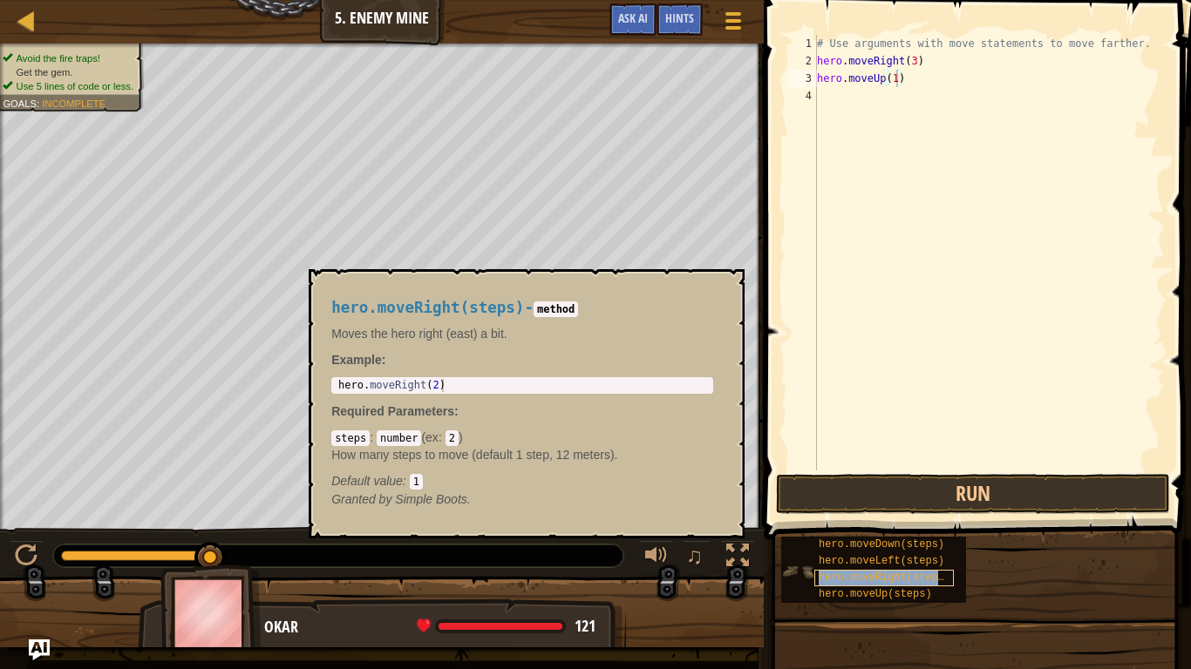
click at [904, 580] on span "hero.moveRight(steps)" at bounding box center [884, 578] width 132 height 12
click at [952, 577] on div "hero.moveRight(steps)" at bounding box center [883, 578] width 139 height 17
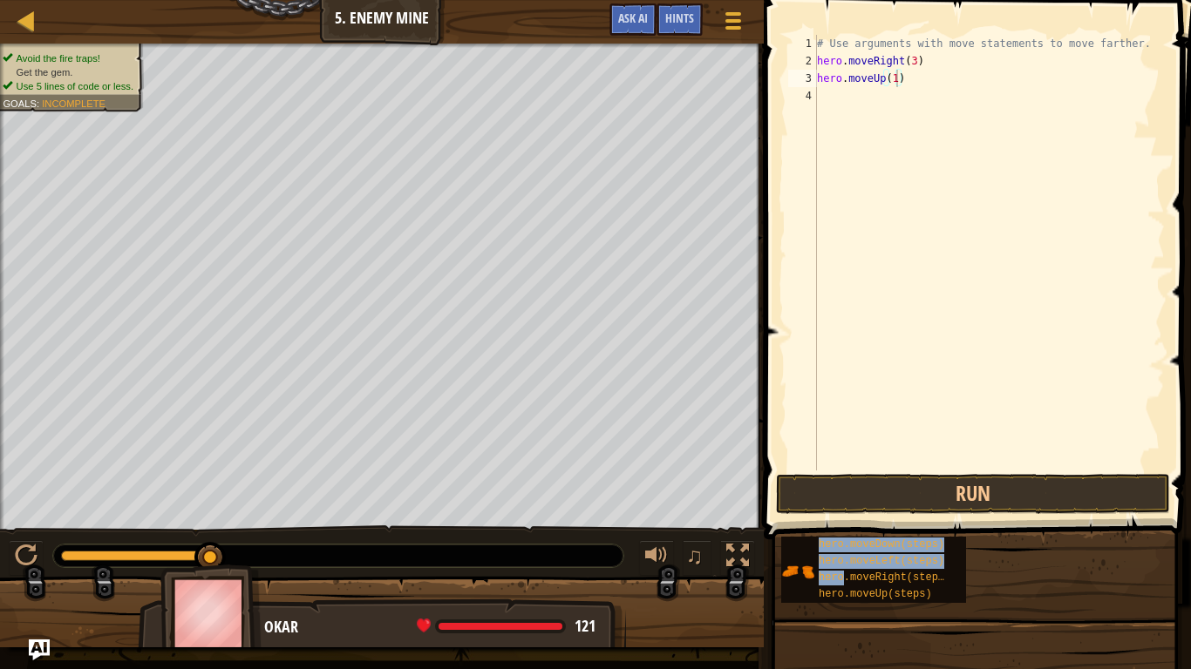
drag, startPoint x: 952, startPoint y: 577, endPoint x: 873, endPoint y: 535, distance: 88.9
click at [873, 536] on div "hero.moveDown(steps) hero.moveLeft(steps) hero.moveRight(steps) hero.moveUp(ste…" at bounding box center [979, 570] width 398 height 68
click at [939, 95] on div "# Use arguments with move statements to move farther. hero . moveRight ( 3 ) he…" at bounding box center [988, 270] width 351 height 471
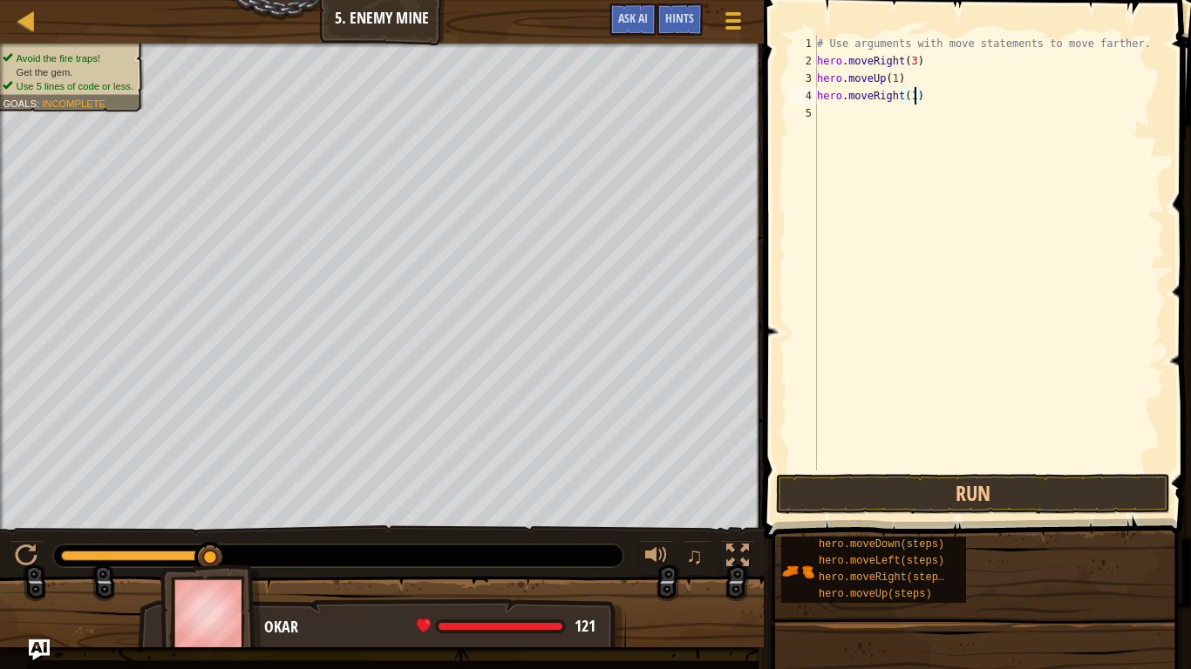
click at [1030, 558] on div "hero.moveDown(steps) hero.moveLeft(steps) hero.moveRight(steps) hero.moveUp(ste…" at bounding box center [979, 570] width 398 height 68
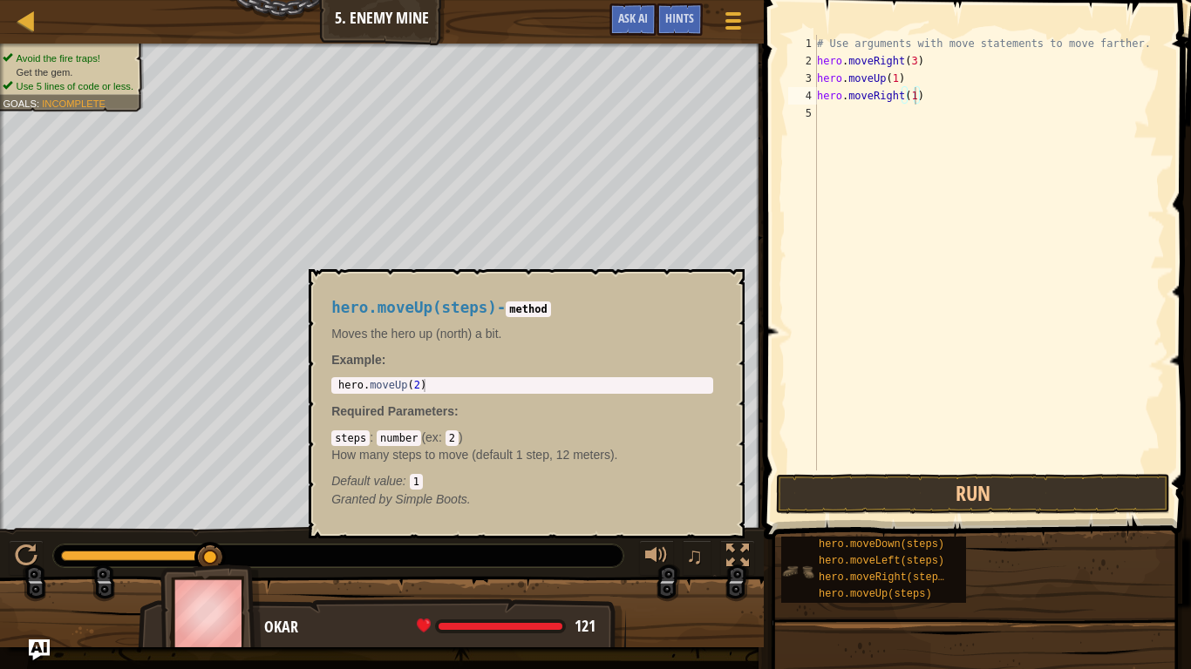
drag, startPoint x: 960, startPoint y: 548, endPoint x: 955, endPoint y: 589, distance: 41.2
click at [955, 589] on div "hero.moveDown(steps) hero.moveLeft(steps) hero.moveRight(steps) hero.moveUp(ste…" at bounding box center [873, 570] width 185 height 66
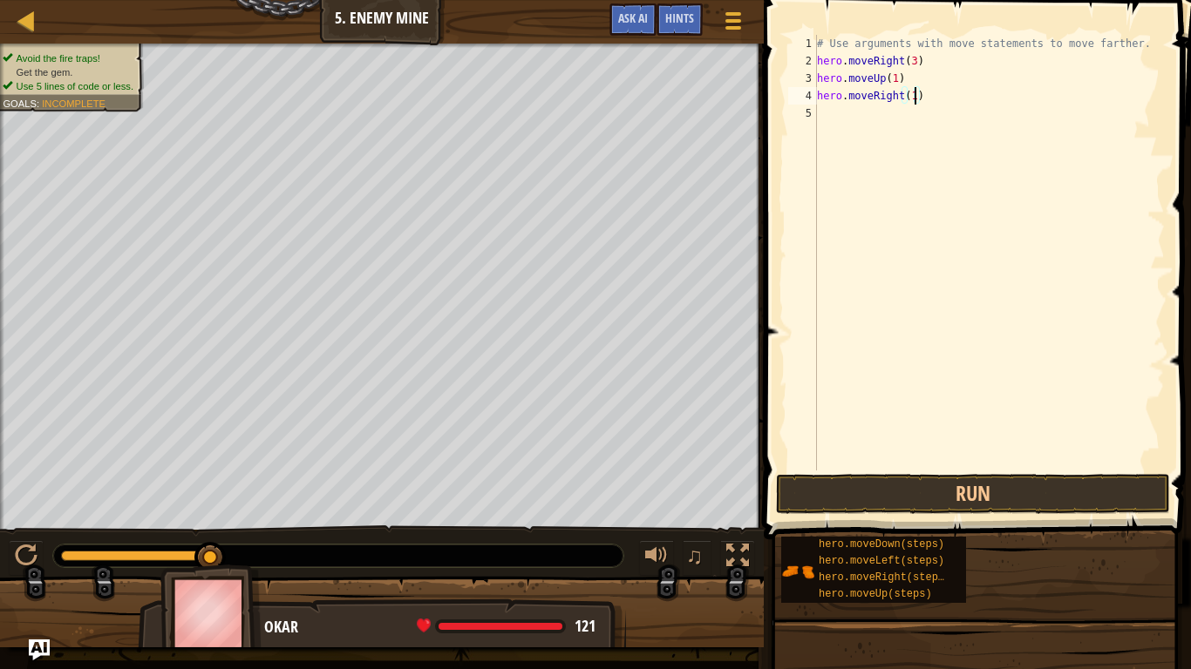
click at [974, 593] on div "hero.moveDown(steps) hero.moveLeft(steps) hero.moveRight(steps) hero.moveUp(ste…" at bounding box center [979, 570] width 398 height 68
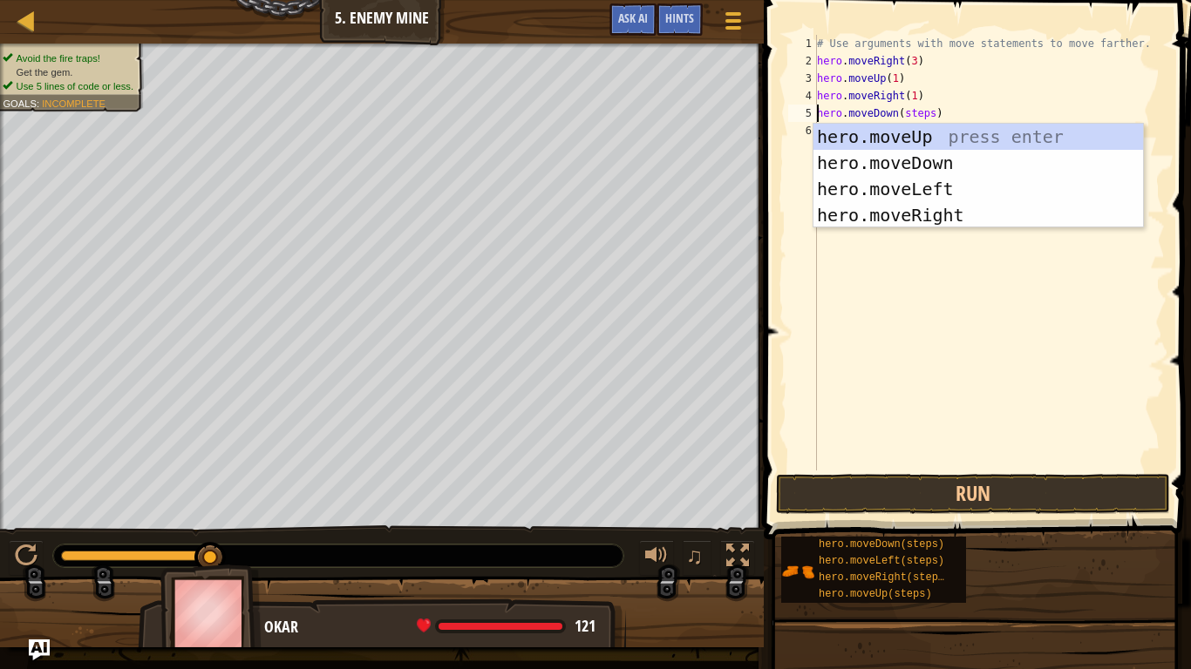
click at [932, 117] on div "# Use arguments with move statements to move farther. hero . moveRight ( 3 ) he…" at bounding box center [988, 270] width 351 height 471
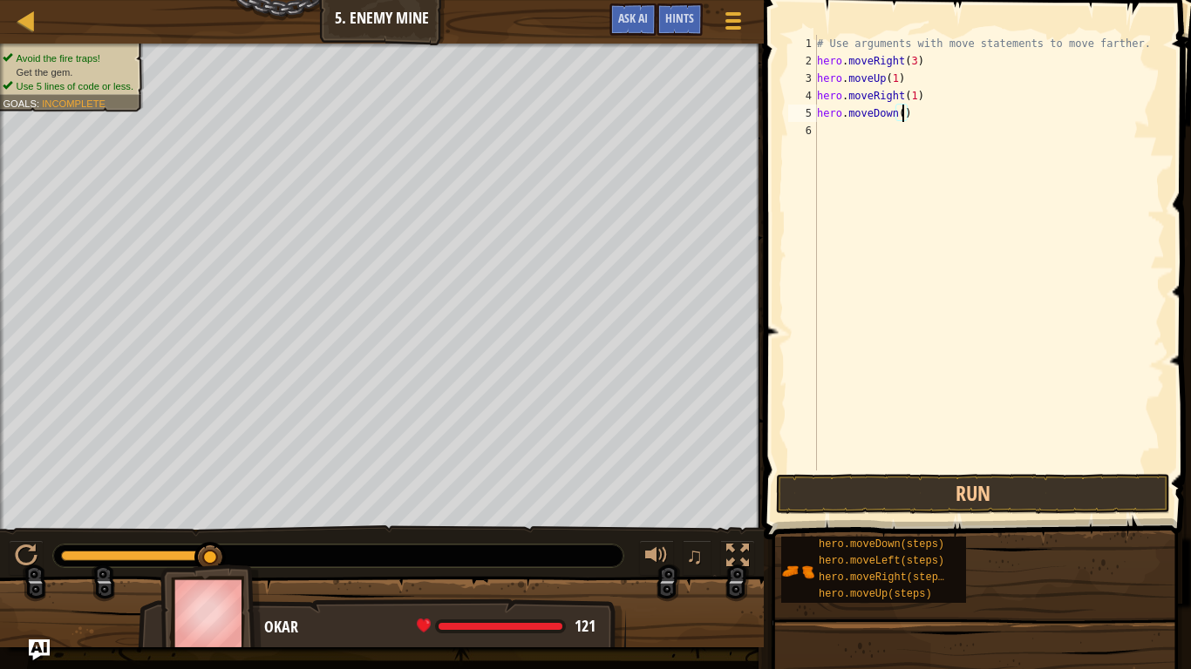
scroll to position [8, 13]
click at [1041, 558] on div "hero.moveDown(steps) hero.moveLeft(steps) hero.moveRight(steps) hero.moveUp(ste…" at bounding box center [979, 570] width 398 height 68
click at [940, 127] on div "# Use arguments with move statements to move farther. hero . moveRight ( 3 ) he…" at bounding box center [988, 270] width 351 height 471
type textarea "hero.moveRight(3)"
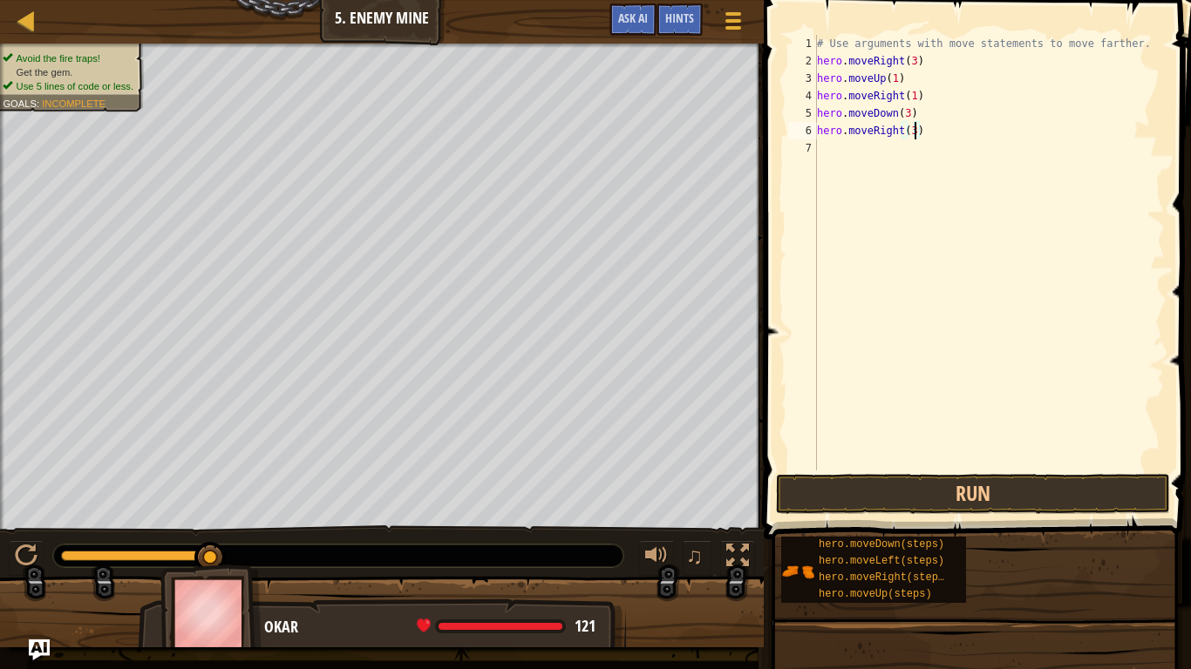
click at [1062, 362] on div "# Use arguments with move statements to move farther. hero . moveRight ( 3 ) he…" at bounding box center [988, 270] width 351 height 471
click at [968, 496] on button "Run" at bounding box center [973, 494] width 394 height 40
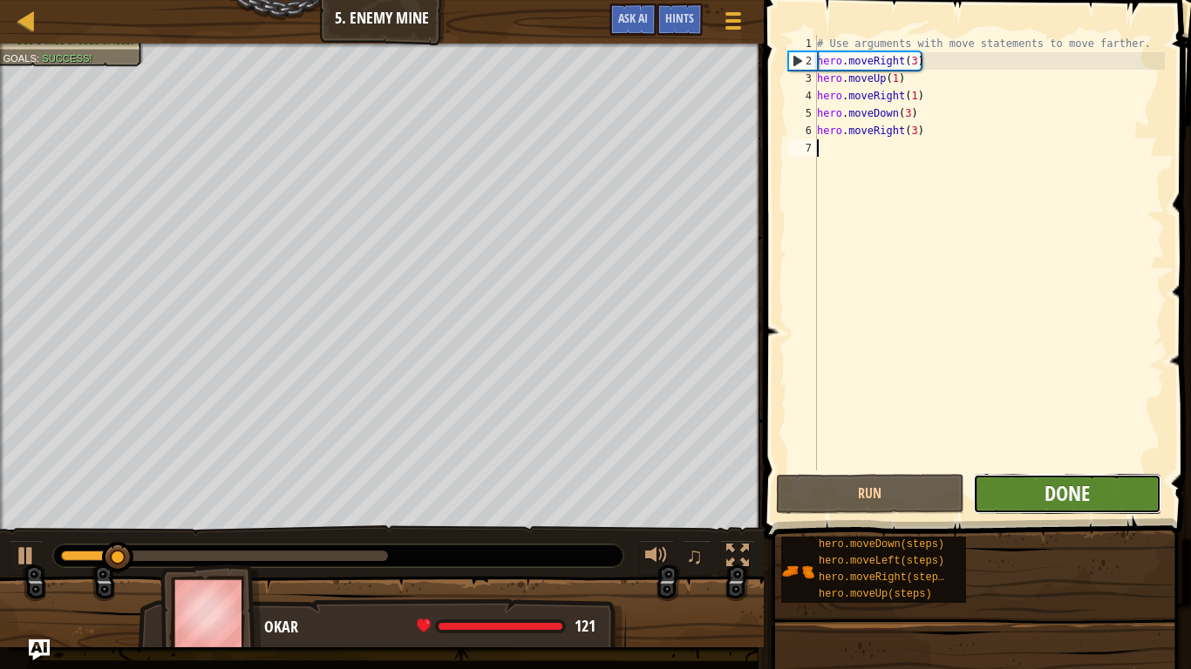
click at [1042, 499] on button "Done" at bounding box center [1067, 494] width 188 height 40
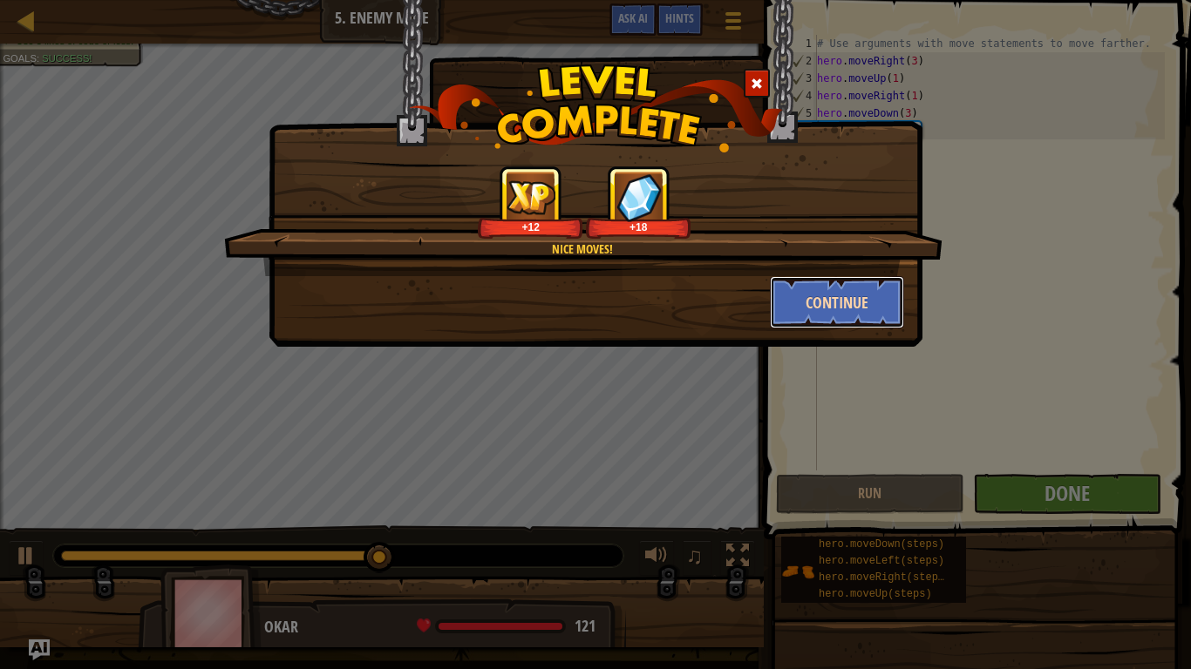
click at [838, 307] on button "Continue" at bounding box center [837, 302] width 135 height 52
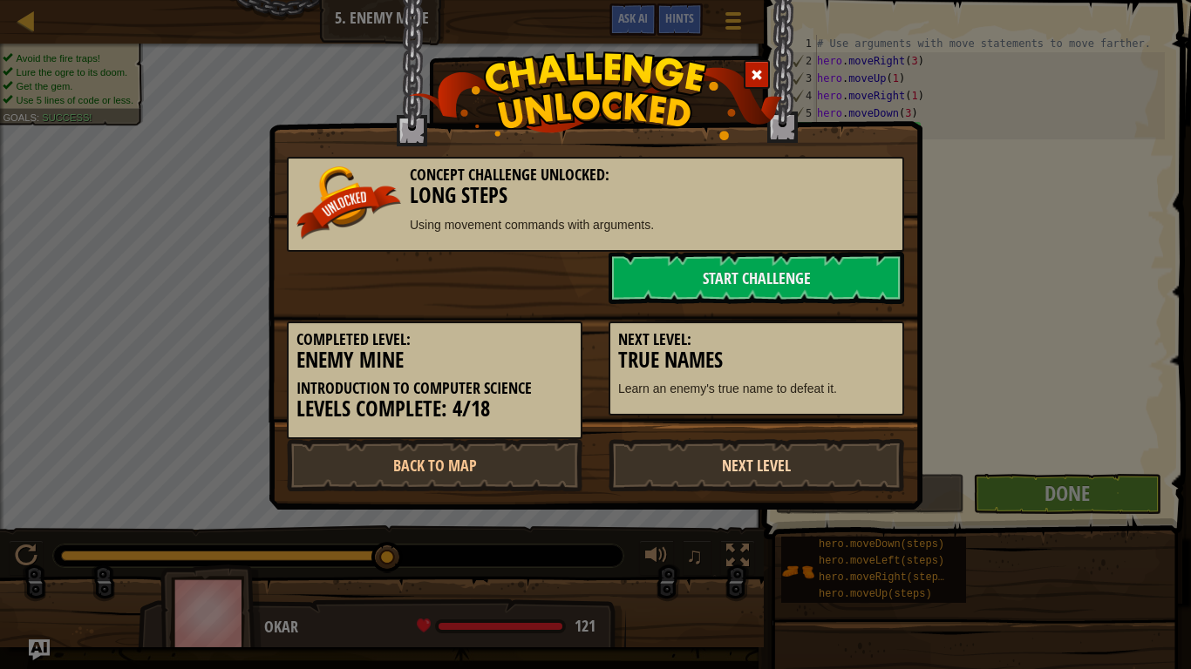
click at [751, 458] on link "Next Level" at bounding box center [755, 465] width 295 height 52
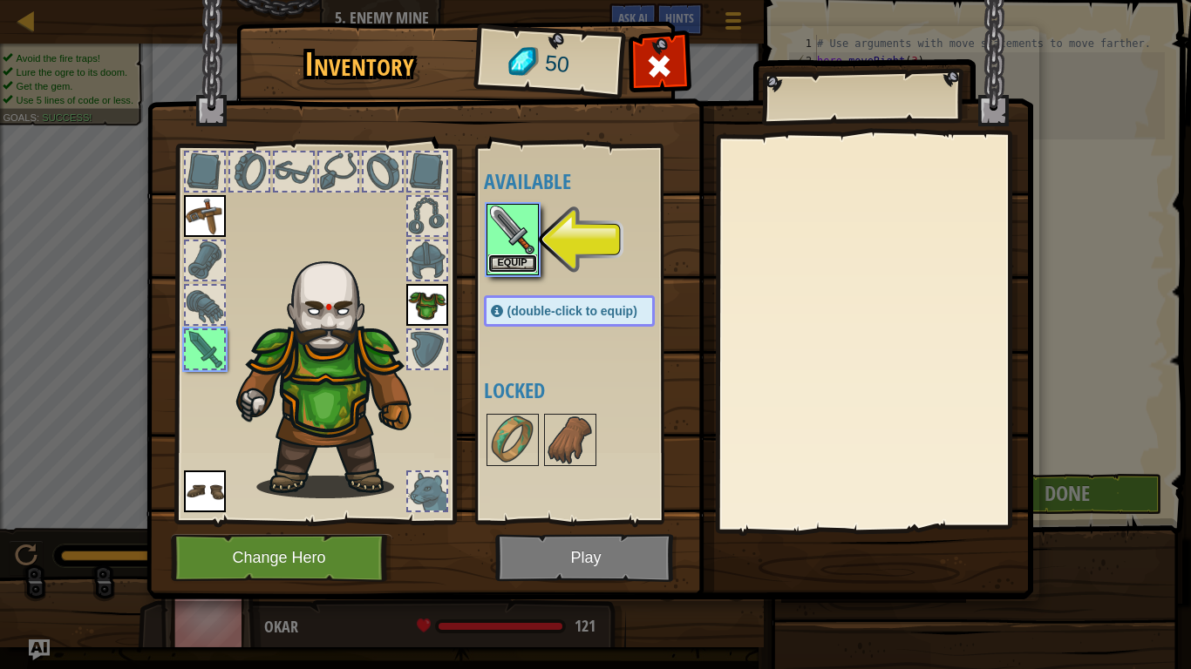
click at [518, 257] on button "Equip" at bounding box center [512, 264] width 49 height 18
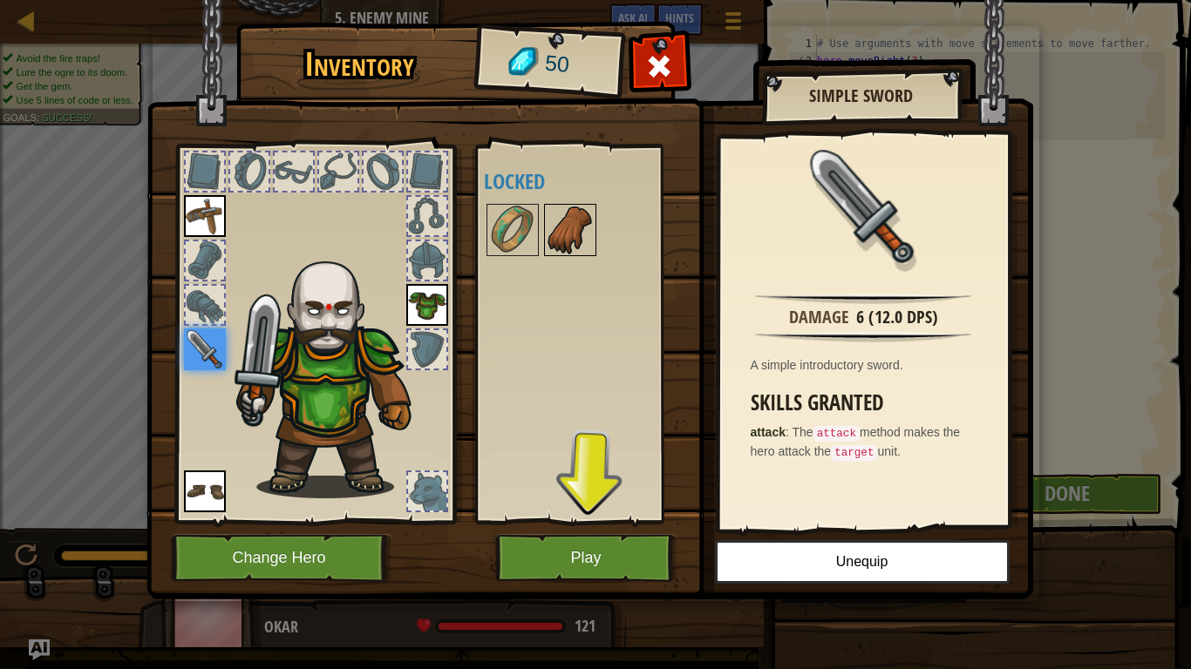
click at [556, 219] on img at bounding box center [570, 230] width 49 height 49
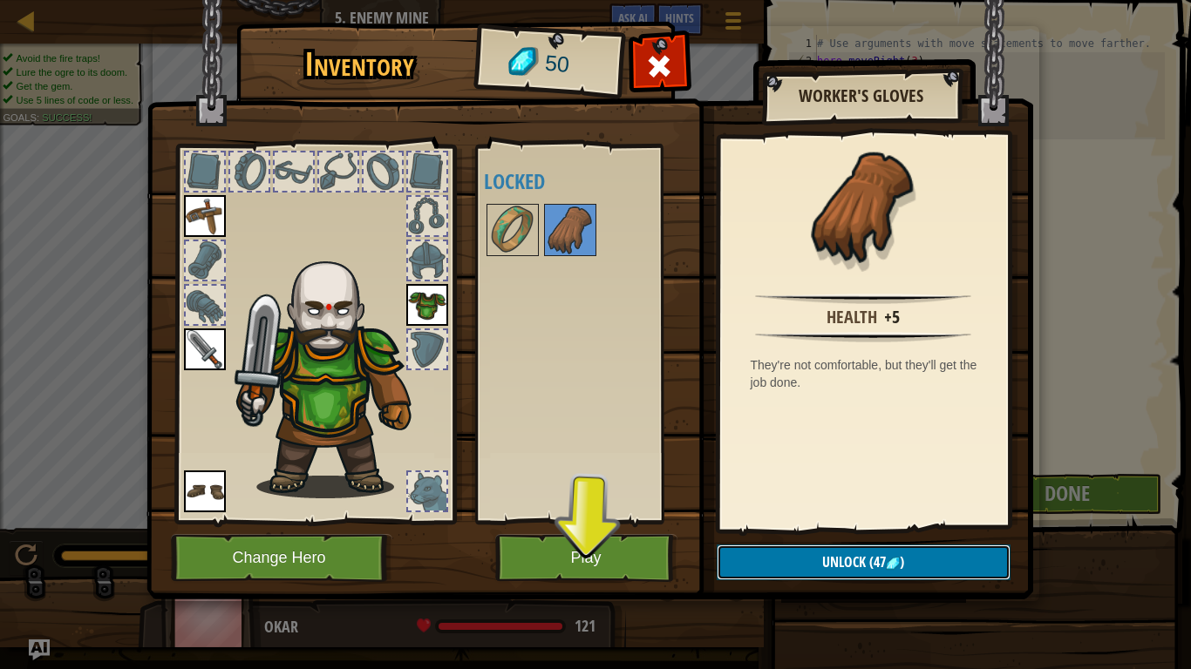
click at [932, 564] on button "Unlock (47 )" at bounding box center [863, 563] width 294 height 36
click at [932, 564] on button "Confirm" at bounding box center [863, 563] width 294 height 36
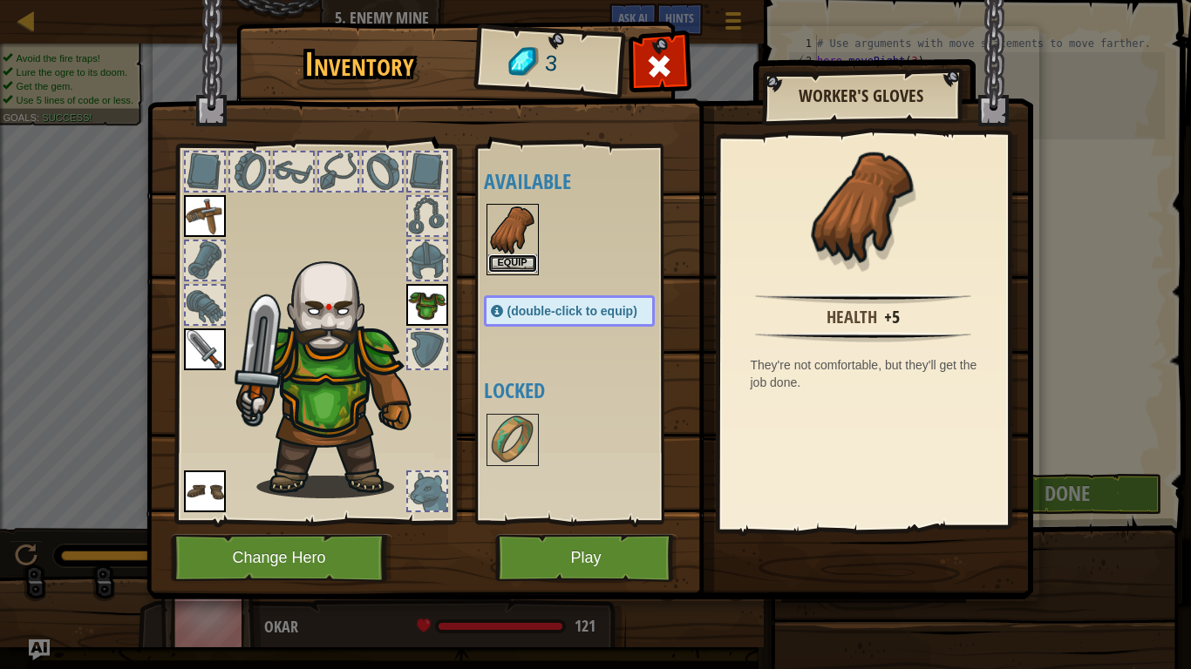
click at [510, 256] on button "Equip" at bounding box center [512, 264] width 49 height 18
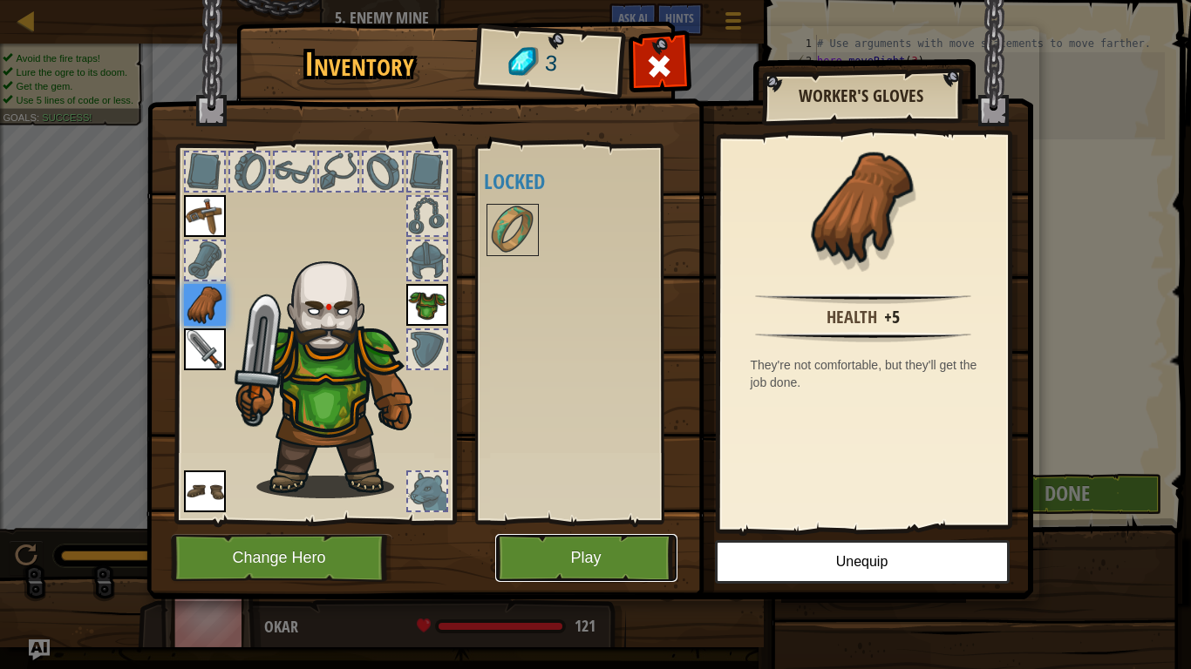
click at [604, 560] on button "Play" at bounding box center [586, 558] width 182 height 48
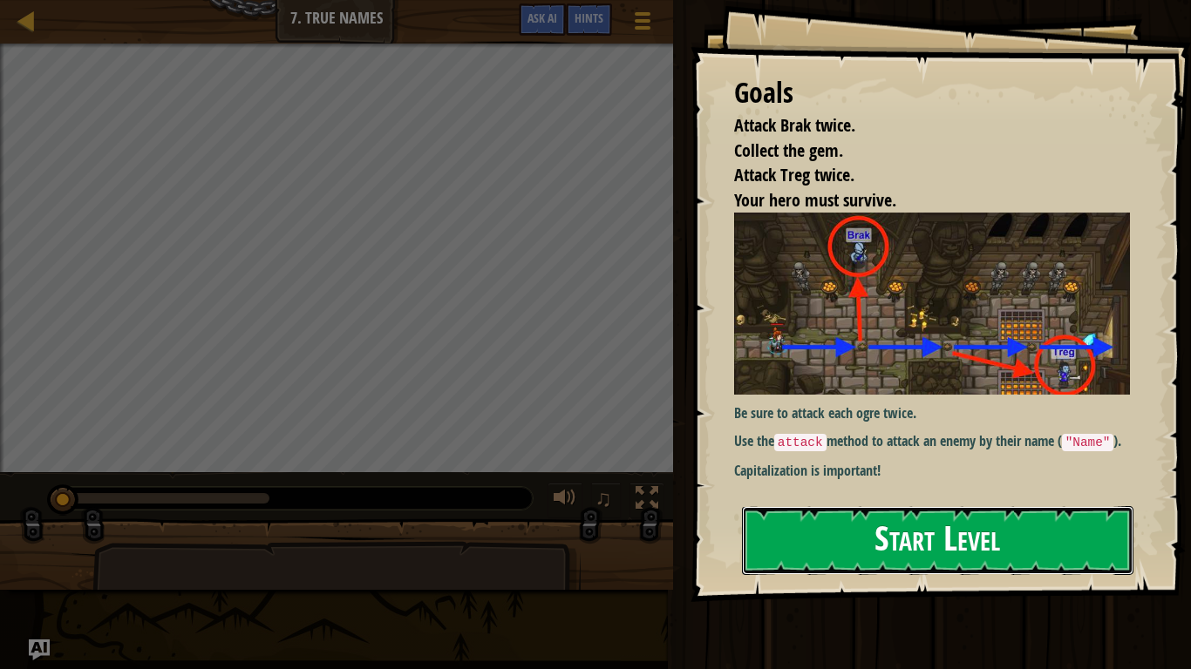
click at [798, 529] on button "Start Level" at bounding box center [937, 540] width 391 height 69
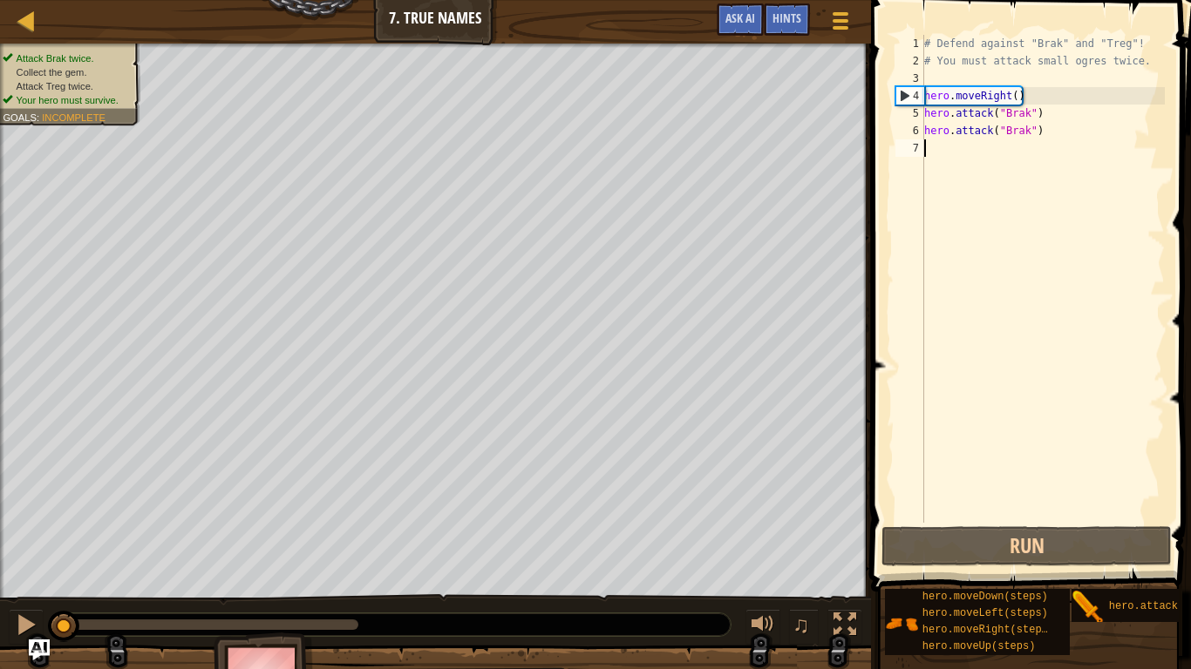
click at [1072, 593] on div "hero.moveDown(steps) hero.moveLeft(steps) hero.moveRight(steps) hero.moveUp(ste…" at bounding box center [1031, 622] width 295 height 68
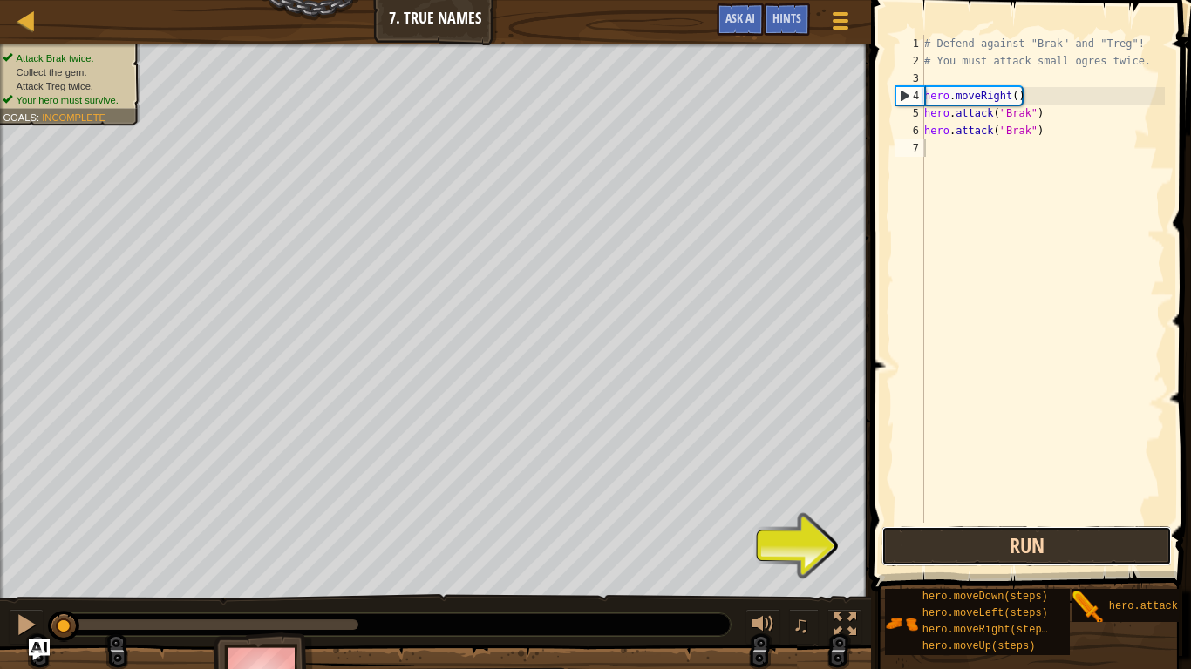
click at [941, 536] on button "Run" at bounding box center [1026, 546] width 290 height 40
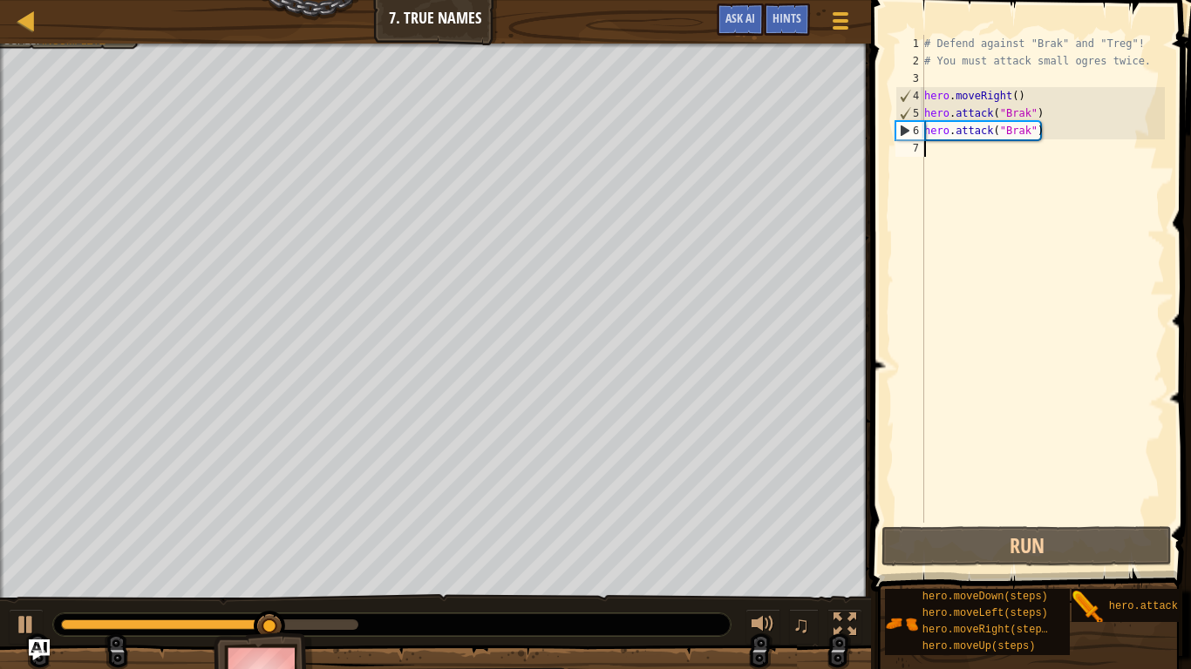
click at [1008, 466] on div "# Defend against "Brak" and "Treg"! # You must attack small ogres twice. hero .…" at bounding box center [1042, 296] width 244 height 523
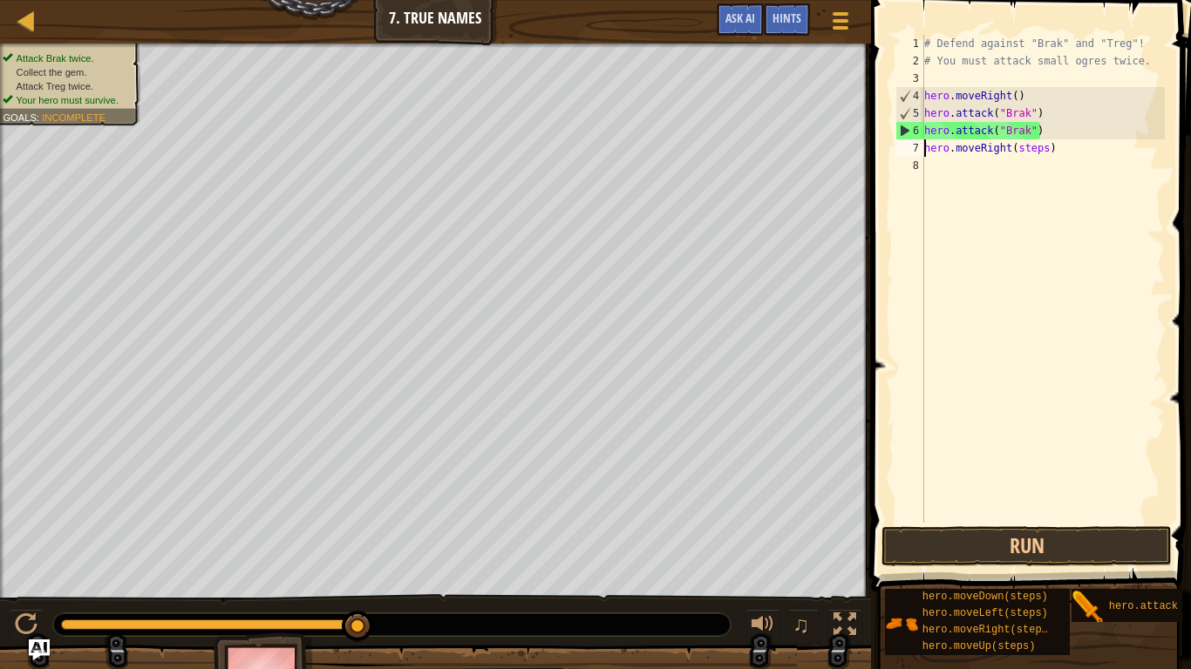
click at [1048, 149] on div "# Defend against "Brak" and "Treg"! # You must attack small ogres twice. hero .…" at bounding box center [1042, 296] width 244 height 523
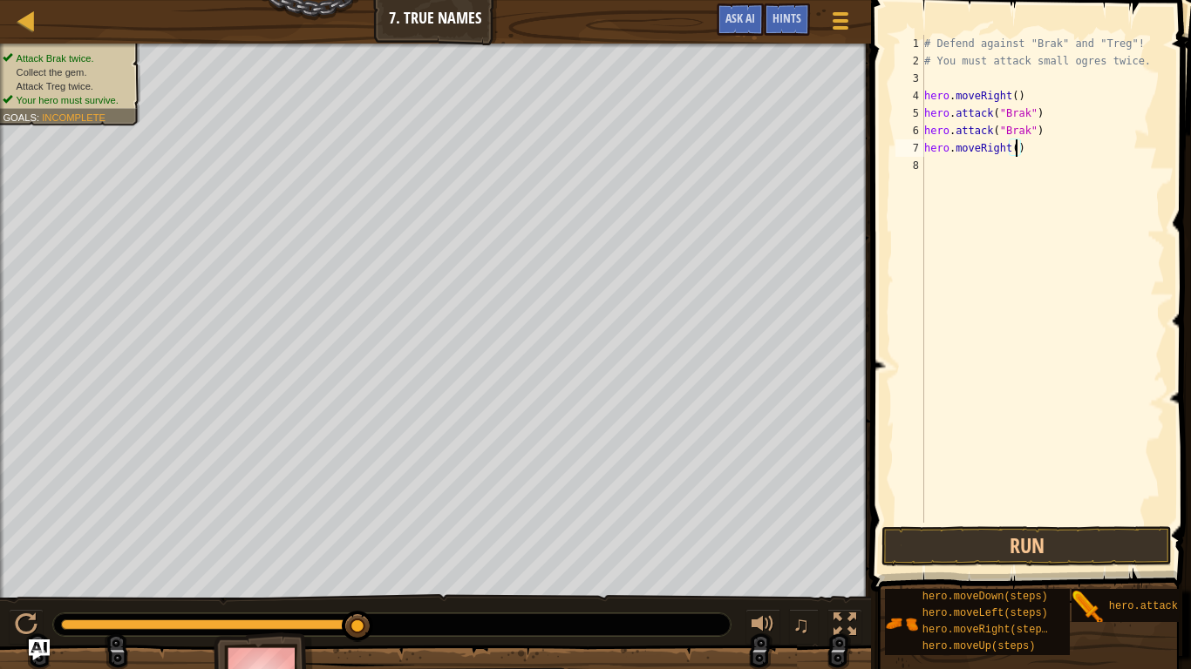
type textarea "hero.moveRight(2)"
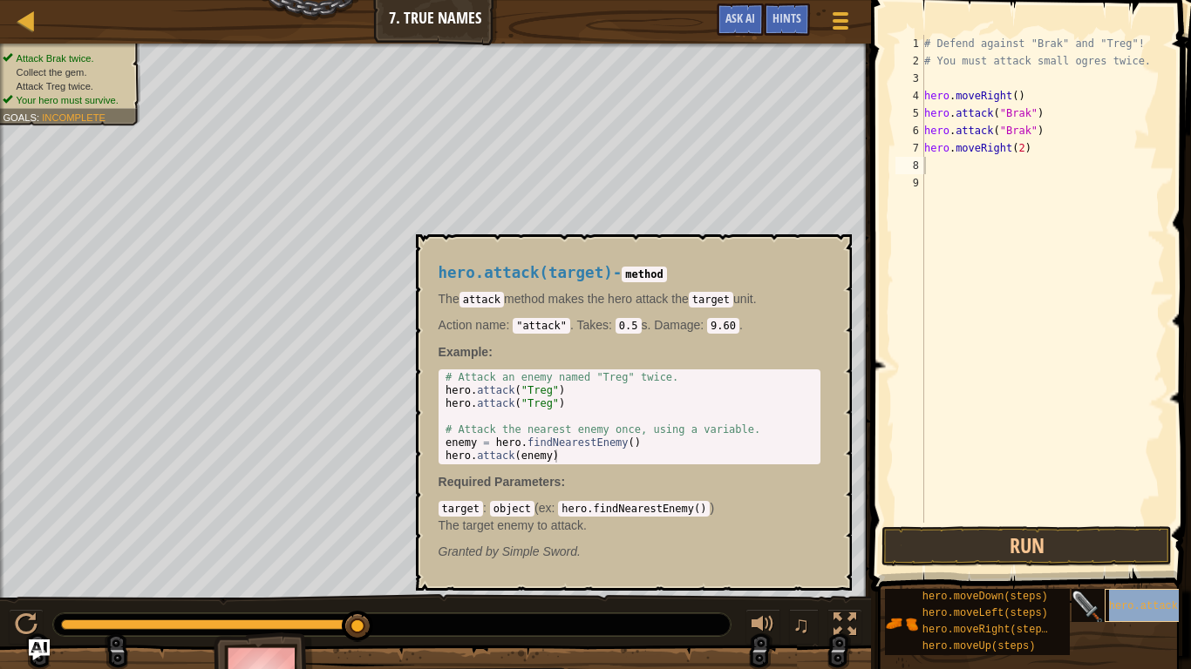
type textarea "hero.attack(target)"
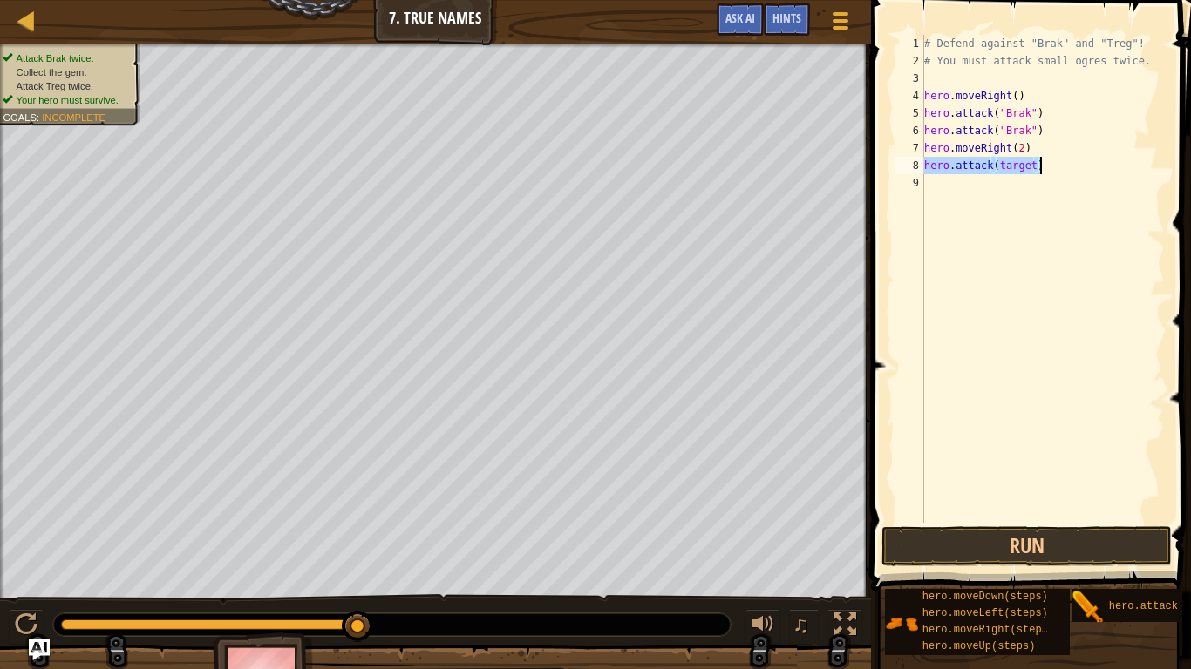
click at [1036, 175] on div "# Defend against "Brak" and "Treg"! # You must attack small ogres twice. hero .…" at bounding box center [1042, 296] width 244 height 523
click at [1033, 168] on div "# Defend against "Brak" and "Treg"! # You must attack small ogres twice. hero .…" at bounding box center [1042, 296] width 244 height 523
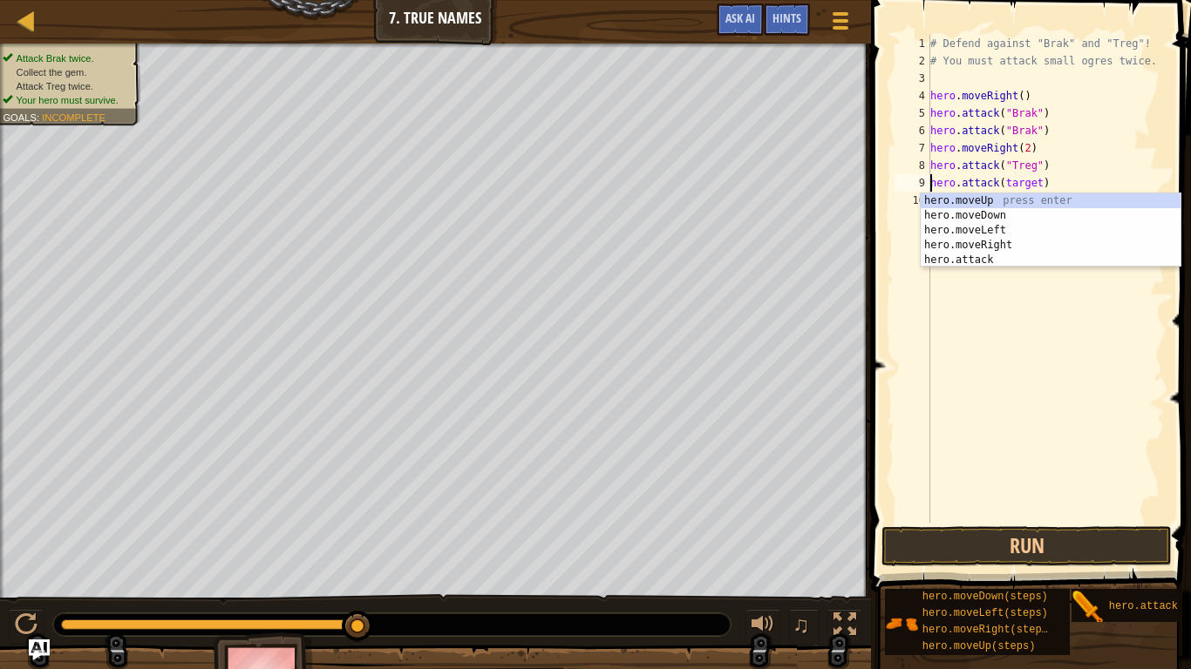
click at [1038, 183] on div "# Defend against "Brak" and "Treg"! # You must attack small ogres twice. hero .…" at bounding box center [1046, 296] width 238 height 523
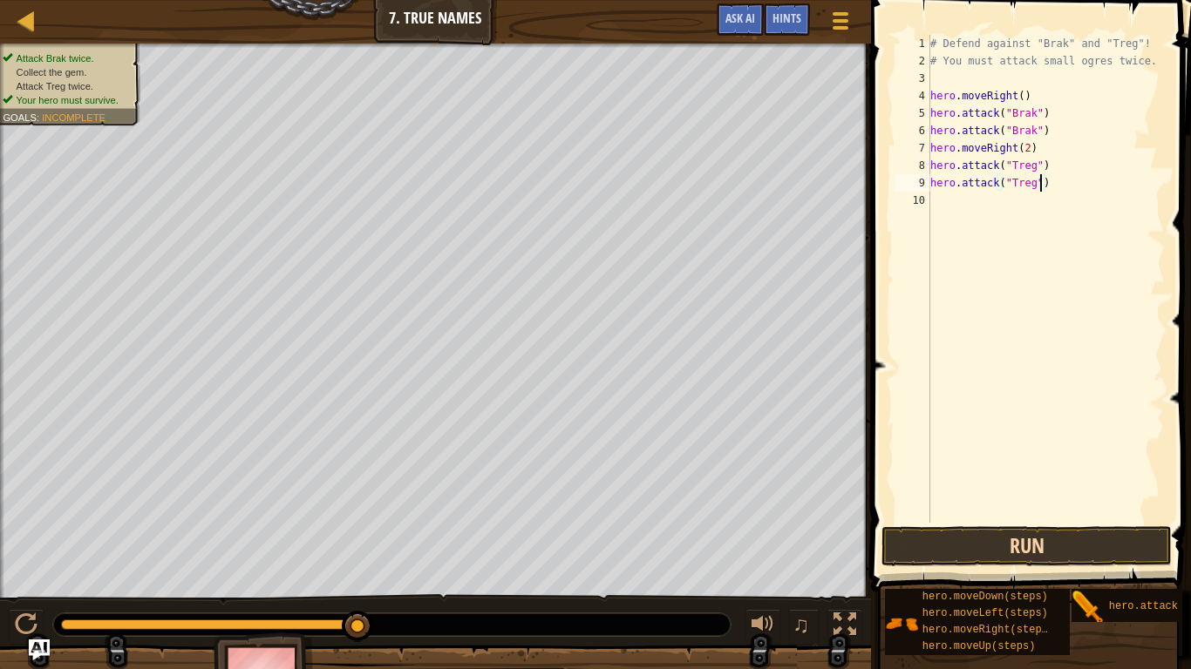
type textarea "hero.attack("Treg")"
click at [1015, 550] on button "Run" at bounding box center [1026, 546] width 290 height 40
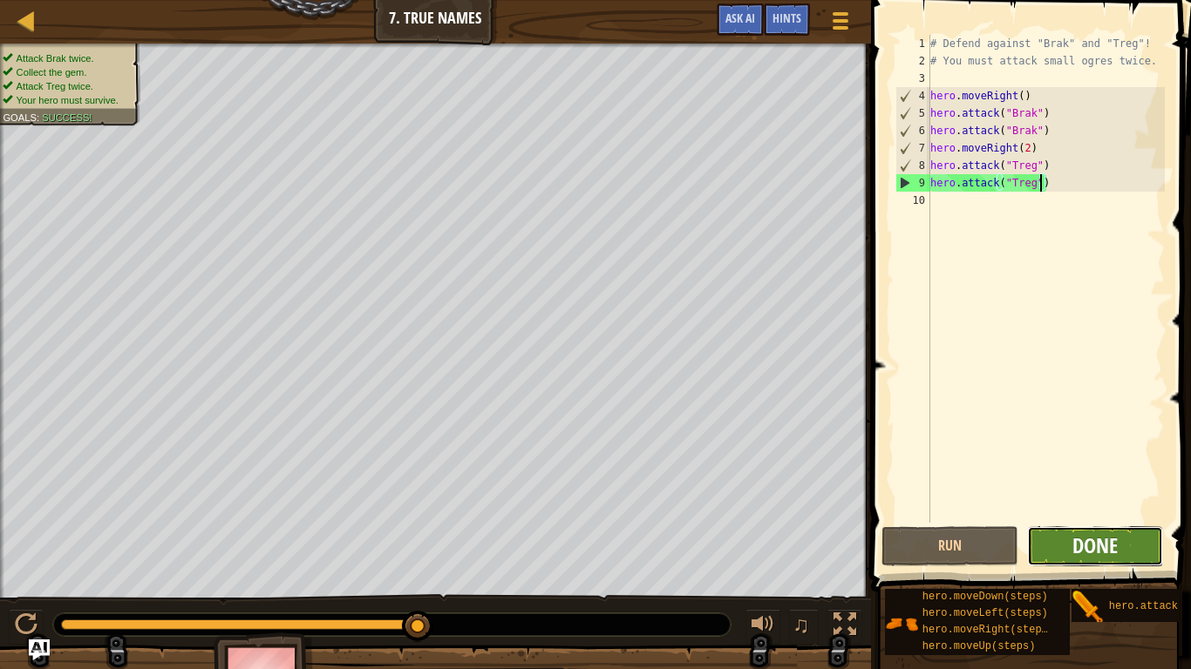
click at [1097, 556] on span "Done" at bounding box center [1094, 546] width 45 height 28
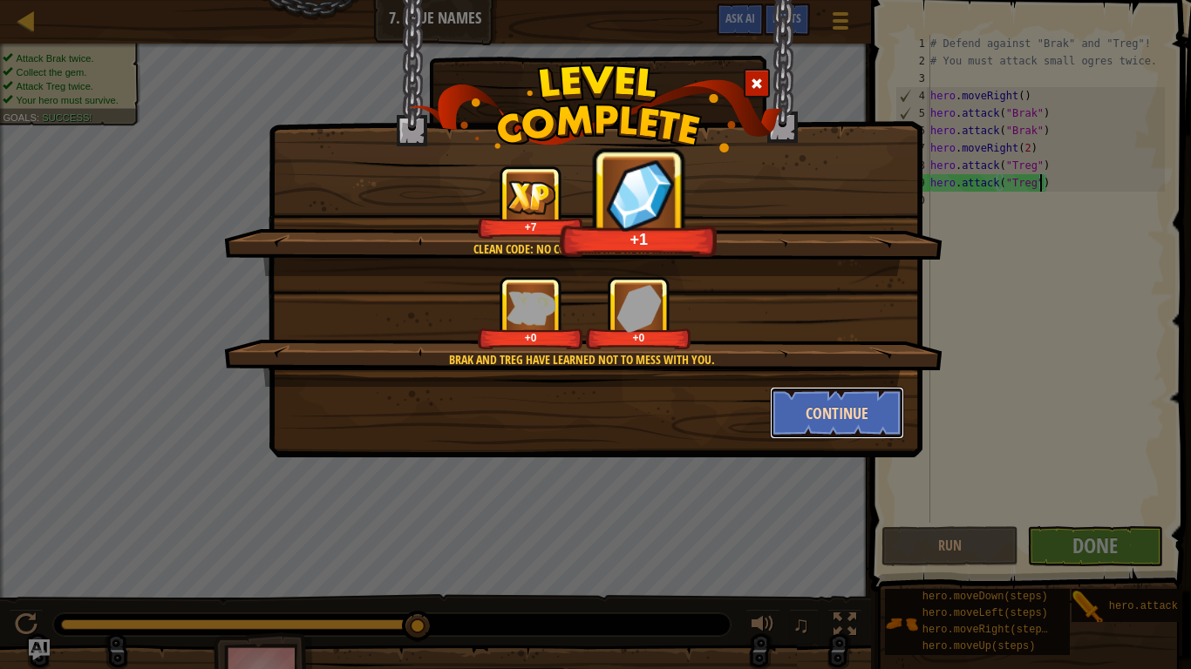
click at [828, 409] on button "Continue" at bounding box center [837, 413] width 135 height 52
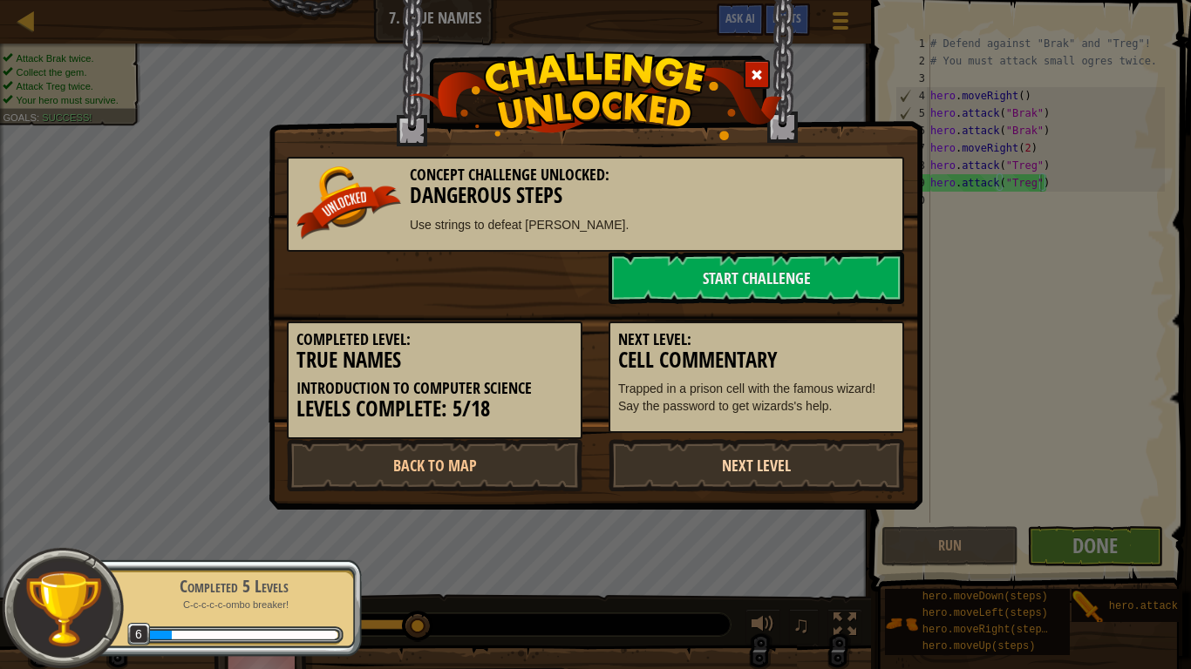
click at [693, 462] on link "Next Level" at bounding box center [755, 465] width 295 height 52
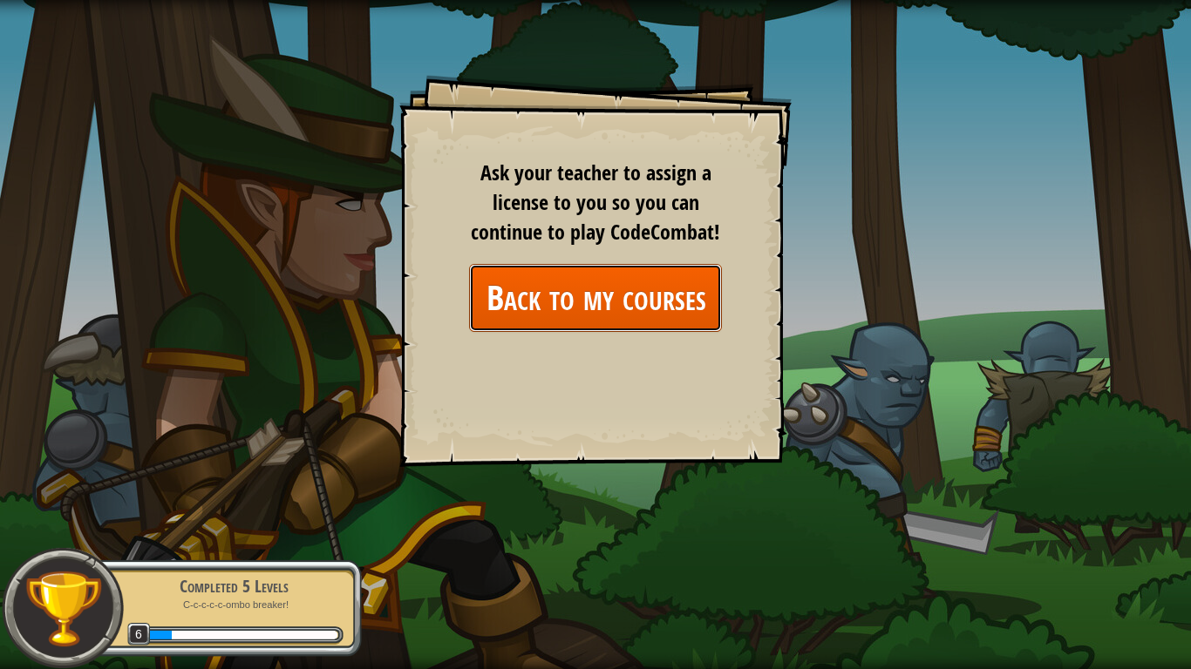
click at [660, 315] on link "Back to my courses" at bounding box center [595, 297] width 253 height 67
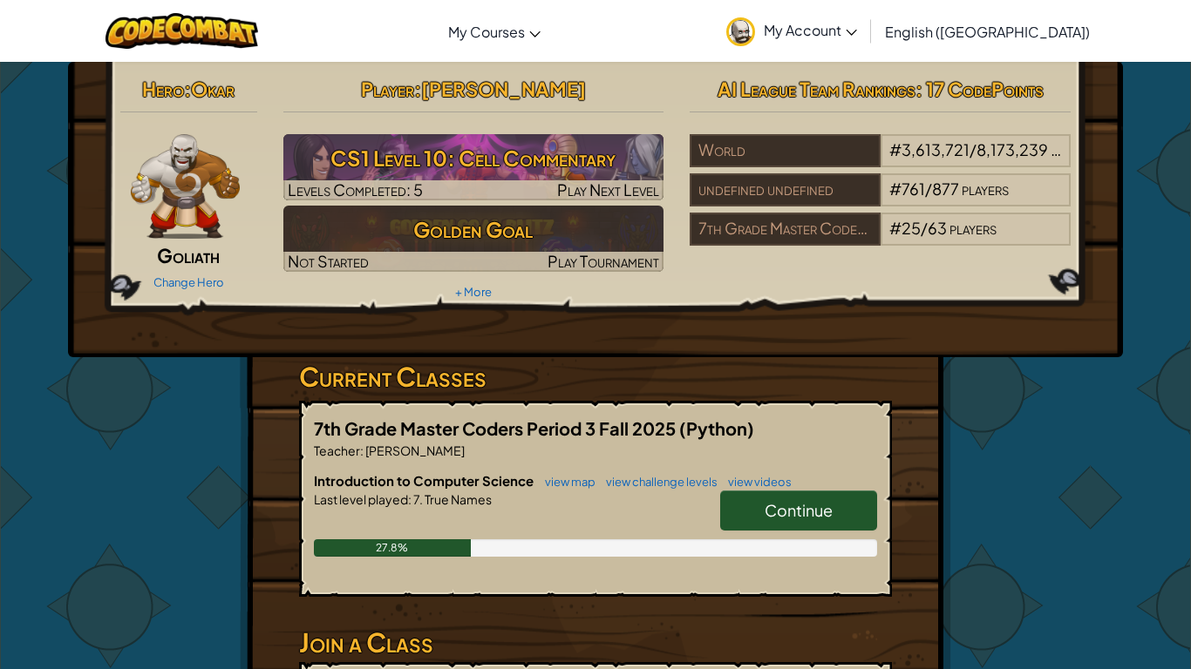
click at [785, 512] on span "Continue" at bounding box center [798, 510] width 68 height 20
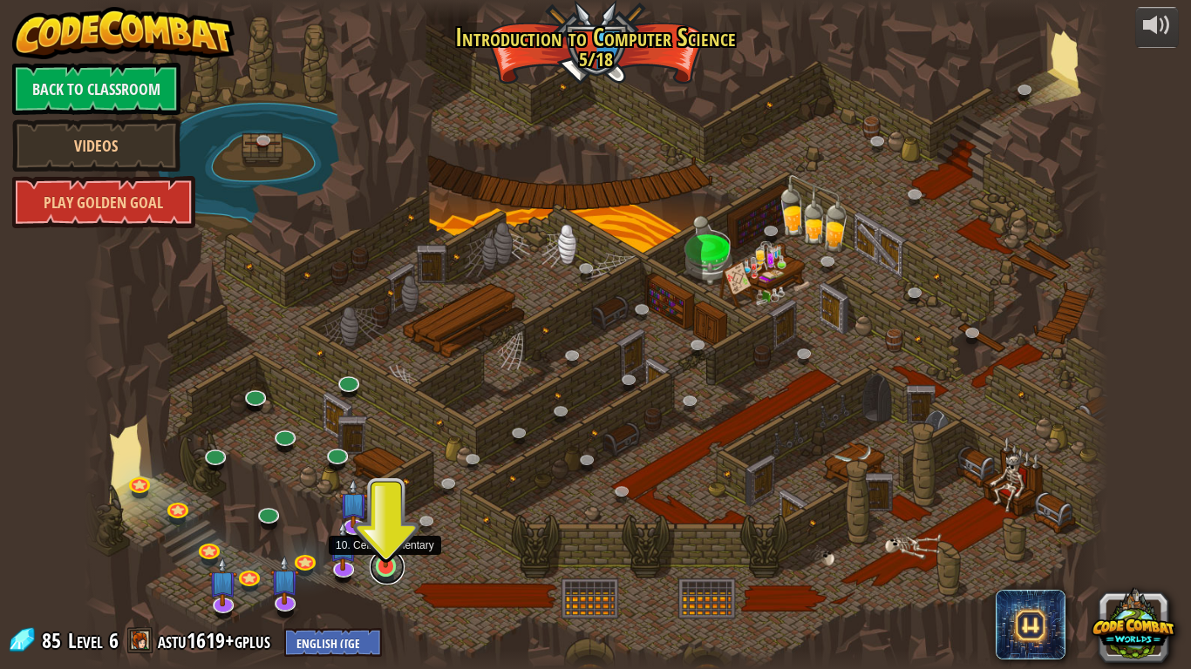
click at [381, 568] on link at bounding box center [387, 567] width 35 height 35
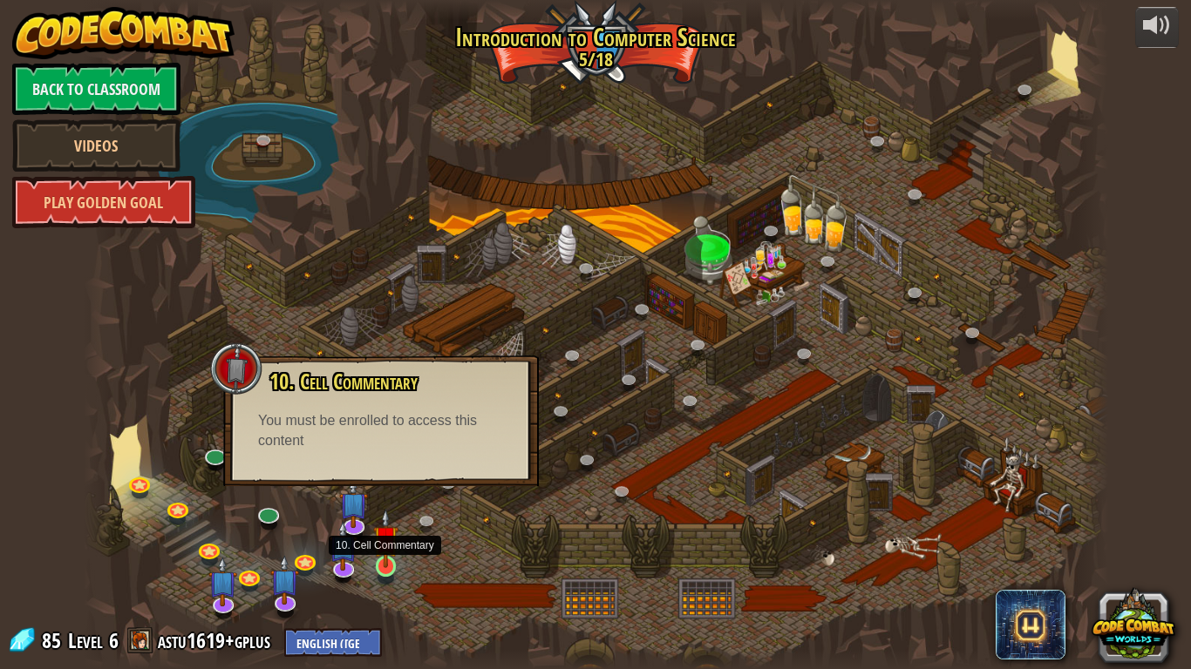
click at [391, 560] on img at bounding box center [386, 538] width 26 height 59
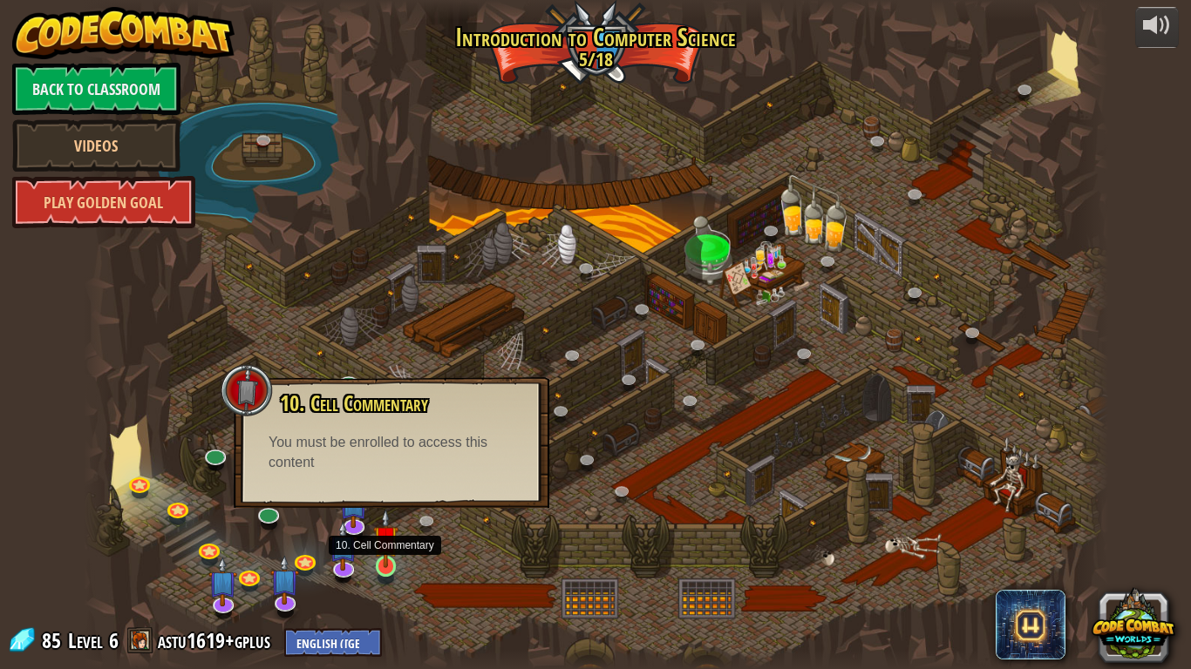
click at [391, 560] on img at bounding box center [386, 538] width 26 height 59
click at [403, 593] on div at bounding box center [596, 334] width 1024 height 669
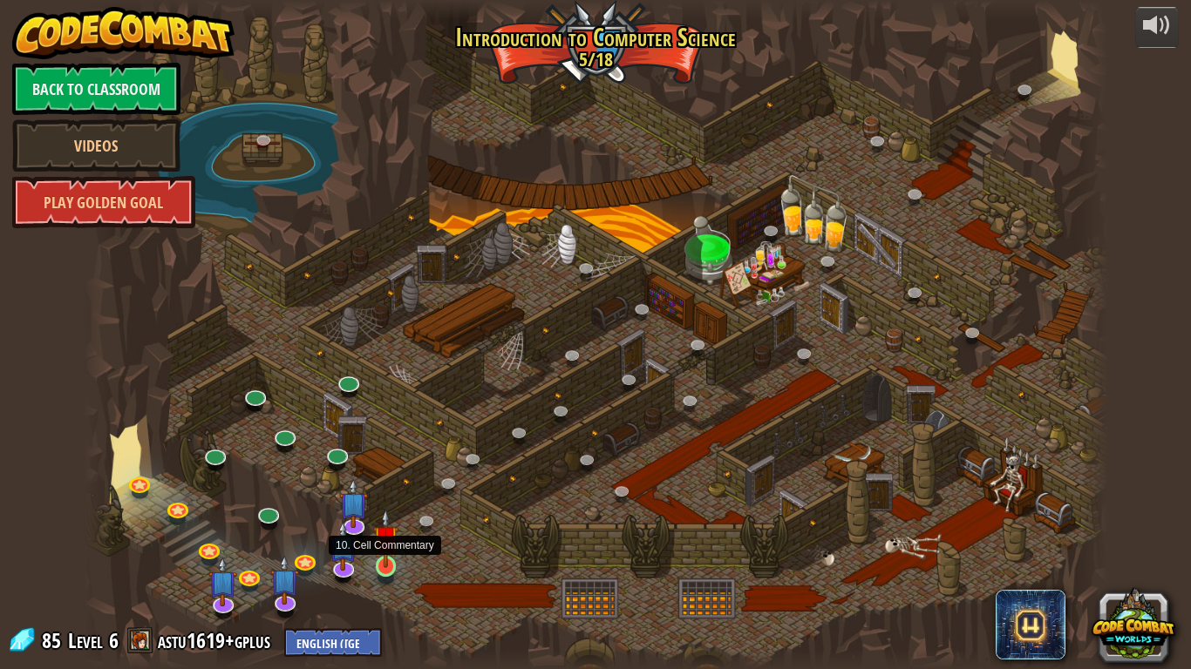
click at [395, 566] on img at bounding box center [386, 538] width 26 height 59
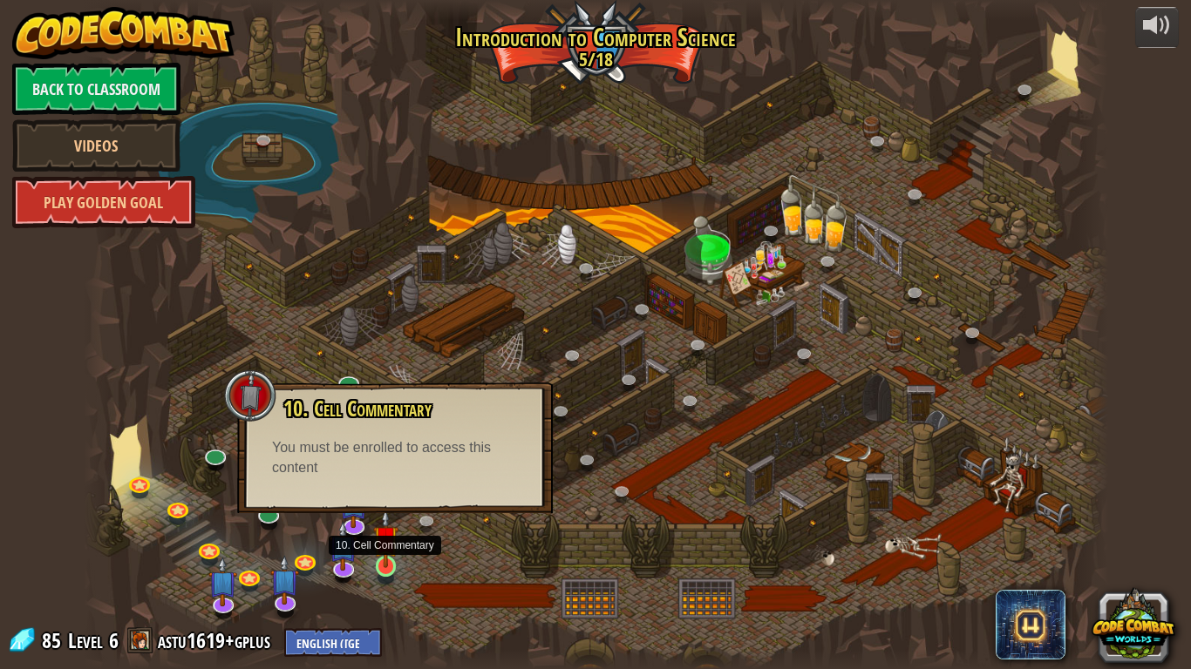
click at [395, 566] on img at bounding box center [386, 538] width 26 height 59
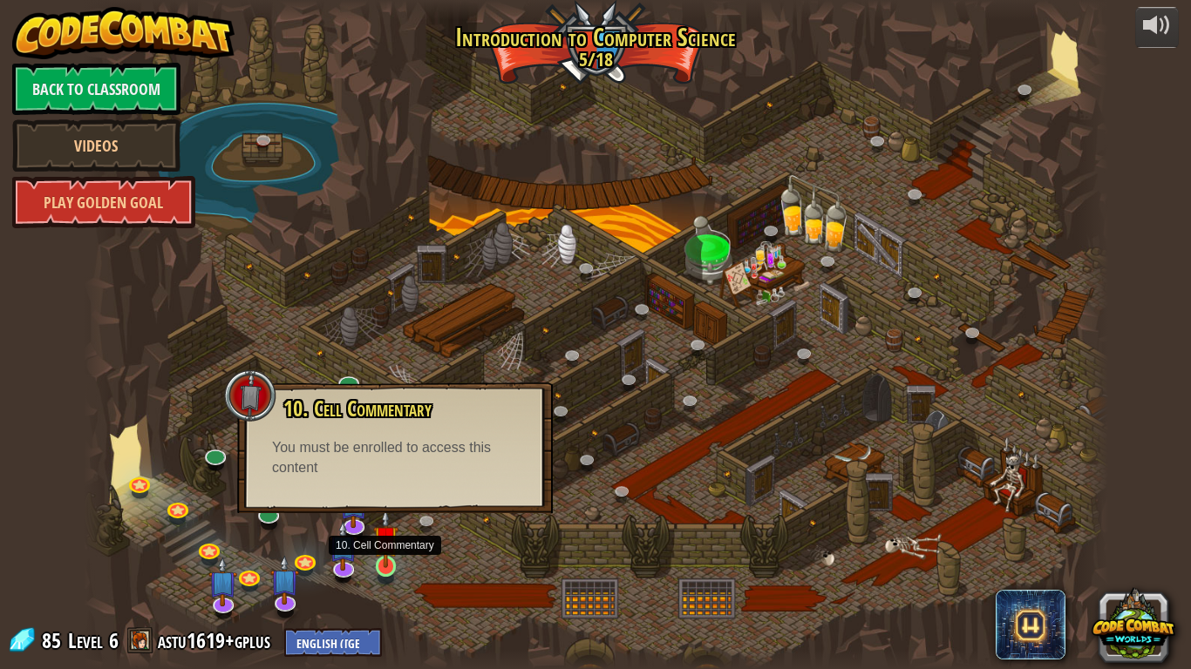
click at [395, 566] on img at bounding box center [386, 538] width 26 height 59
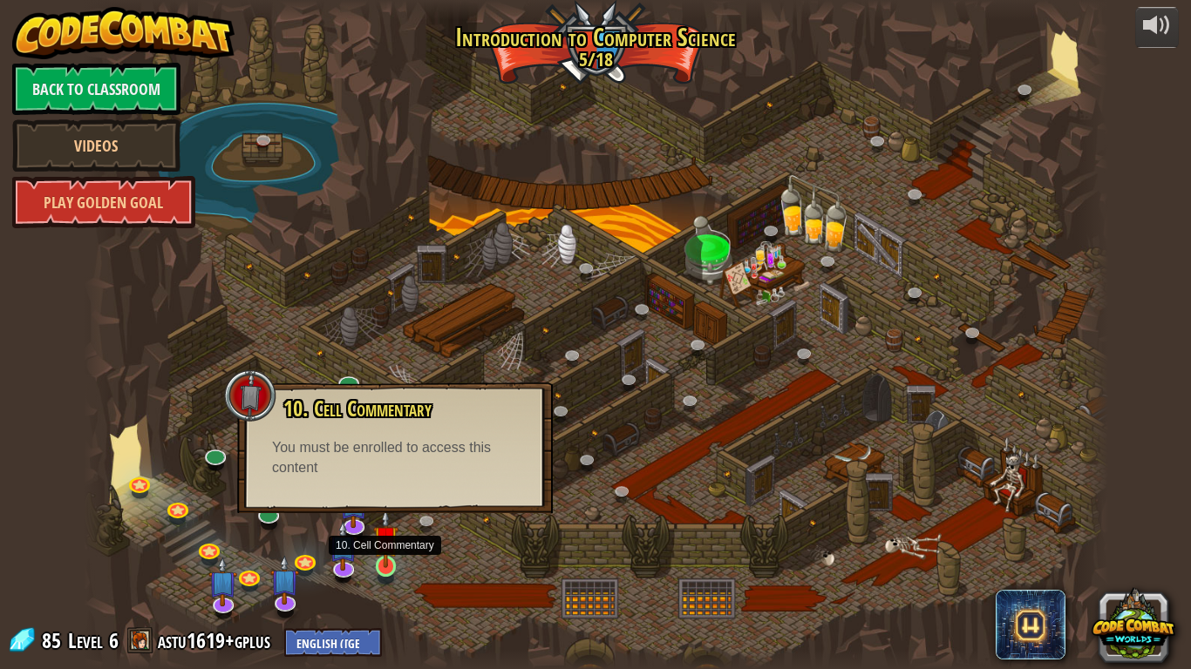
click at [395, 566] on img at bounding box center [386, 538] width 26 height 59
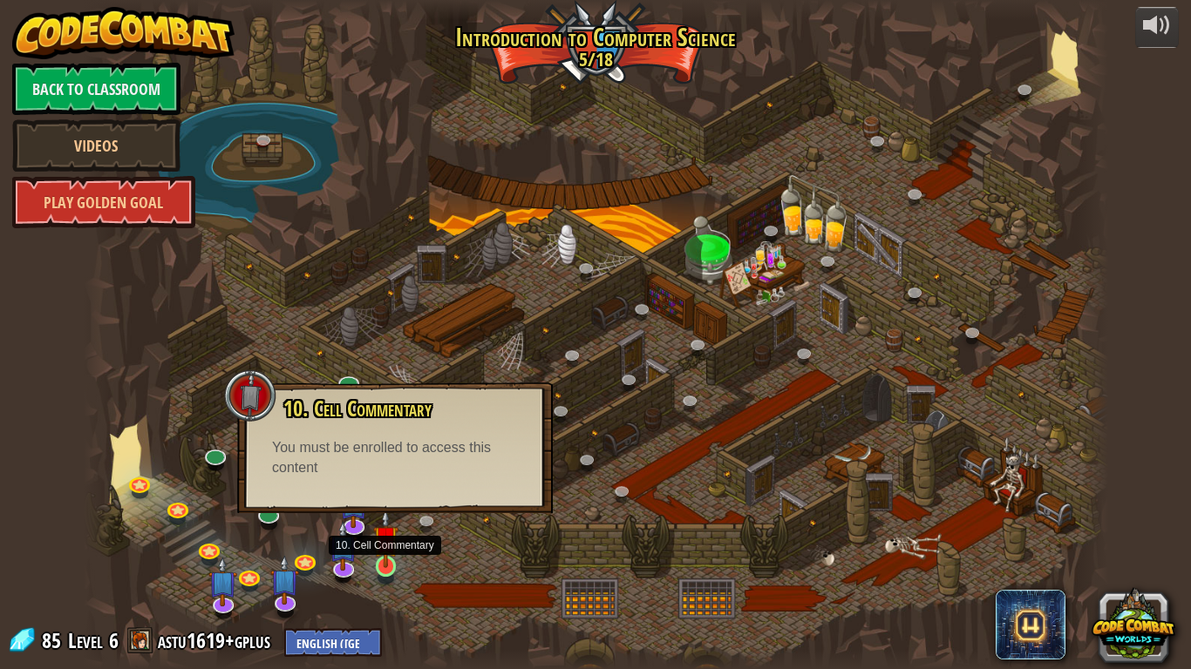
click at [395, 566] on img at bounding box center [386, 538] width 26 height 59
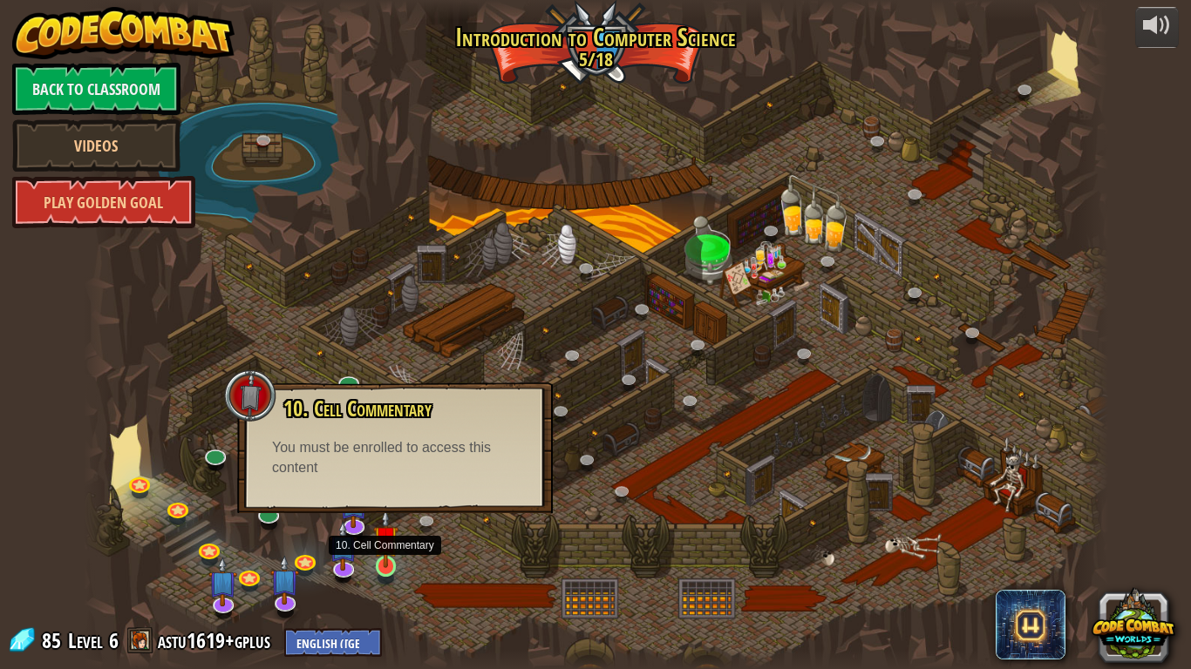
click at [395, 566] on img at bounding box center [386, 538] width 26 height 59
click at [475, 593] on div at bounding box center [596, 334] width 1024 height 669
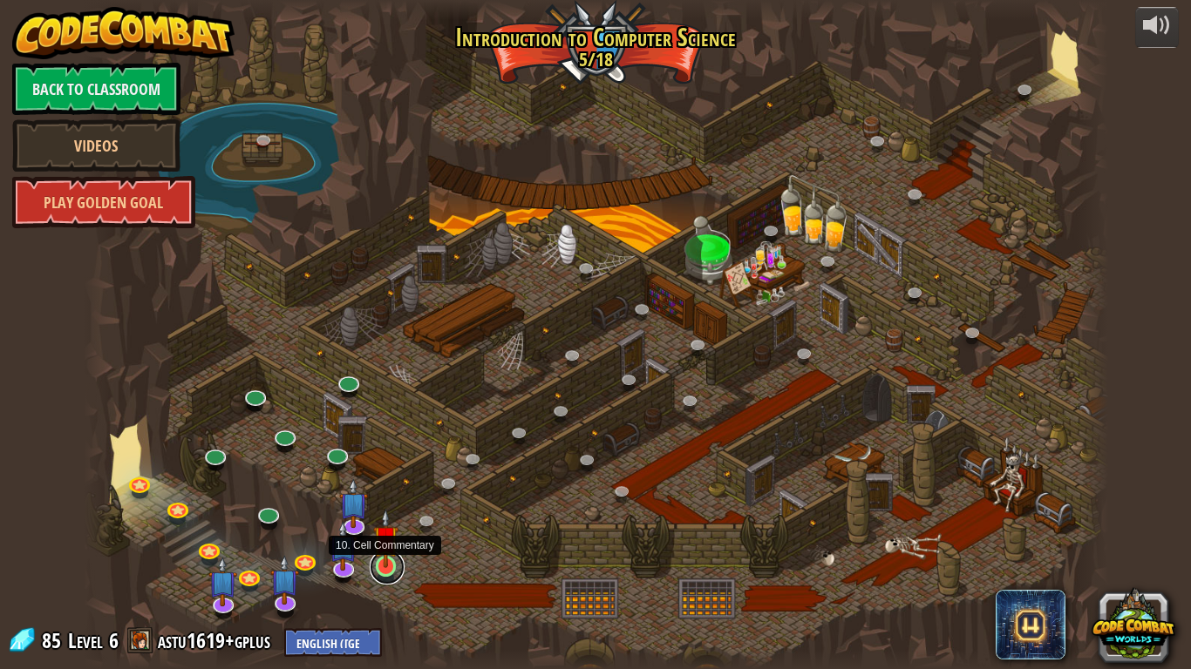
click at [382, 573] on link at bounding box center [387, 567] width 35 height 35
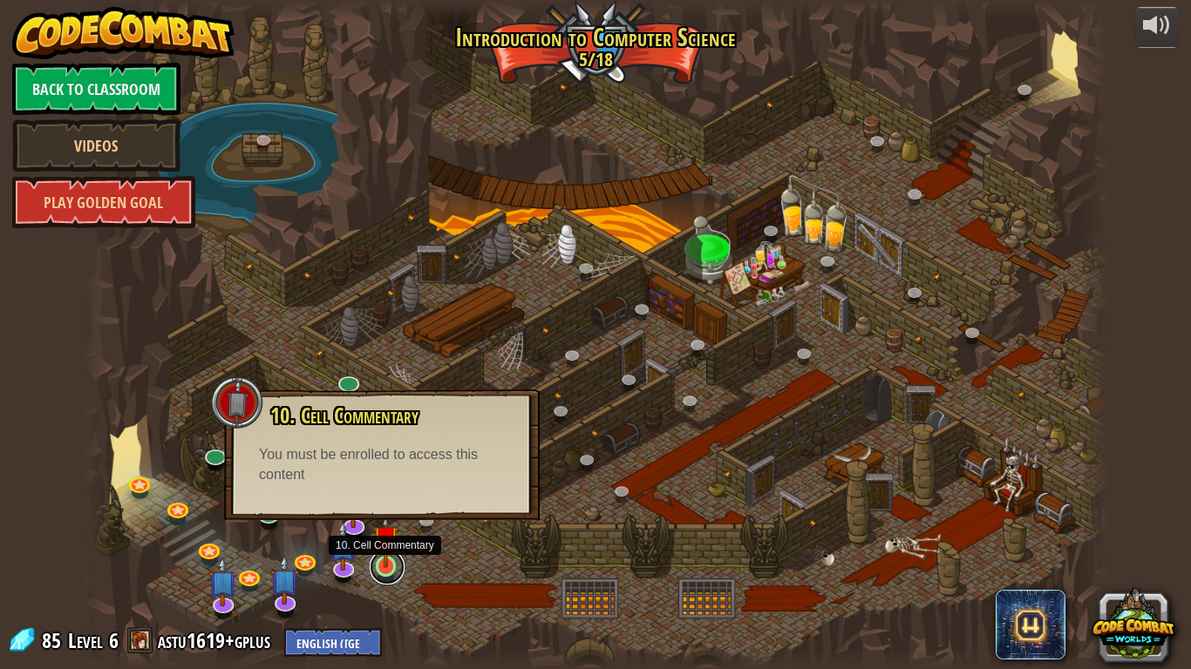
click at [382, 573] on link at bounding box center [387, 567] width 35 height 35
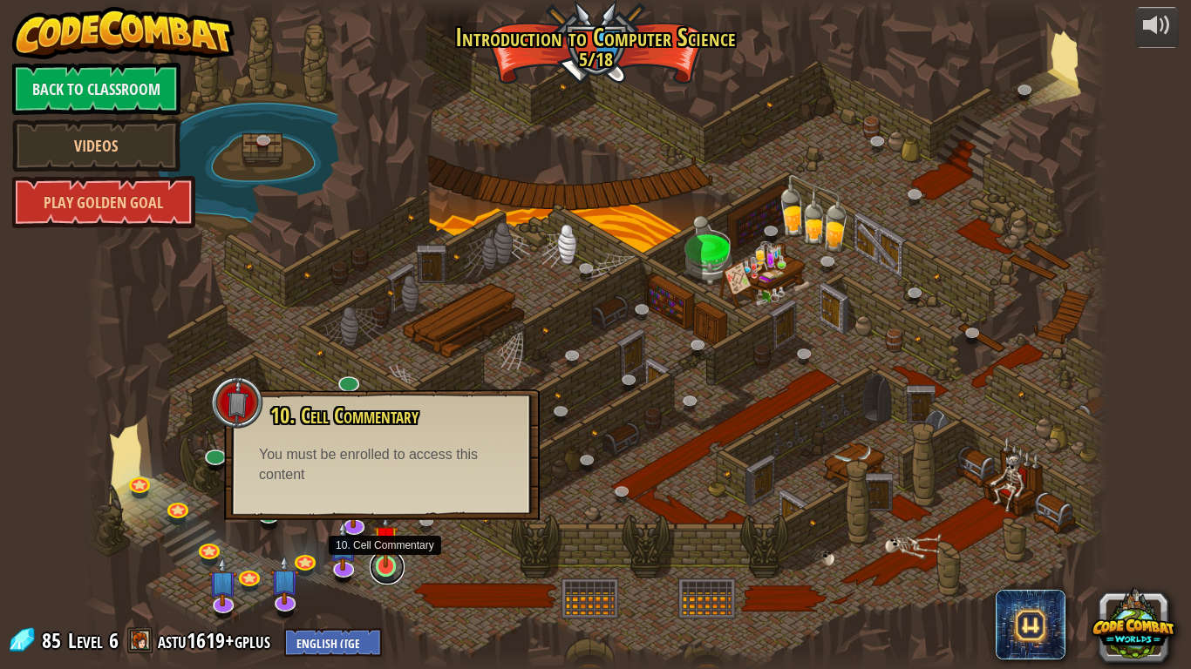
click at [385, 569] on link at bounding box center [387, 567] width 35 height 35
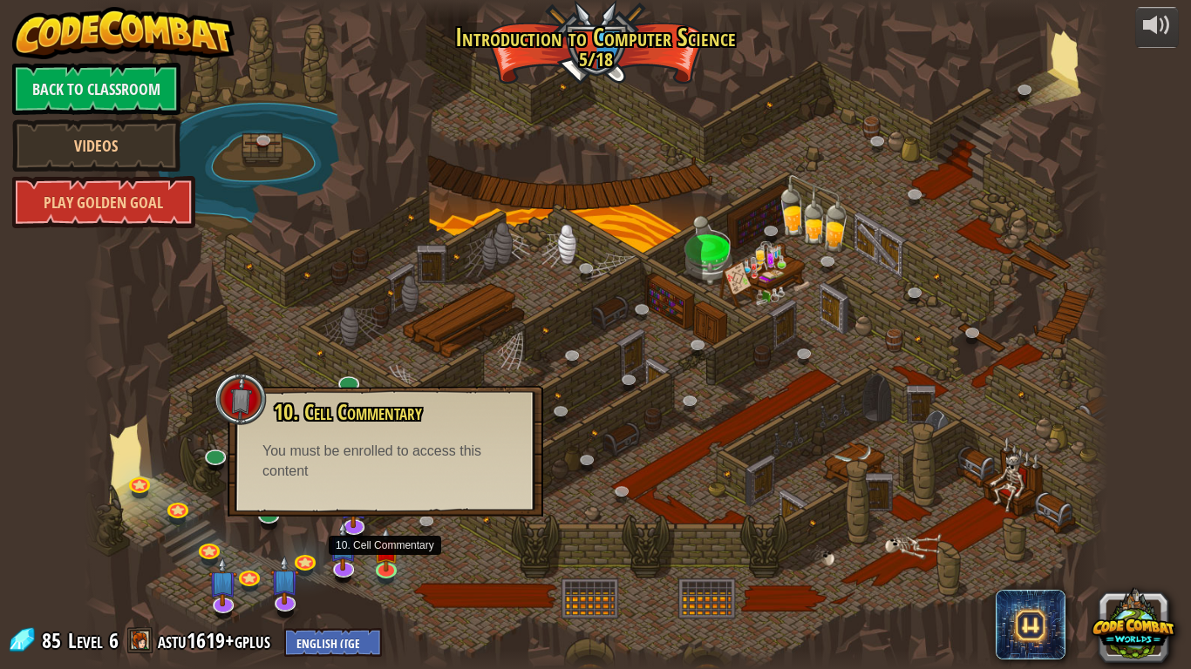
click at [451, 544] on div at bounding box center [596, 334] width 1024 height 669
